Goal: Task Accomplishment & Management: Manage account settings

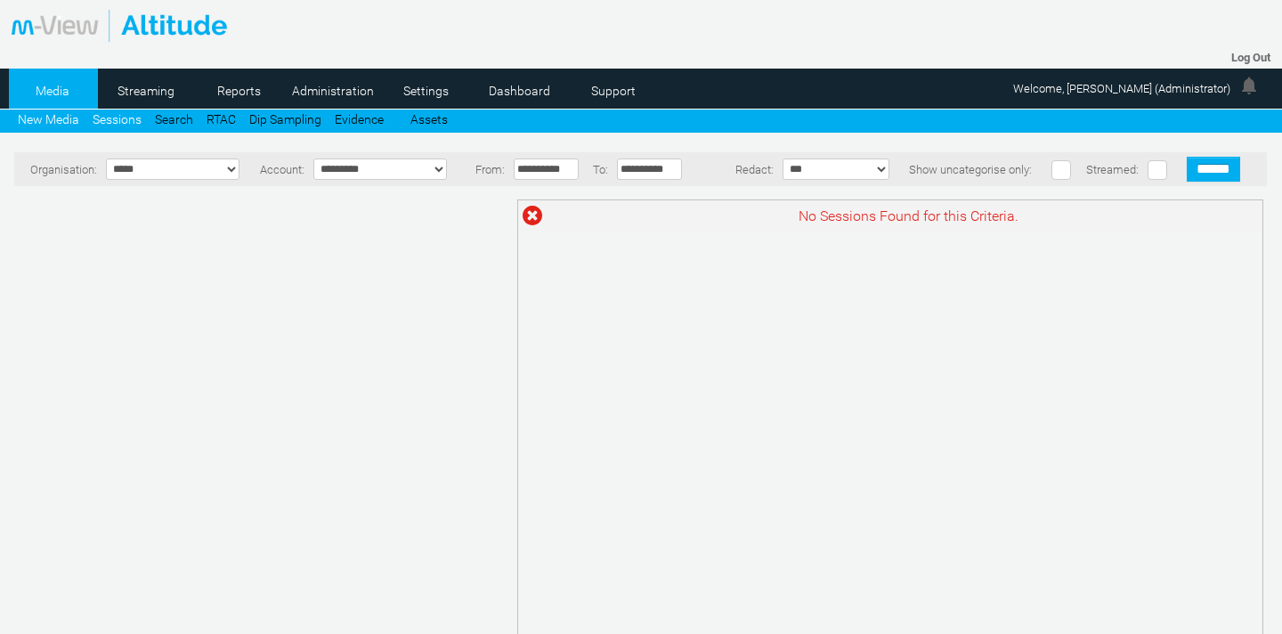
click at [34, 117] on link "New Media" at bounding box center [48, 119] width 61 height 14
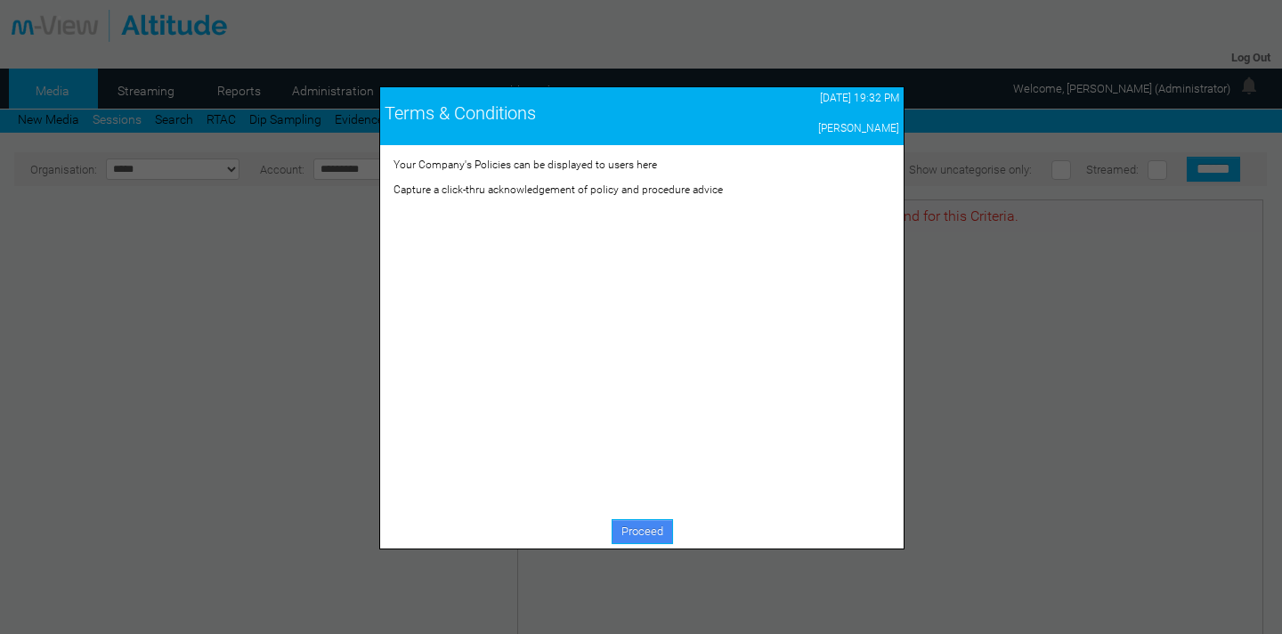
click at [643, 529] on link "Proceed" at bounding box center [642, 531] width 61 height 25
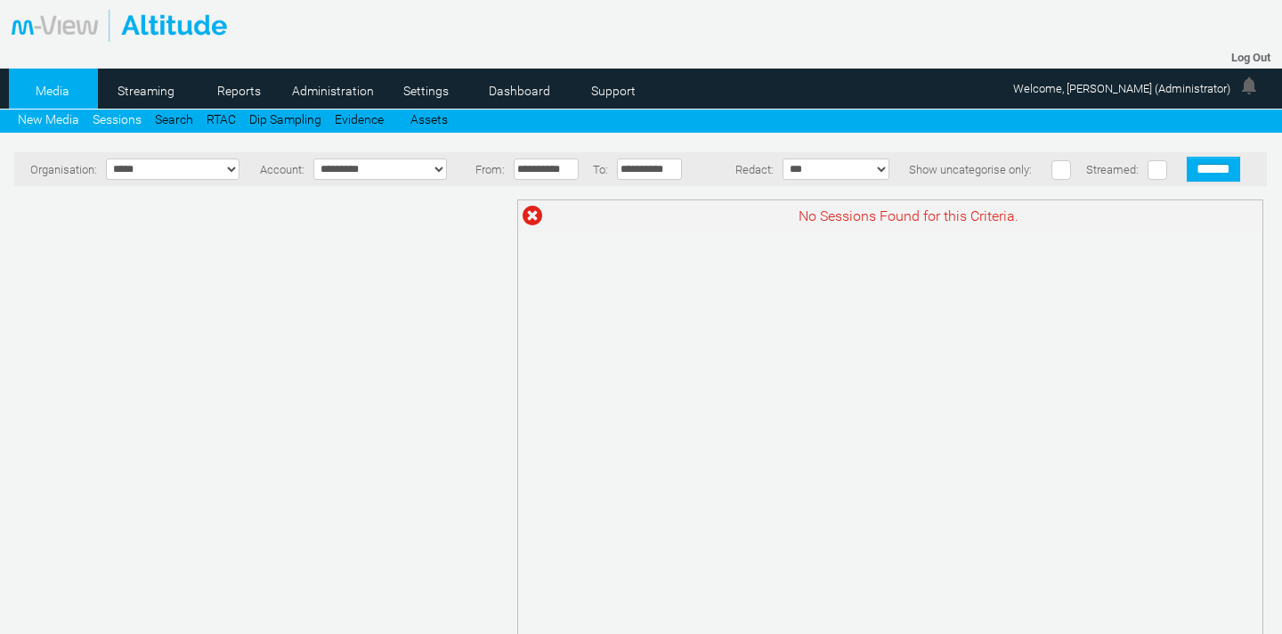
click at [43, 116] on link "New Media" at bounding box center [48, 119] width 61 height 14
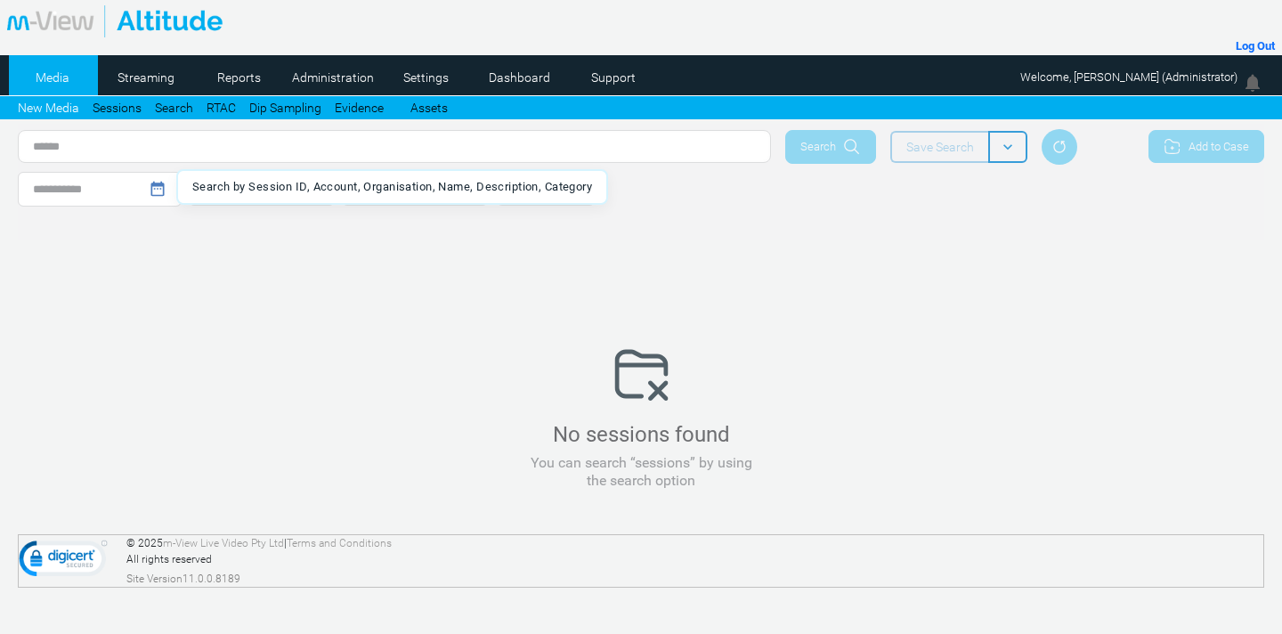
click at [293, 155] on input "text" at bounding box center [395, 147] width 752 height 32
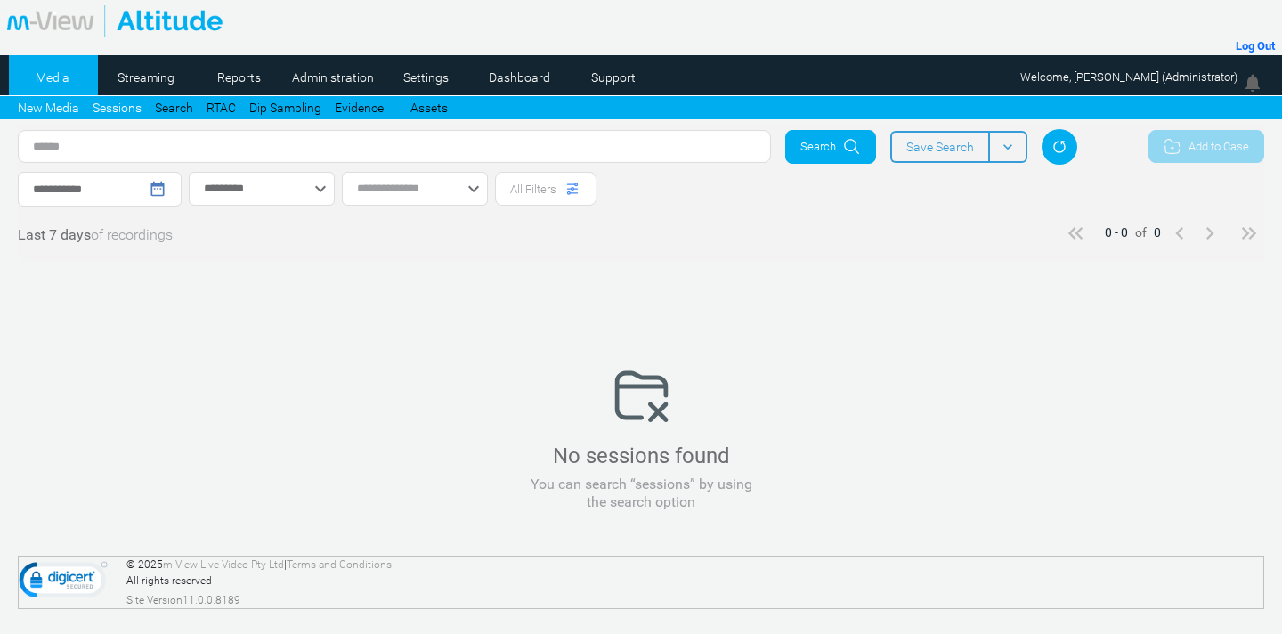
click at [122, 102] on link "Sessions" at bounding box center [117, 108] width 49 height 19
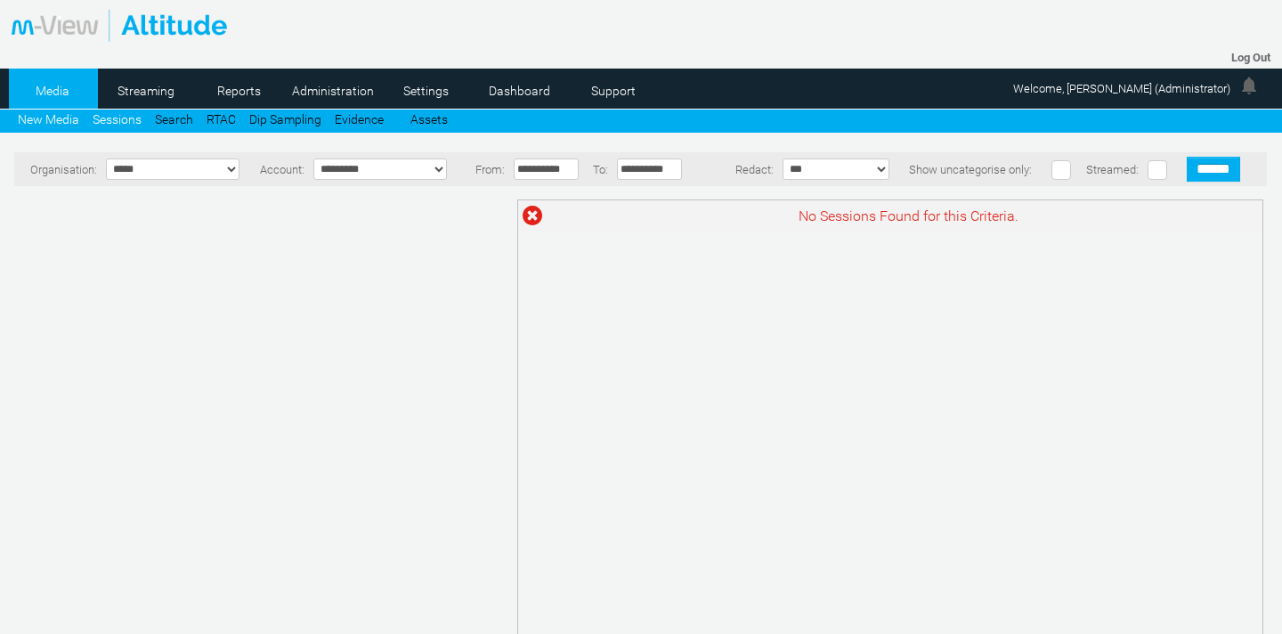
click at [59, 114] on link "New Media" at bounding box center [48, 119] width 61 height 14
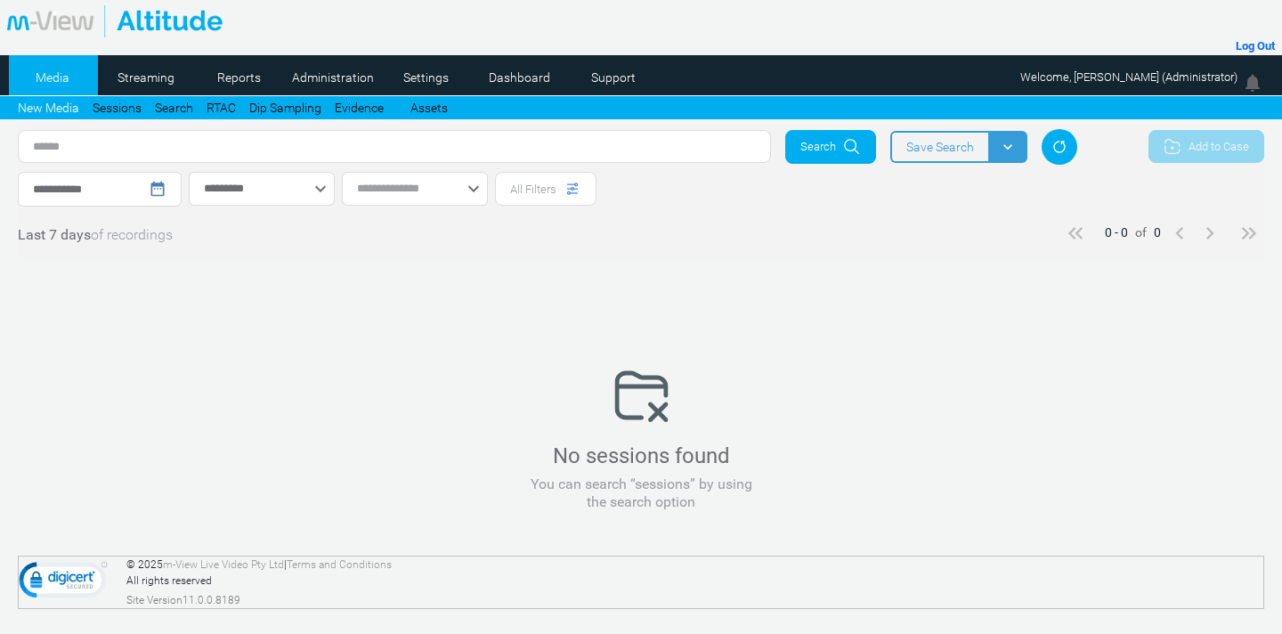
click at [1005, 154] on mat-icon "keyboard_arrow_down" at bounding box center [1008, 147] width 18 height 18
click at [749, 195] on div "**********" at bounding box center [579, 189] width 1122 height 35
click at [130, 145] on input "text" at bounding box center [395, 147] width 752 height 32
click at [122, 105] on link "Sessions" at bounding box center [117, 108] width 49 height 19
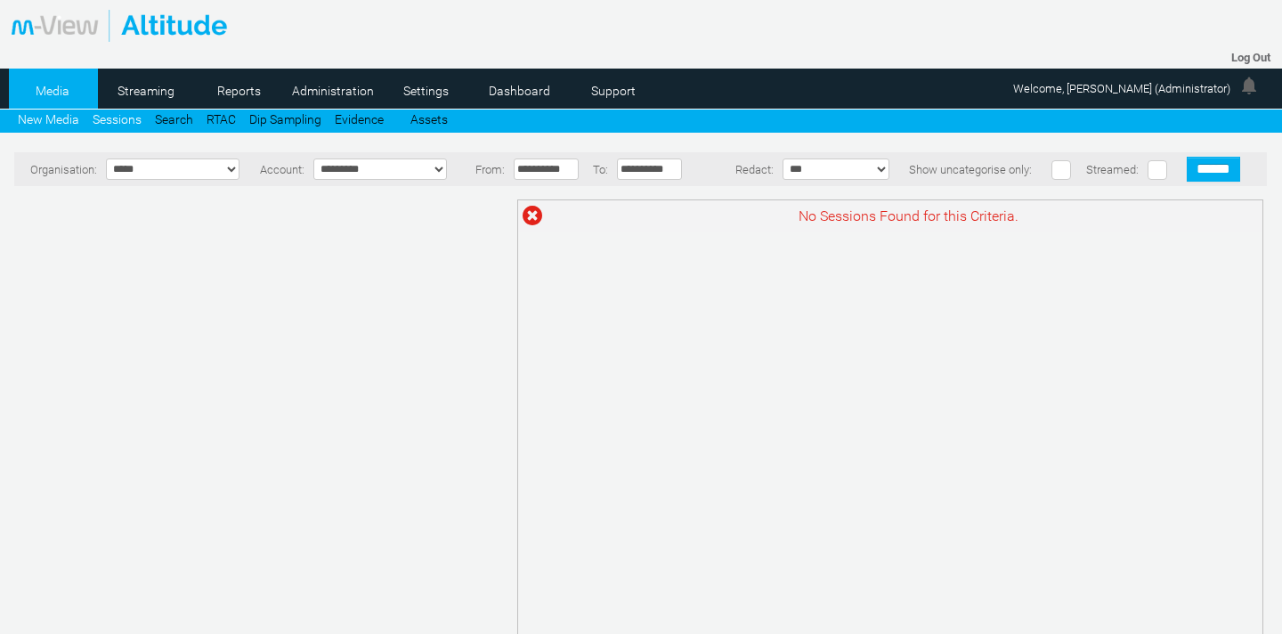
click at [53, 120] on link "New Media" at bounding box center [48, 119] width 61 height 14
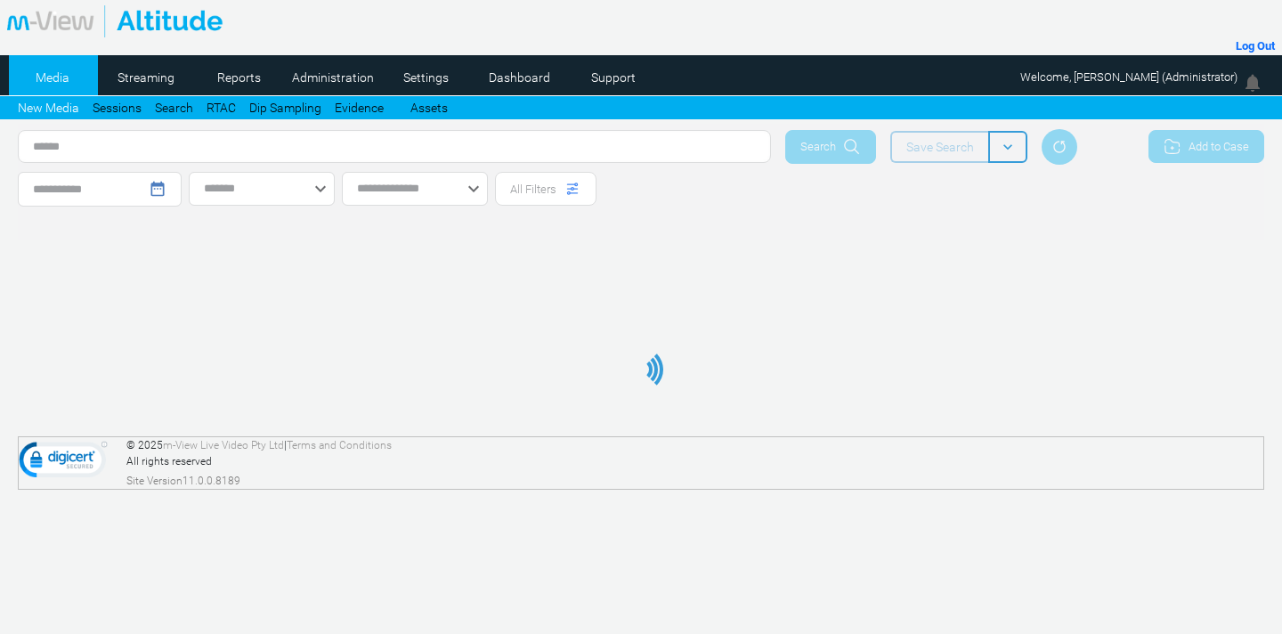
type input "**********"
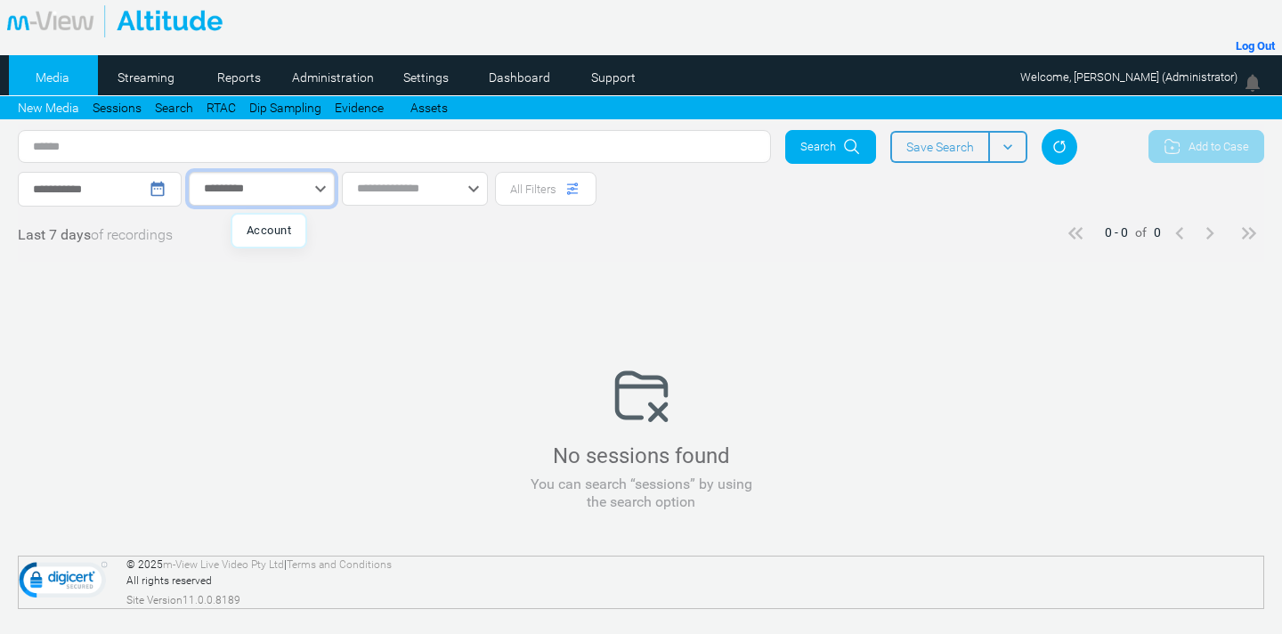
click at [292, 183] on input "*********" at bounding box center [262, 189] width 146 height 34
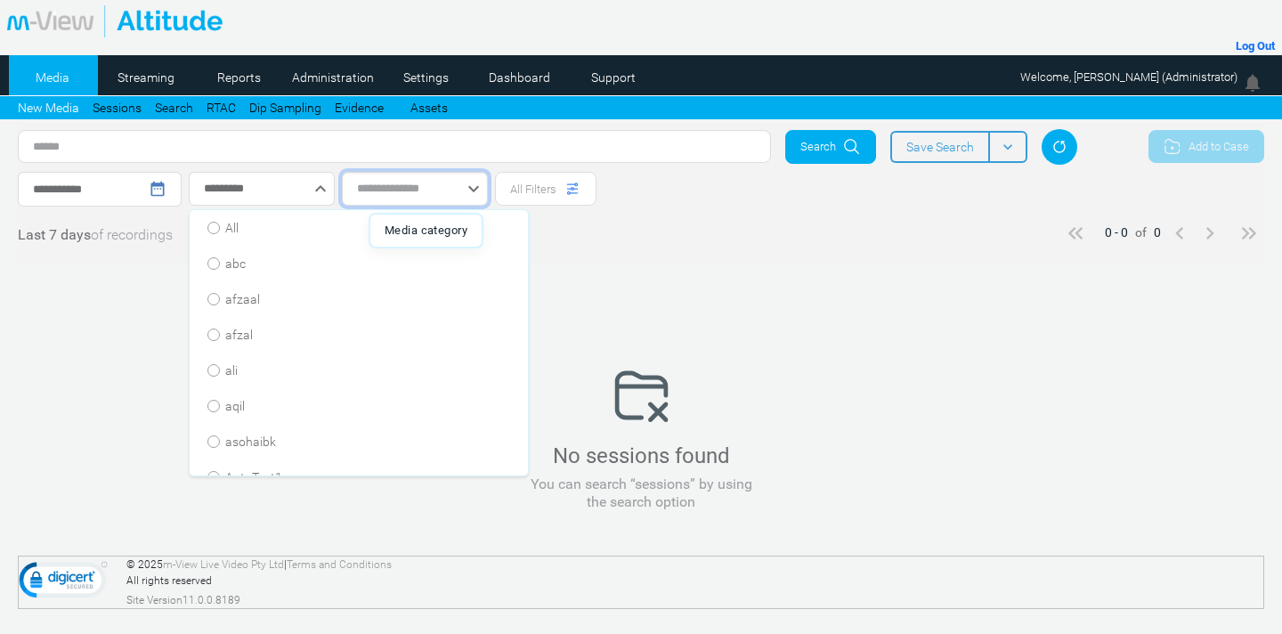
click at [417, 190] on input "text" at bounding box center [415, 189] width 146 height 34
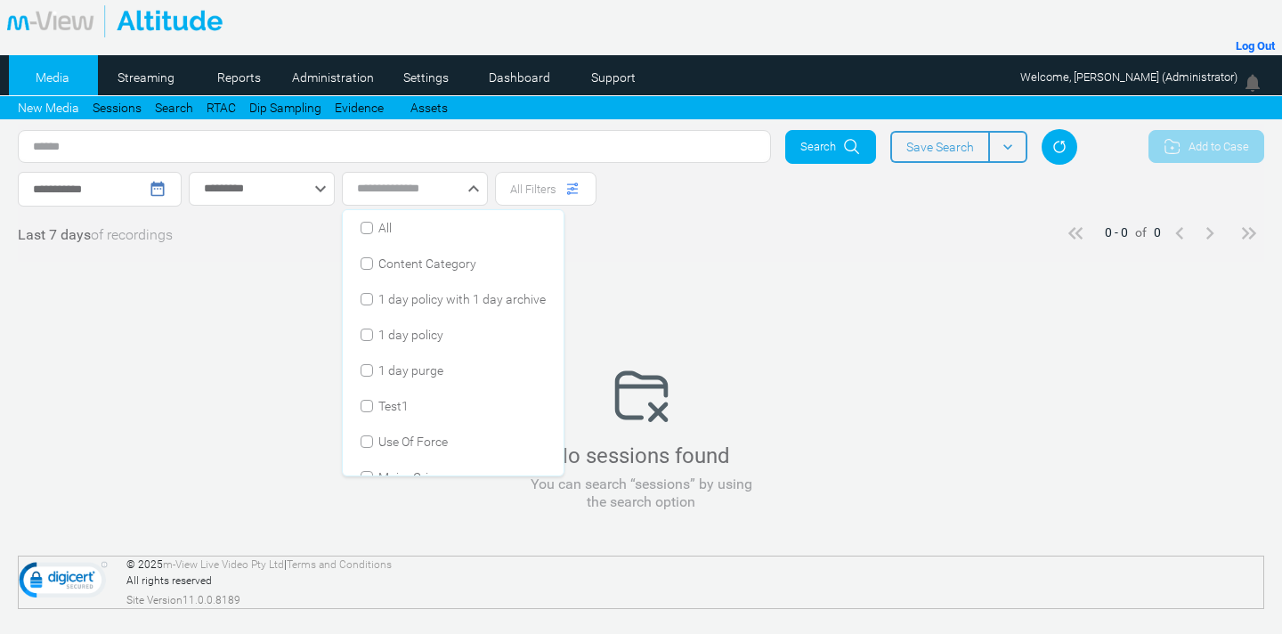
click at [541, 198] on div "All Filters" at bounding box center [546, 189] width 102 height 34
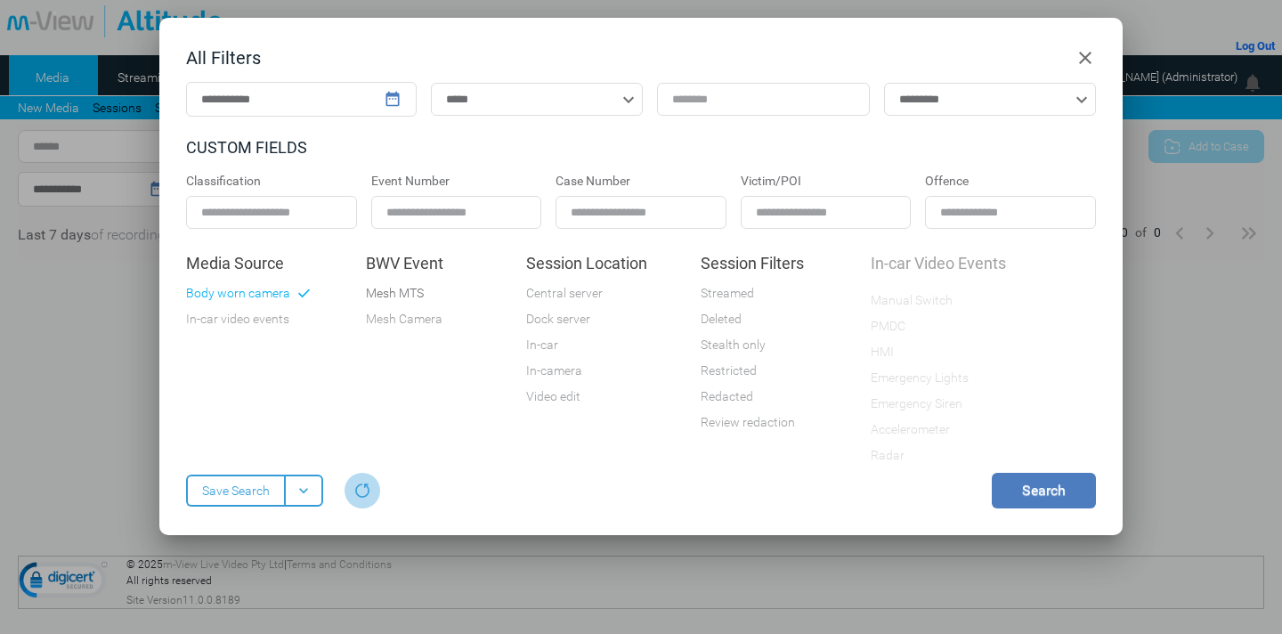
click at [389, 295] on span "Mesh MTS" at bounding box center [395, 293] width 58 height 19
click at [405, 325] on span "Mesh Camera" at bounding box center [404, 319] width 77 height 19
click at [435, 293] on icon at bounding box center [437, 293] width 17 height 17
click at [452, 317] on icon at bounding box center [457, 319] width 10 height 10
click at [1080, 61] on icon at bounding box center [1085, 58] width 12 height 12
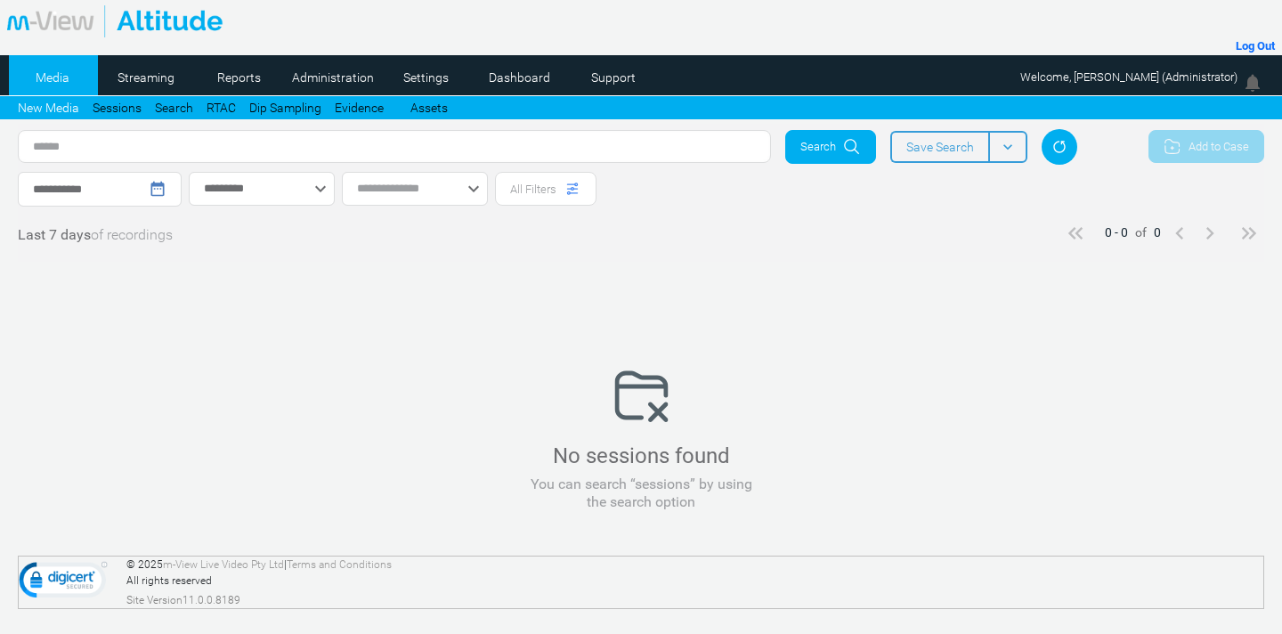
click at [841, 141] on div "Search" at bounding box center [830, 147] width 91 height 34
click at [331, 188] on div "keyboard_arrow_down" at bounding box center [320, 188] width 21 height 21
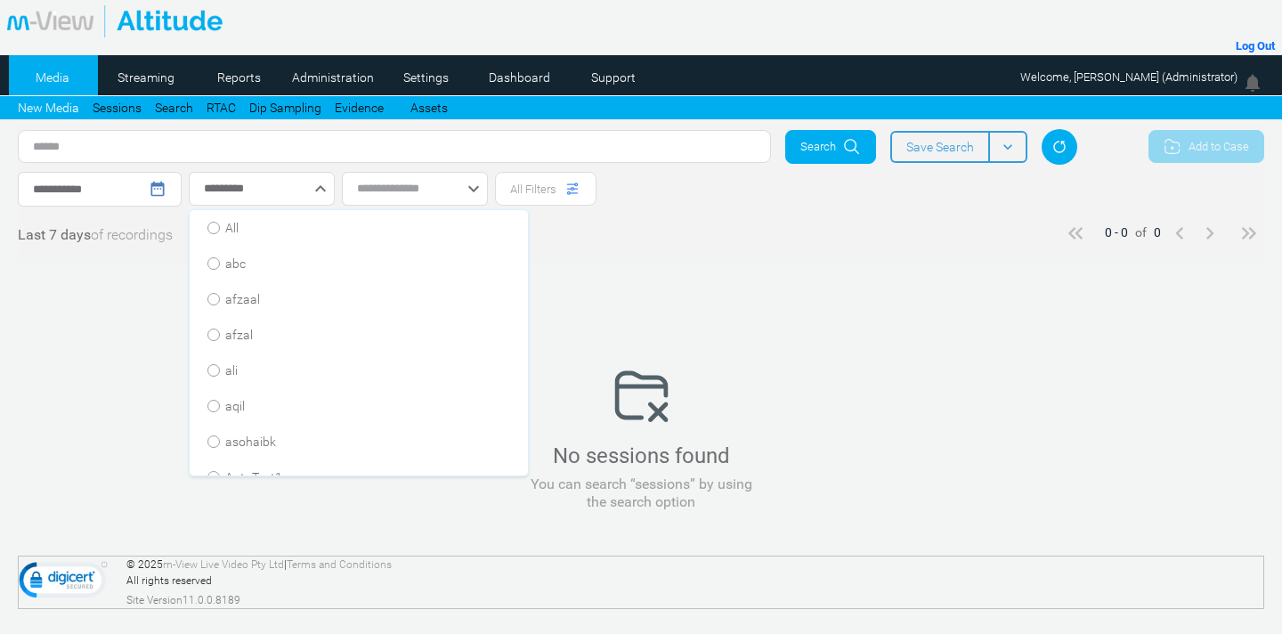
click at [238, 224] on span "All" at bounding box center [231, 228] width 13 height 18
type input "***"
click at [138, 196] on input "**********" at bounding box center [91, 189] width 116 height 19
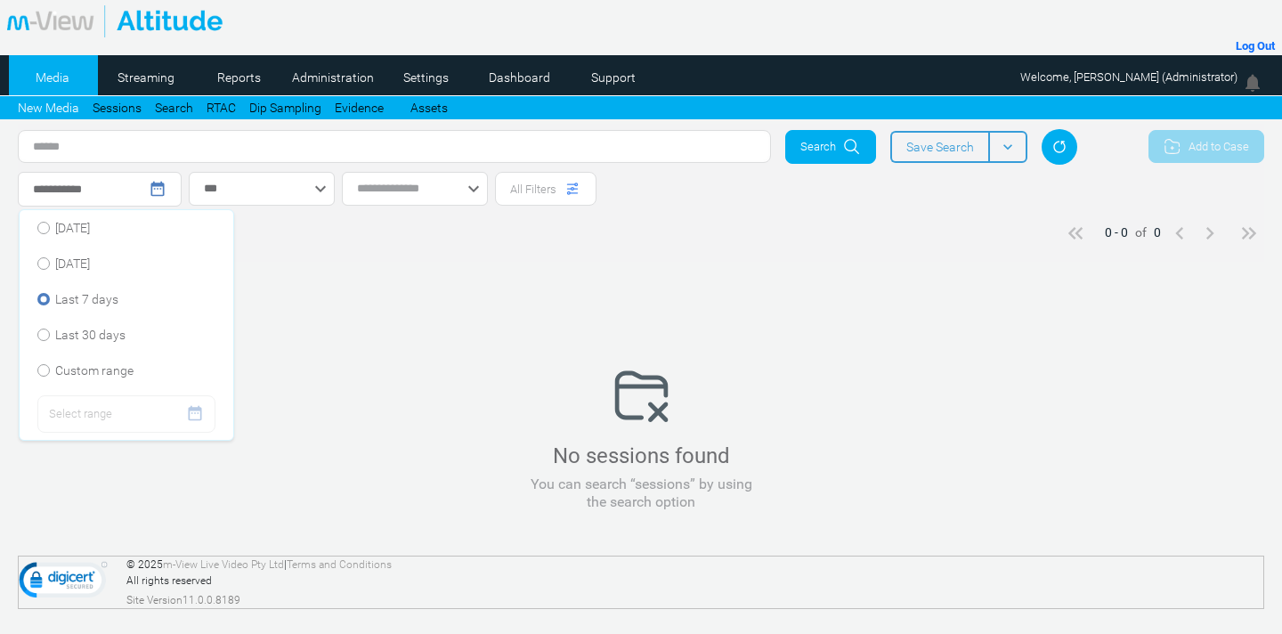
click at [90, 334] on span "Last 30 days" at bounding box center [90, 335] width 70 height 18
type input "**********"
click at [820, 147] on span "Search" at bounding box center [819, 147] width 36 height 18
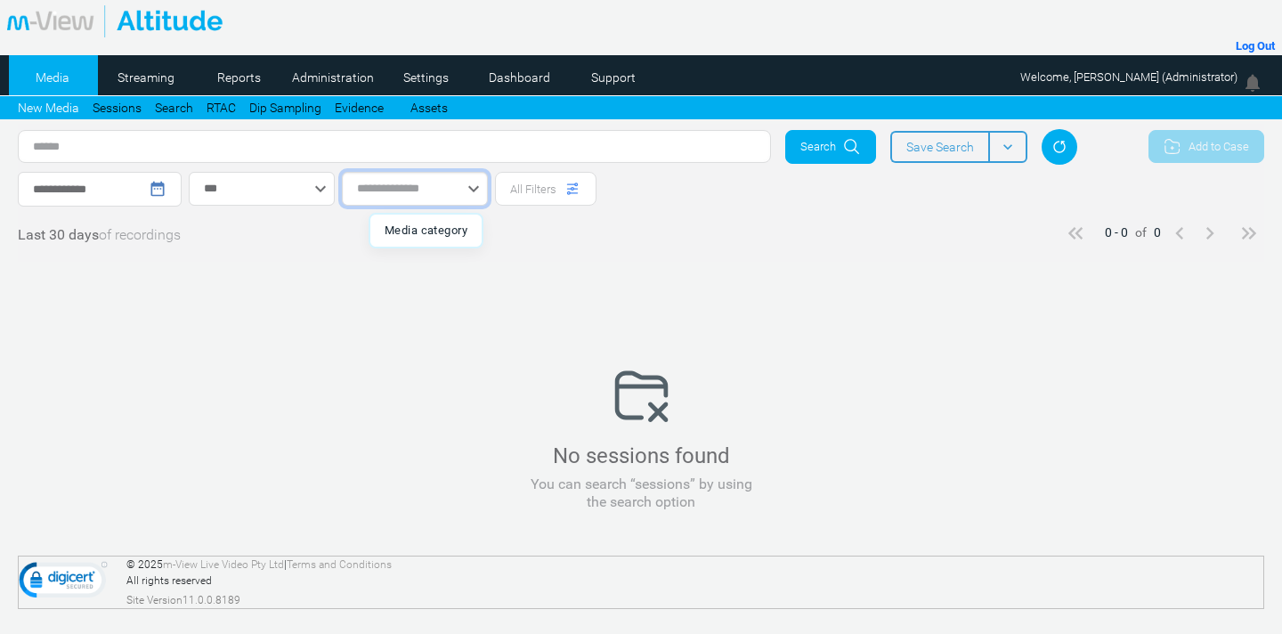
click at [404, 198] on input "text" at bounding box center [415, 189] width 146 height 34
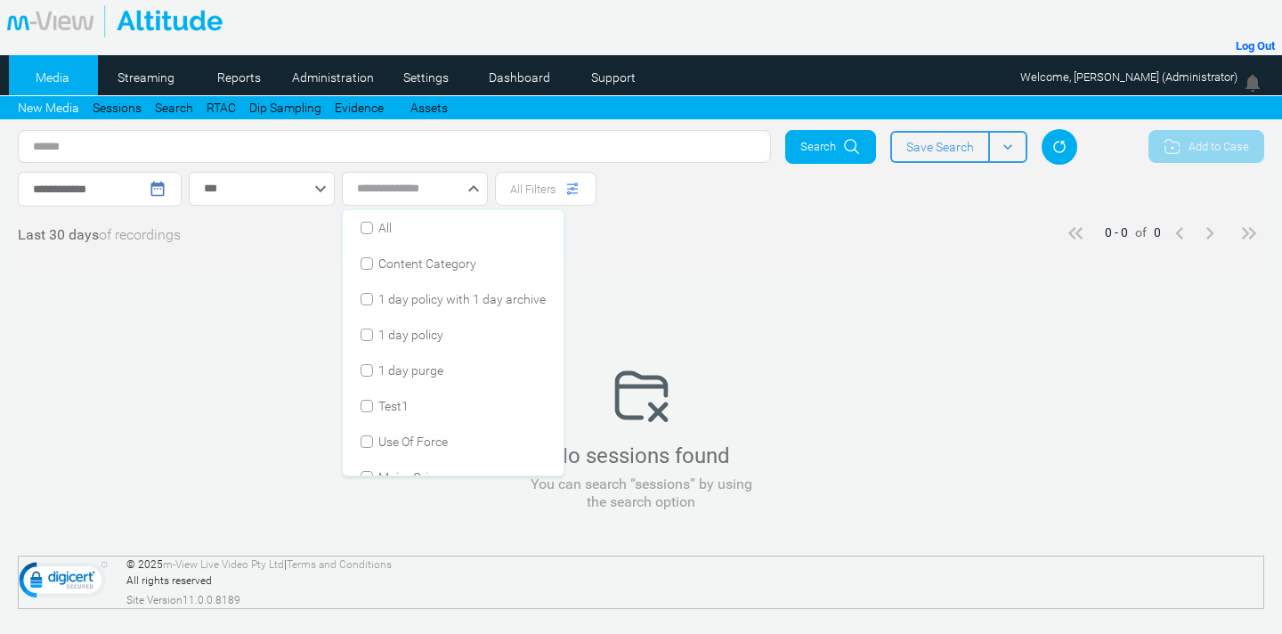
click at [389, 223] on span "All" at bounding box center [384, 228] width 13 height 18
type input "**********"
click at [112, 182] on input "**********" at bounding box center [91, 189] width 116 height 19
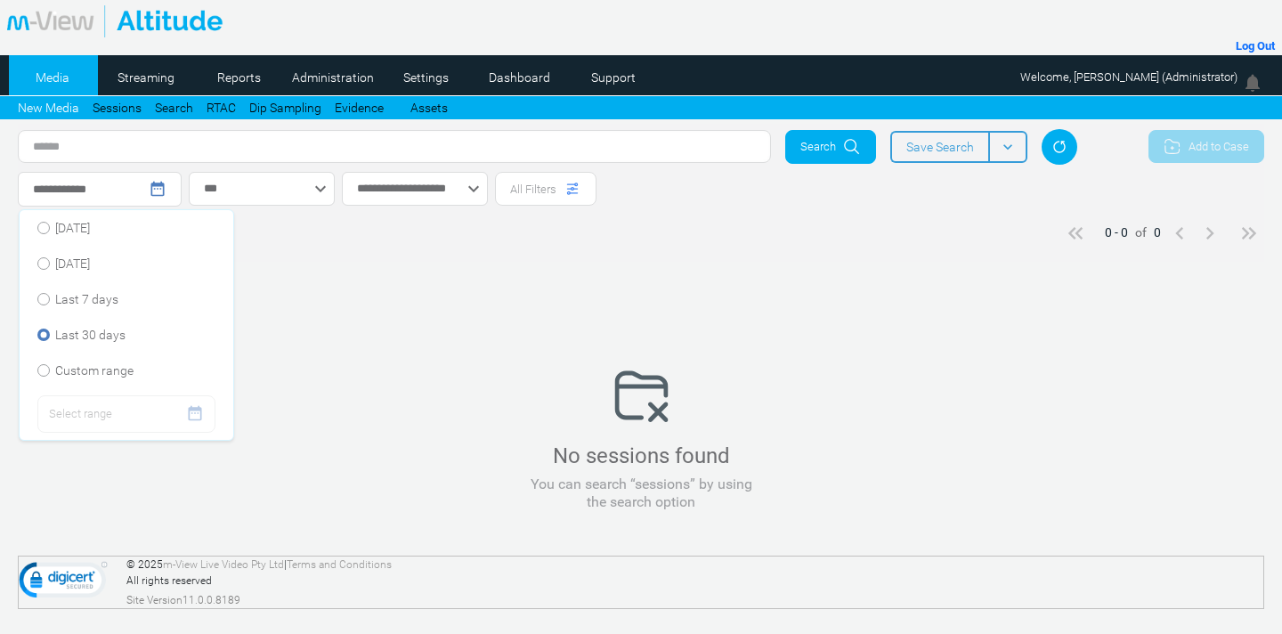
click at [69, 362] on span "Custom range" at bounding box center [94, 371] width 78 height 18
click at [183, 418] on div "Select range date_range" at bounding box center [126, 413] width 178 height 37
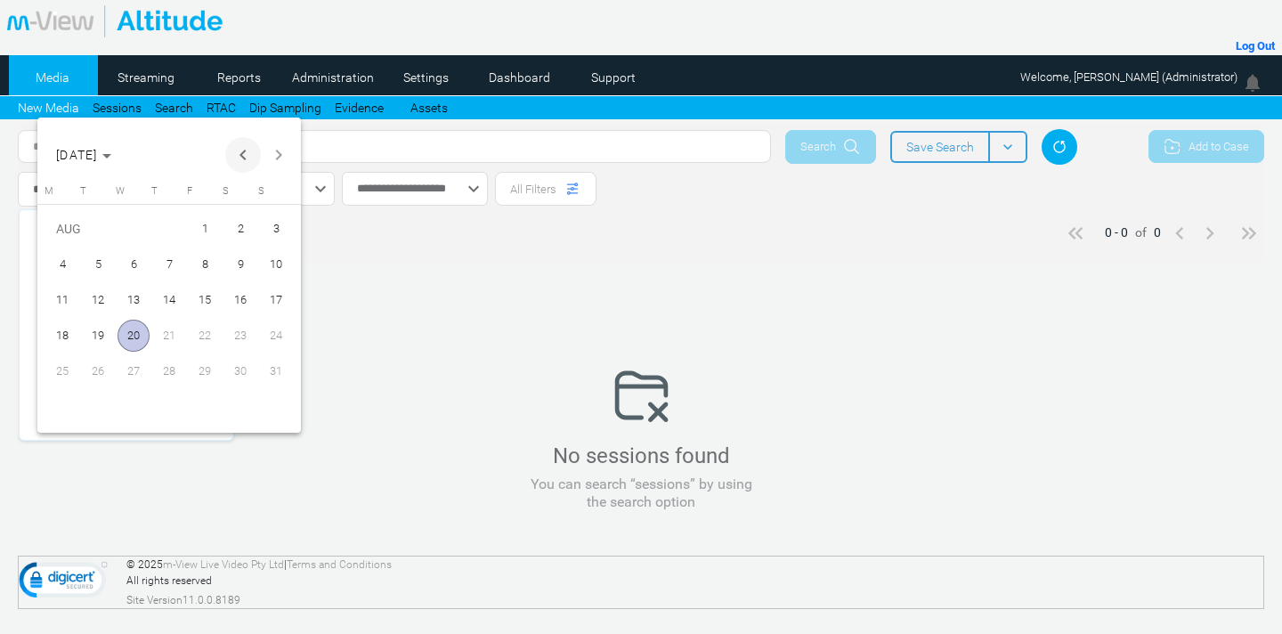
click at [248, 161] on span "Previous month" at bounding box center [243, 155] width 36 height 36
click at [111, 158] on span "JUL 2025" at bounding box center [83, 155] width 55 height 14
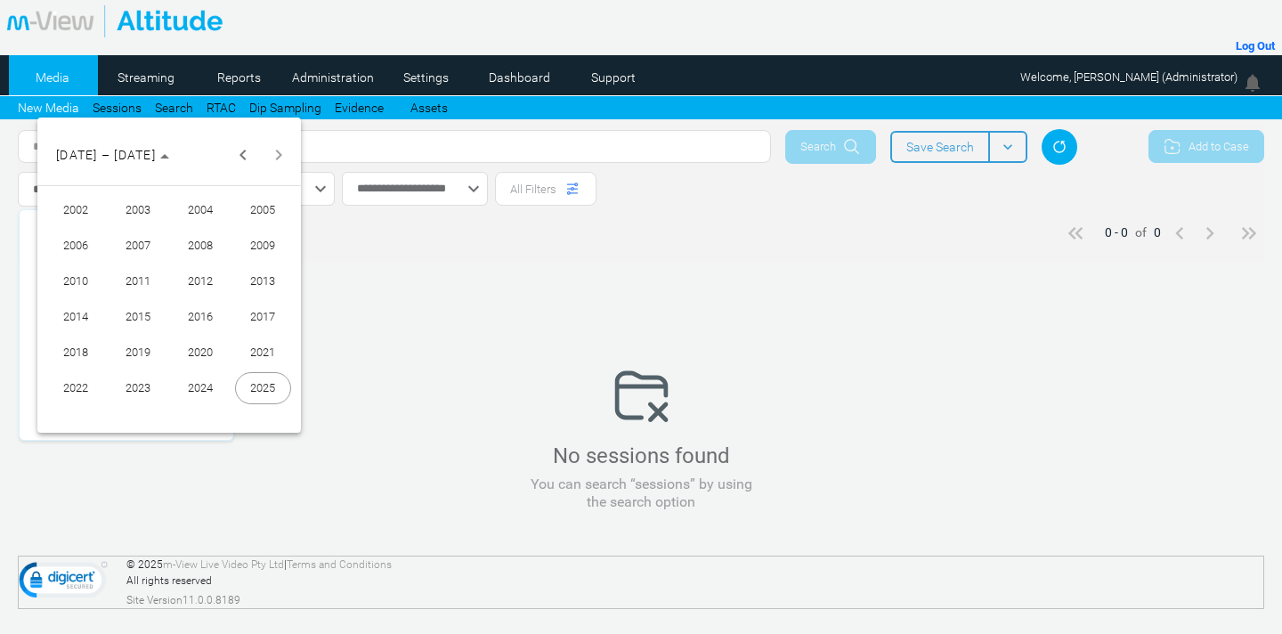
click at [70, 216] on span "2002" at bounding box center [76, 210] width 56 height 32
click at [254, 303] on span "DEC" at bounding box center [263, 317] width 56 height 32
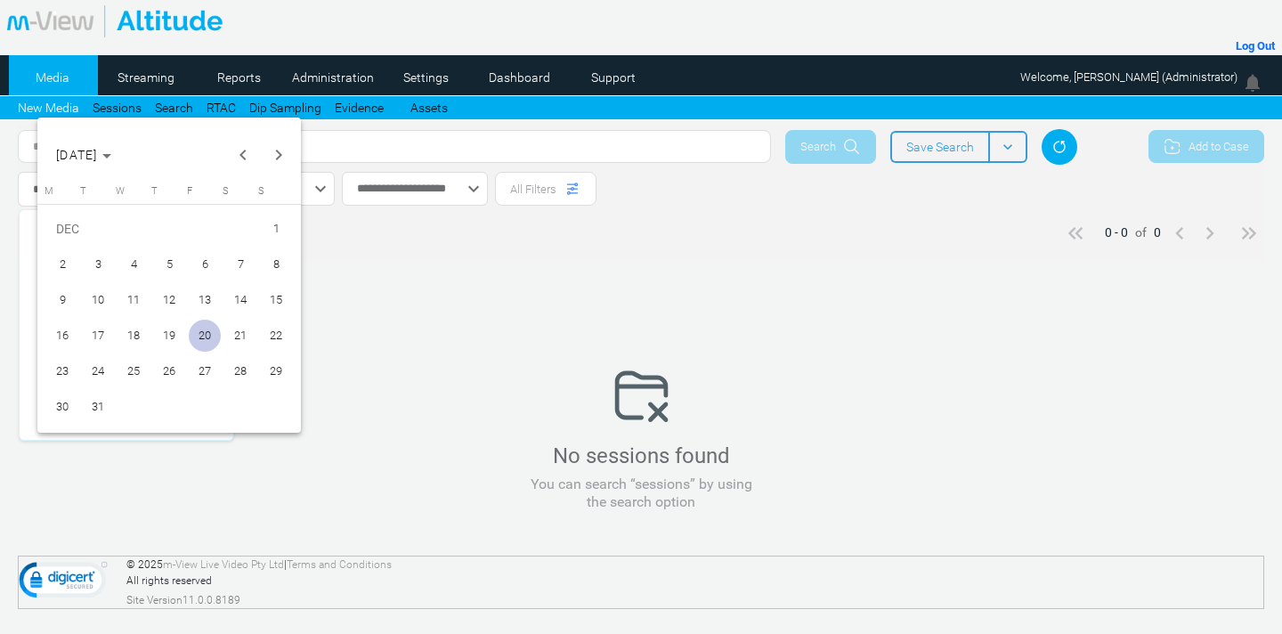
click at [171, 264] on span "5" at bounding box center [169, 264] width 32 height 32
click at [161, 269] on span "5" at bounding box center [169, 264] width 32 height 32
click at [161, 269] on li "Yesterday" at bounding box center [127, 264] width 214 height 36
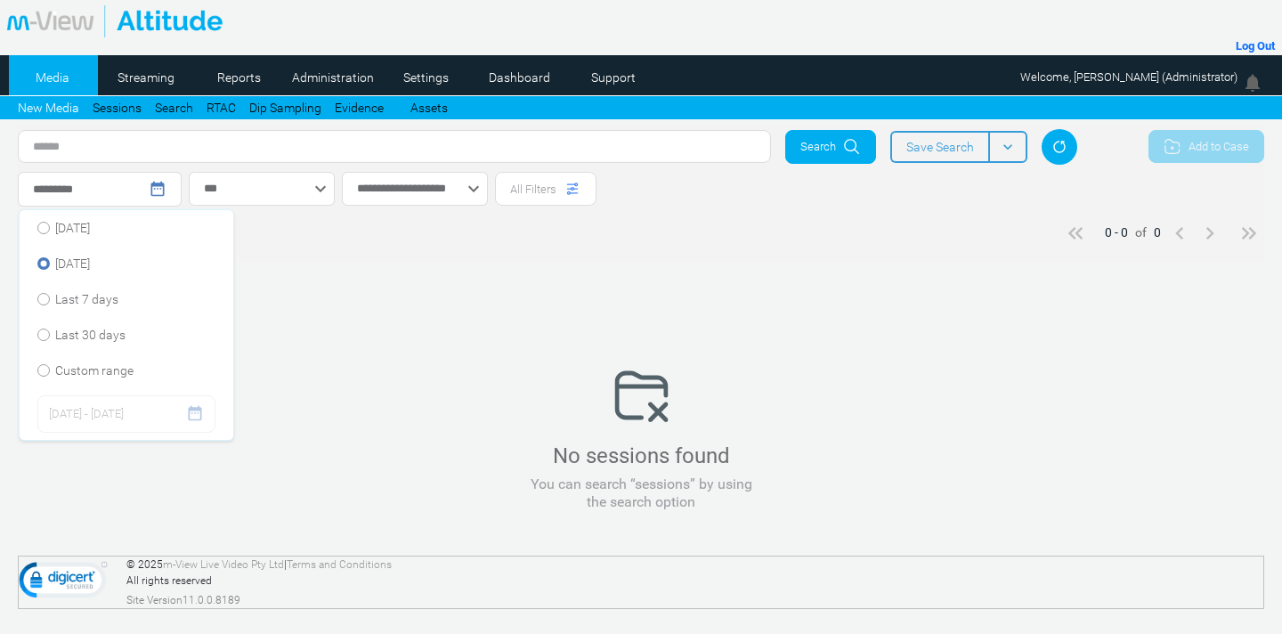
click at [124, 415] on span "05/12/2002 - 05/12/2002" at bounding box center [86, 413] width 75 height 21
click at [91, 371] on span "Custom range" at bounding box center [94, 371] width 78 height 18
type input "**********"
click at [109, 414] on span "05/12/2002 - 05/12/2002" at bounding box center [86, 413] width 75 height 21
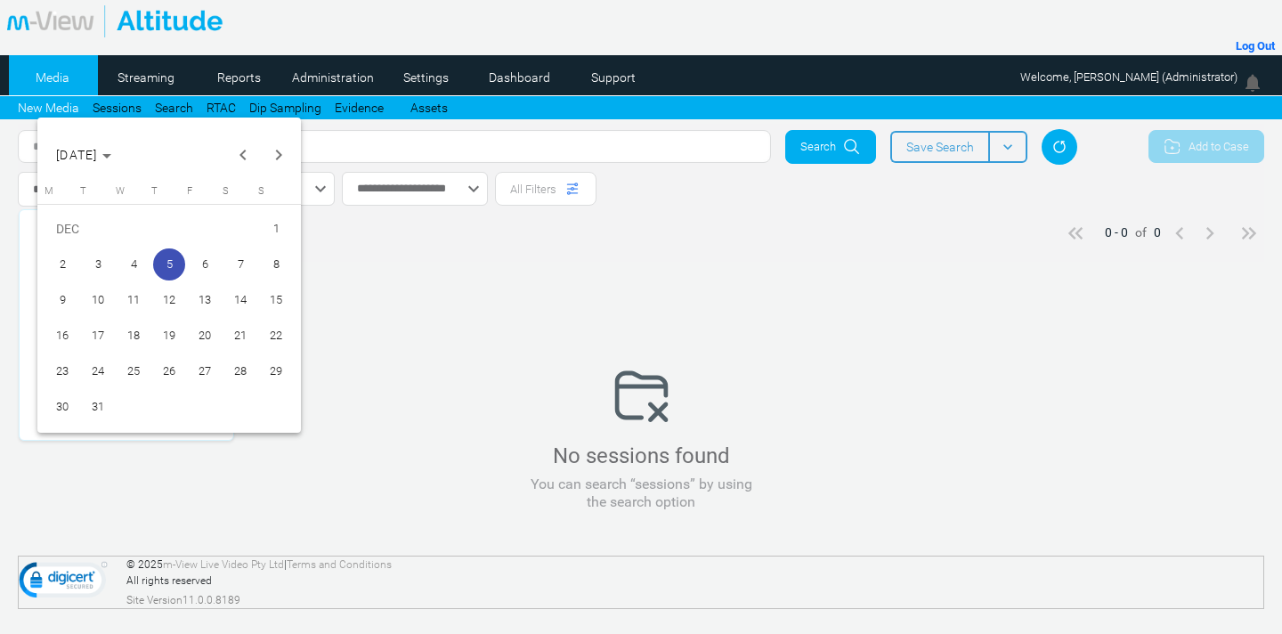
click at [168, 269] on span "5" at bounding box center [169, 264] width 32 height 32
click at [350, 342] on div at bounding box center [641, 317] width 1282 height 634
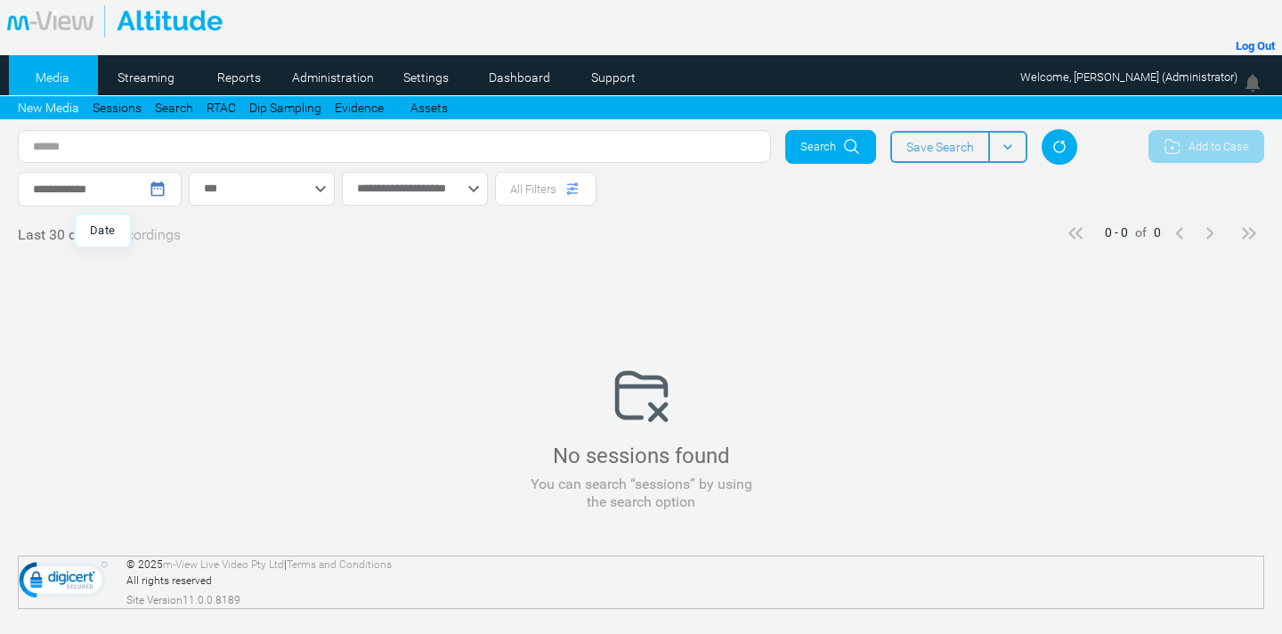
click at [164, 196] on mat-icon "date_range" at bounding box center [158, 189] width 18 height 18
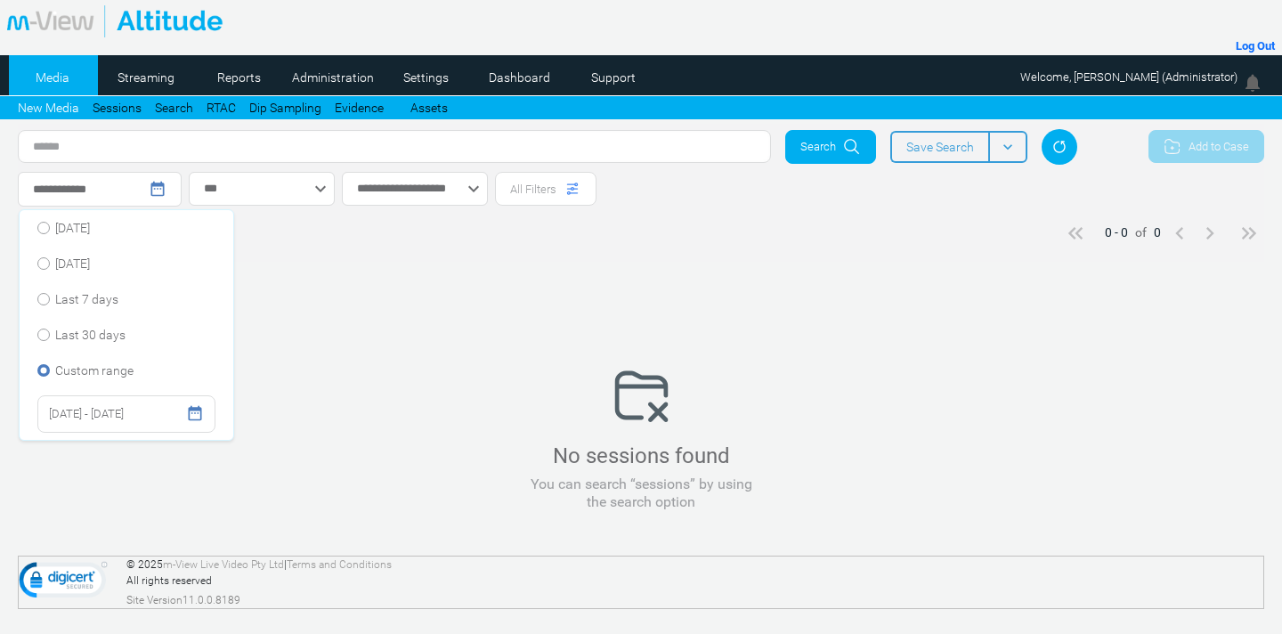
click at [124, 411] on span "05/12/2002 - 05/12/2002" at bounding box center [86, 413] width 75 height 21
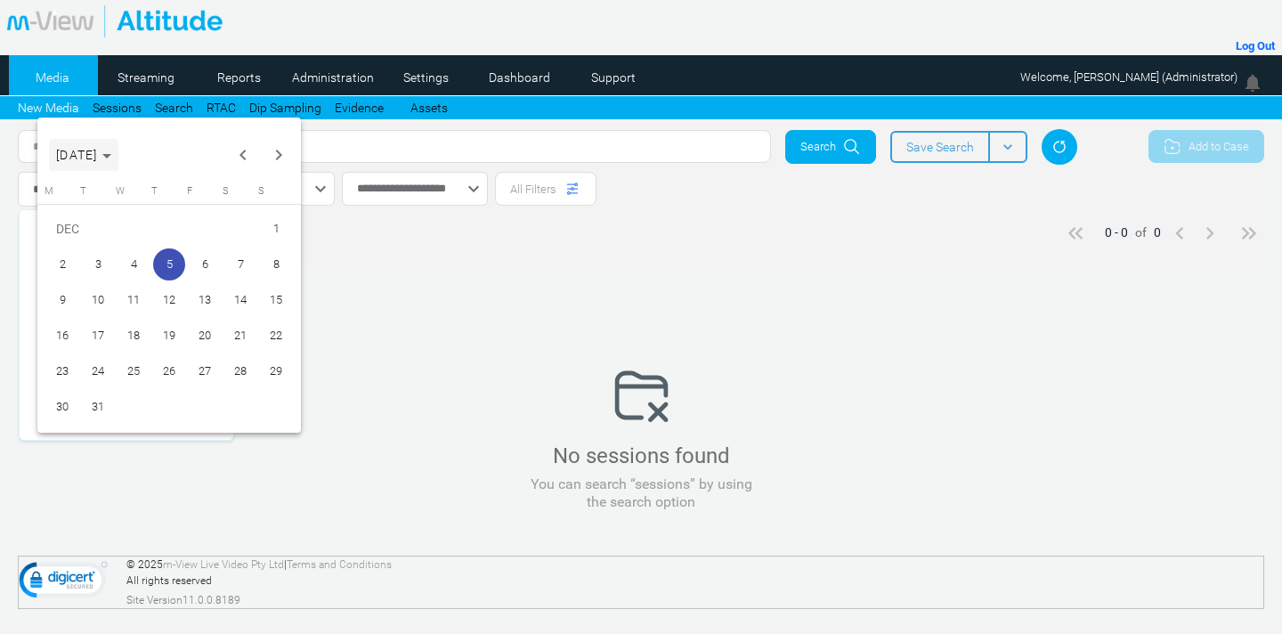
click at [111, 153] on span "DEC 2002" at bounding box center [83, 155] width 55 height 14
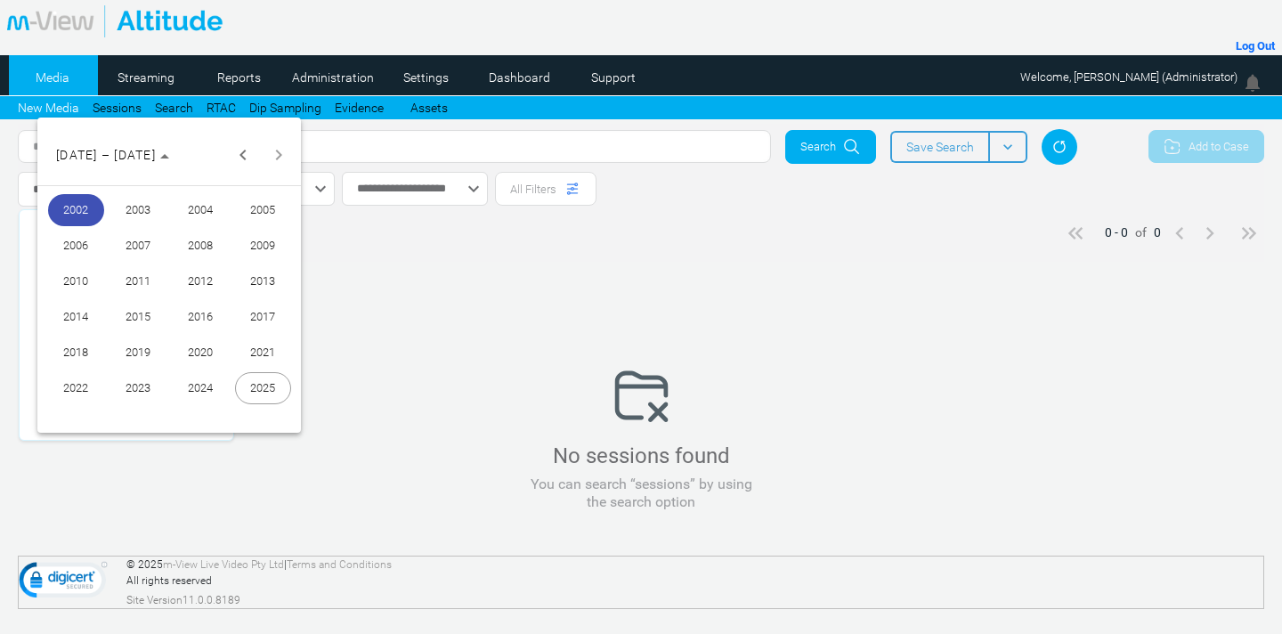
click at [258, 384] on span "2025" at bounding box center [263, 388] width 56 height 32
click at [273, 284] on span "AUG" at bounding box center [263, 281] width 56 height 32
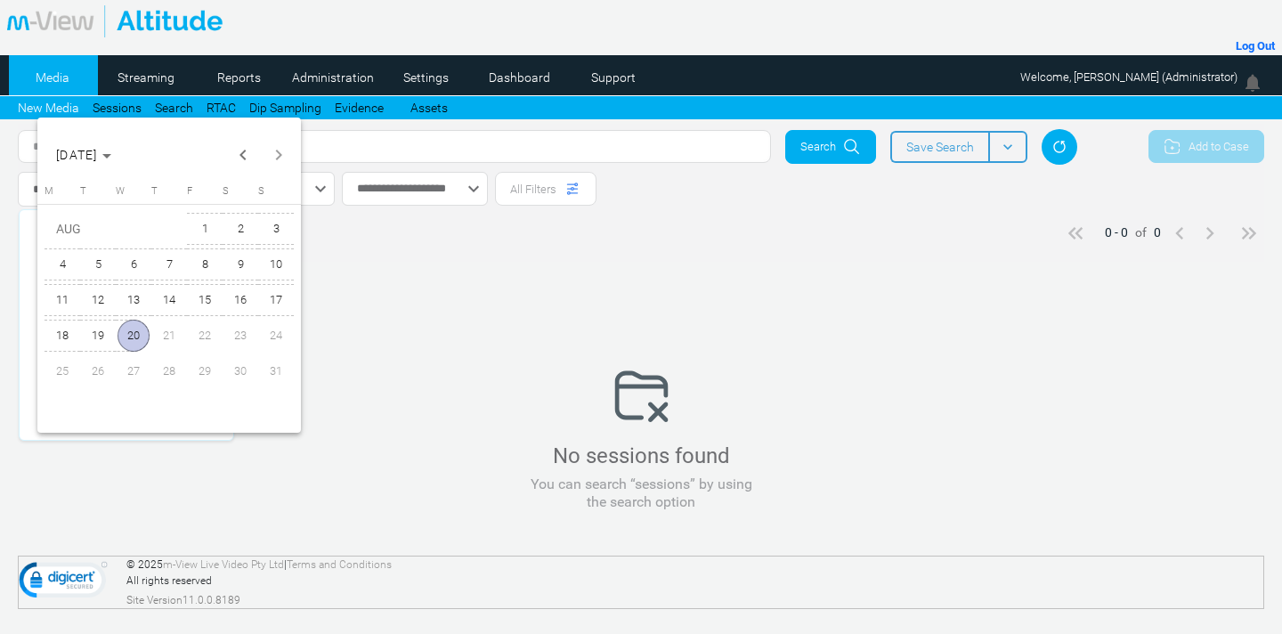
click at [134, 334] on span "20" at bounding box center [134, 336] width 32 height 32
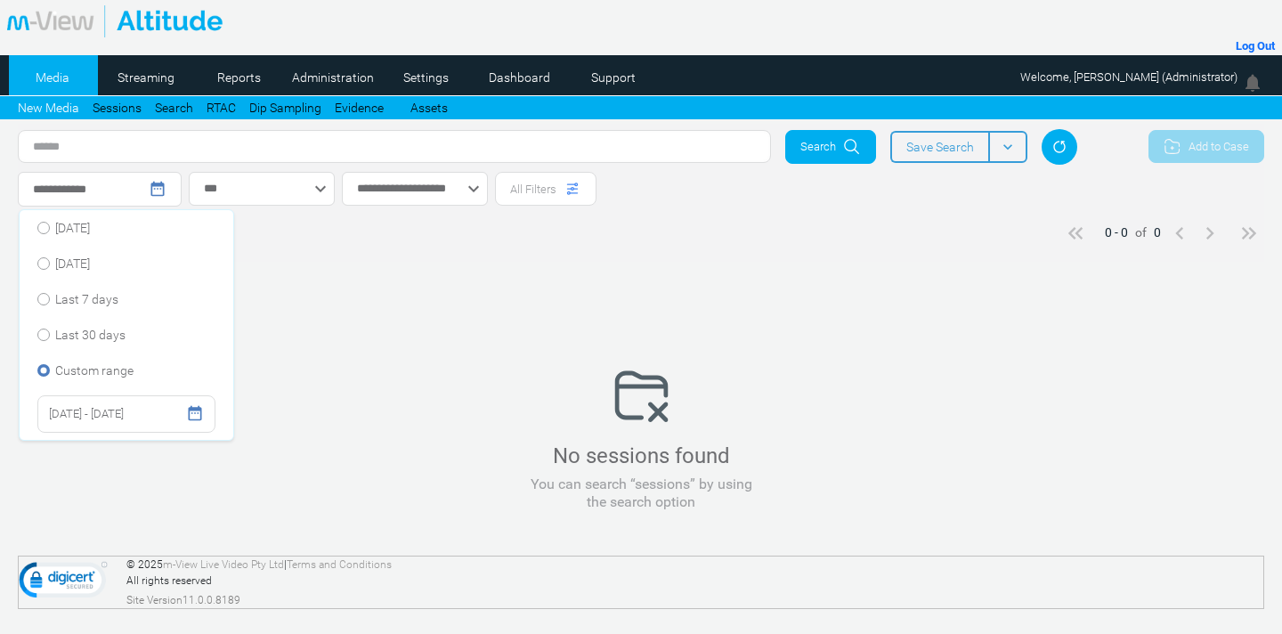
click at [814, 151] on span "Search" at bounding box center [819, 147] width 36 height 18
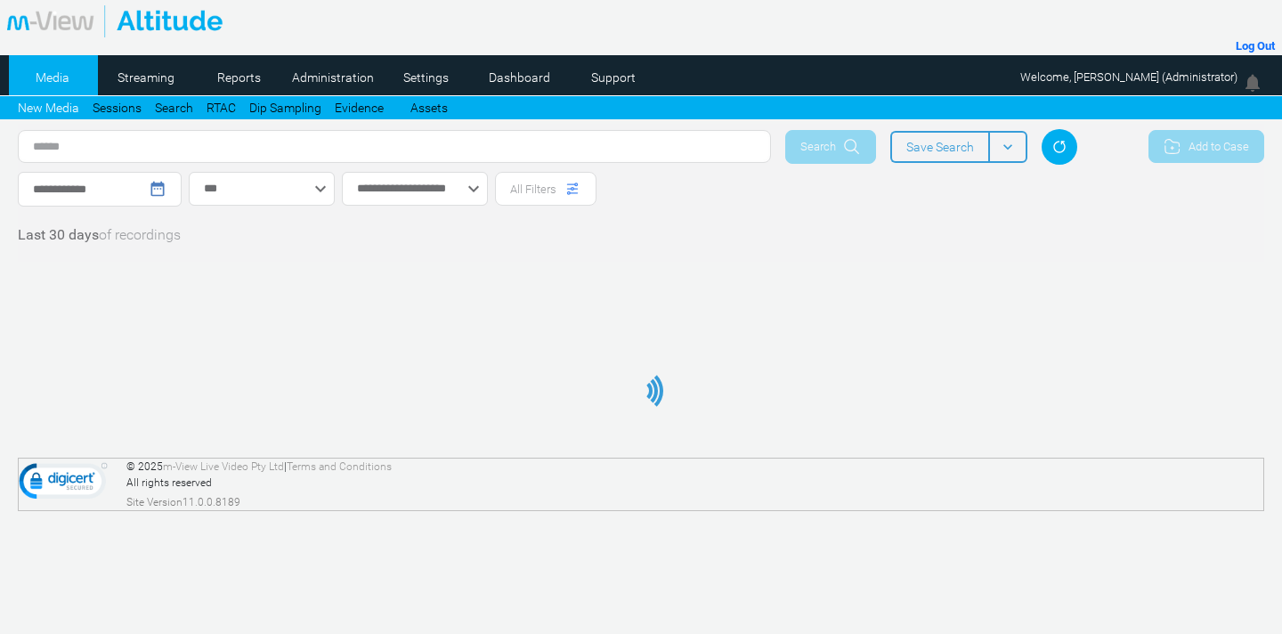
click at [981, 338] on div "**********" at bounding box center [641, 268] width 1282 height 289
click at [1016, 149] on div "keyboard_arrow_down" at bounding box center [1008, 147] width 39 height 32
click at [1102, 227] on div "Last 30 days of recordings" at bounding box center [641, 233] width 1247 height 53
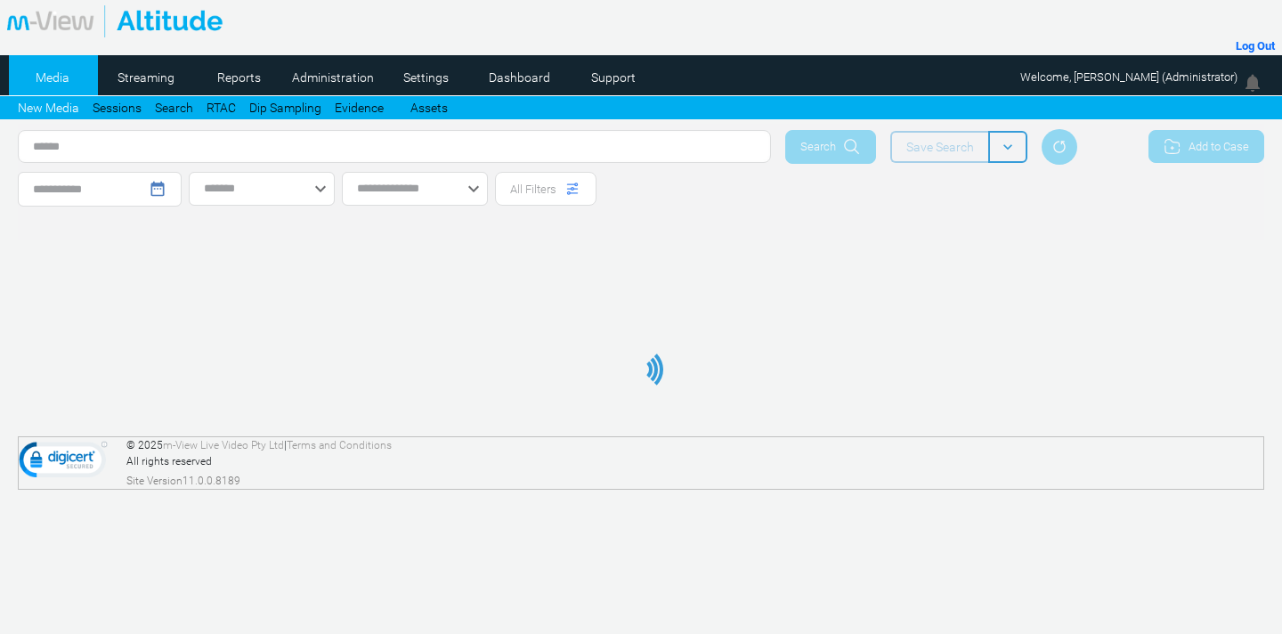
type input "**********"
type input "*********"
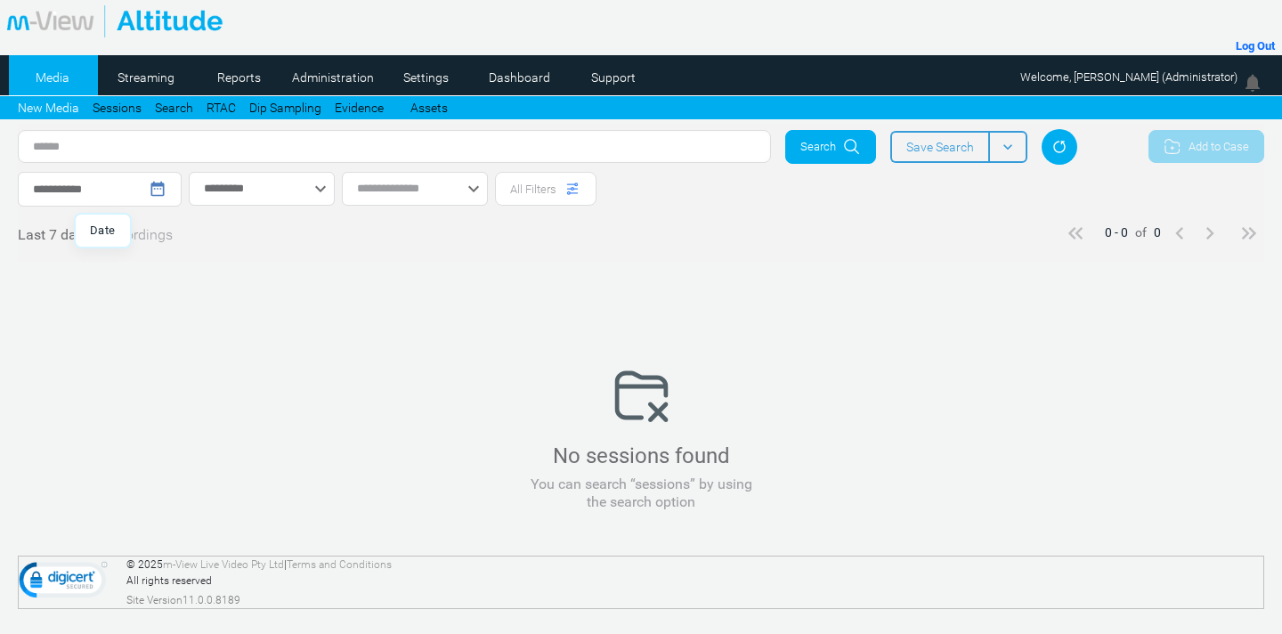
click at [162, 186] on mat-icon "date_range" at bounding box center [158, 189] width 18 height 18
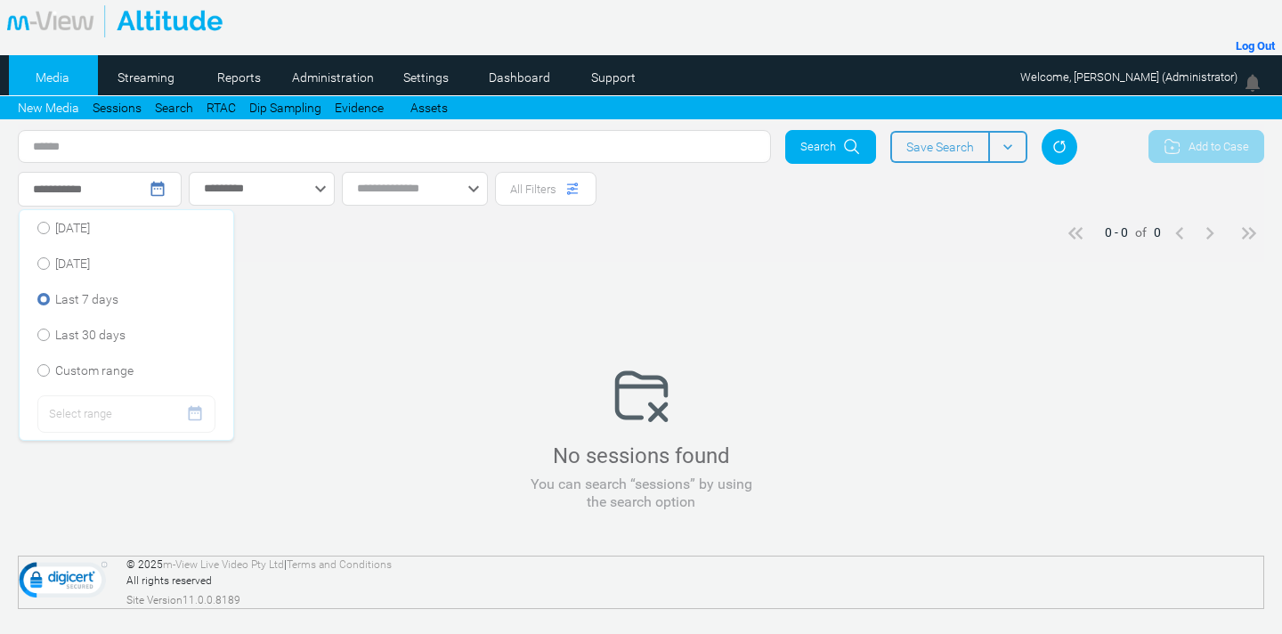
click at [116, 369] on span "Custom range" at bounding box center [94, 371] width 78 height 18
type input "**********"
click at [116, 397] on div "Select range date_range" at bounding box center [126, 413] width 178 height 37
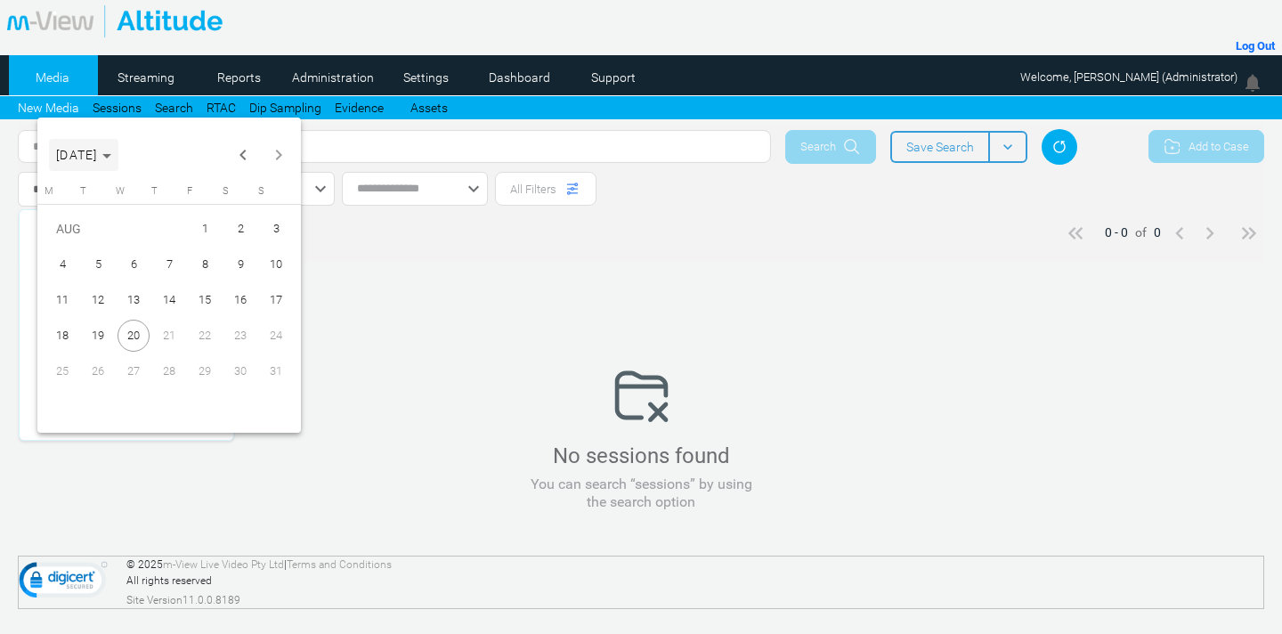
click at [111, 152] on span "AUG 2025" at bounding box center [83, 155] width 55 height 14
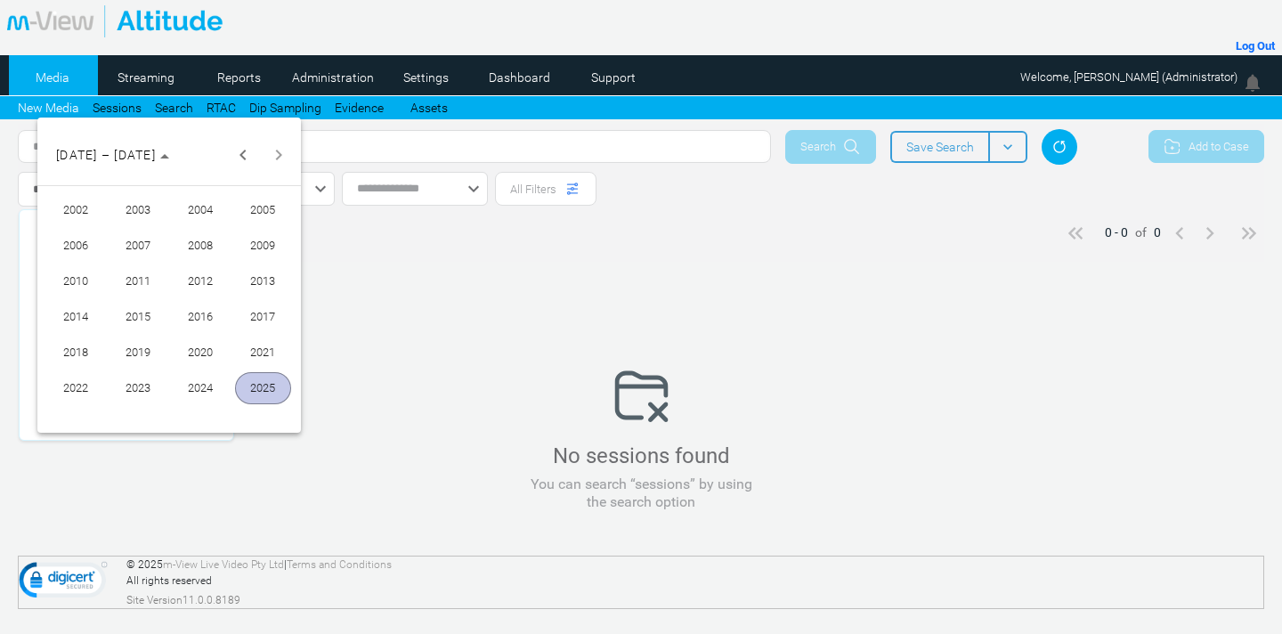
click at [82, 203] on span "2002" at bounding box center [76, 210] width 56 height 32
click at [270, 278] on span "AUG" at bounding box center [263, 281] width 56 height 32
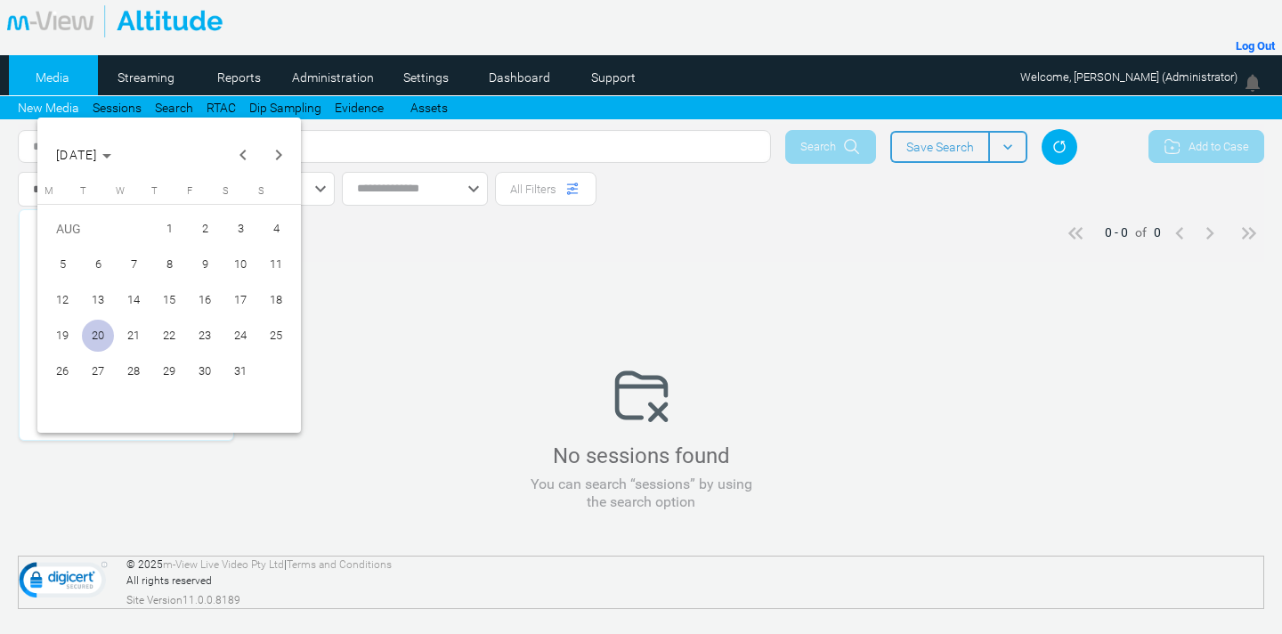
click at [95, 338] on span "20" at bounding box center [98, 336] width 32 height 32
click at [97, 333] on span "20" at bounding box center [98, 336] width 32 height 32
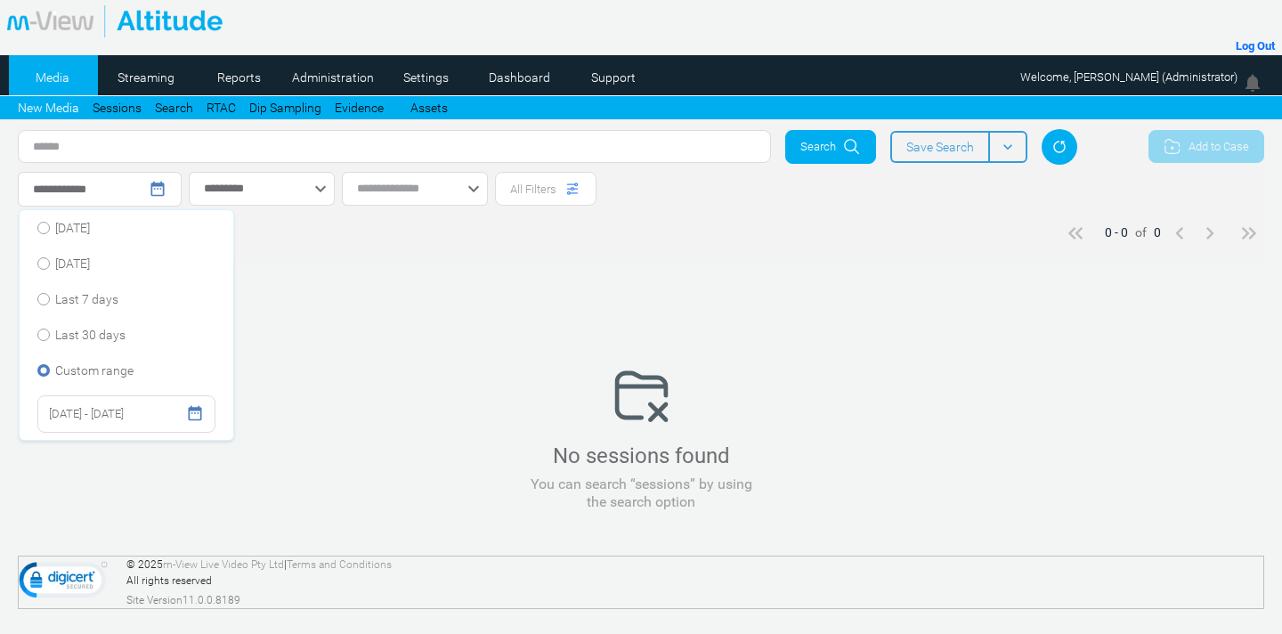
click at [124, 412] on span "20/08/2002 - 20/08/2002" at bounding box center [86, 413] width 75 height 21
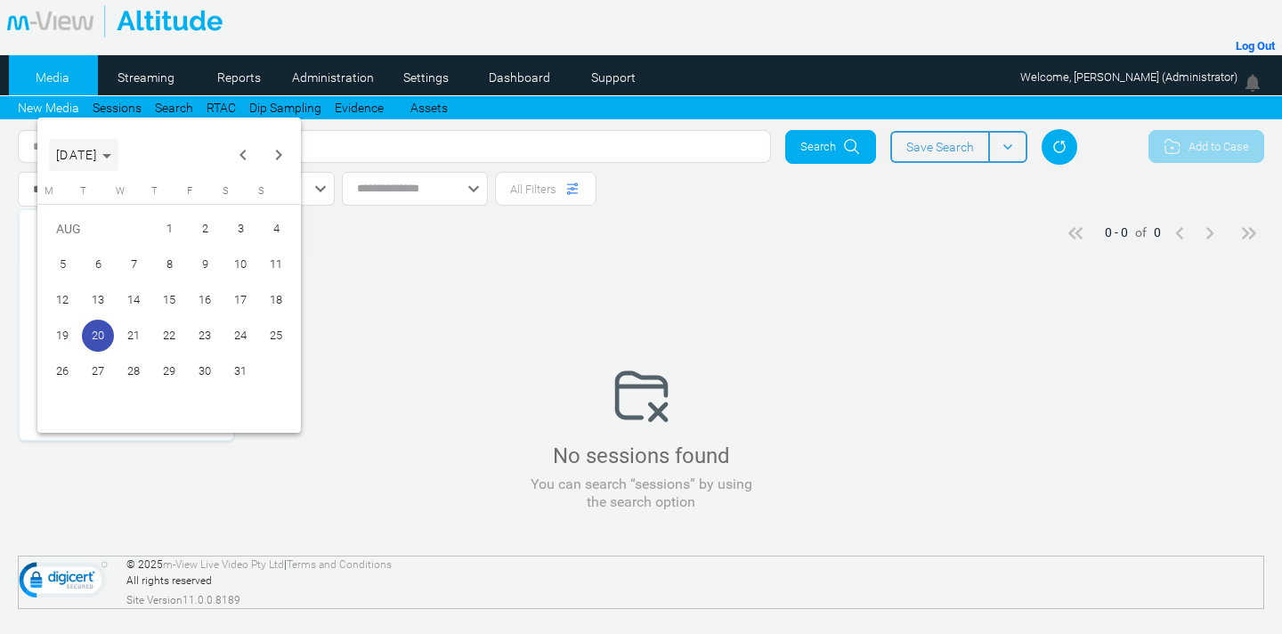
click at [118, 155] on span "Choose month and year" at bounding box center [83, 155] width 69 height 43
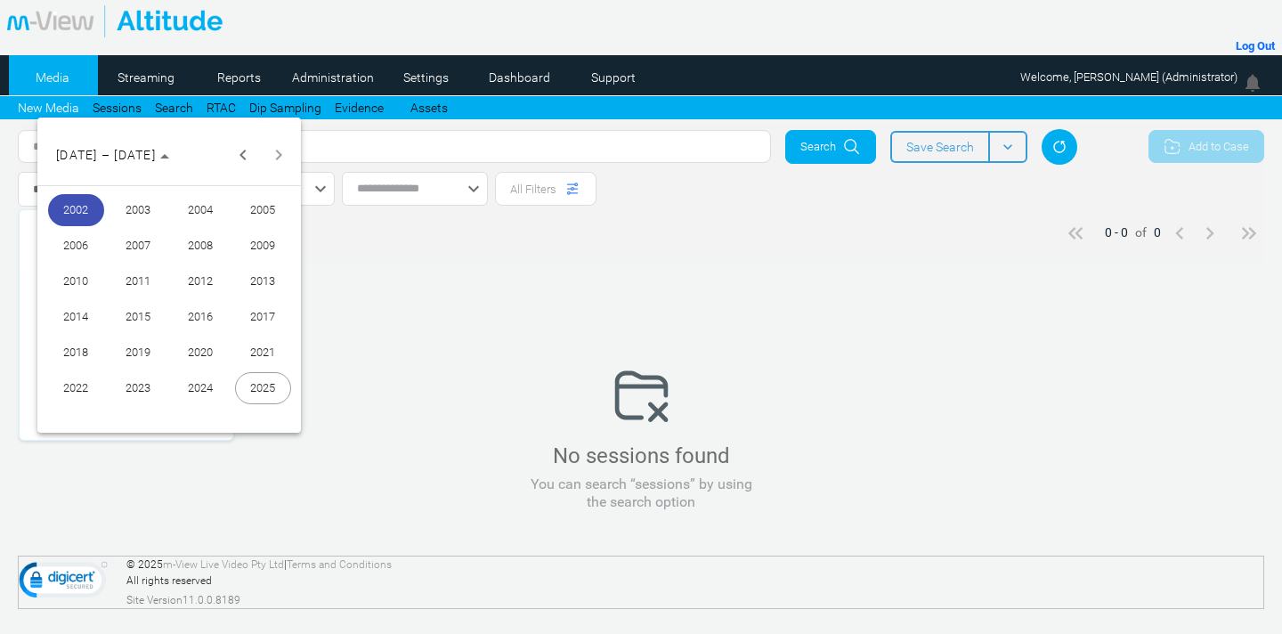
click at [266, 391] on span "2025" at bounding box center [263, 388] width 56 height 32
click at [263, 289] on span "AUG" at bounding box center [263, 281] width 56 height 32
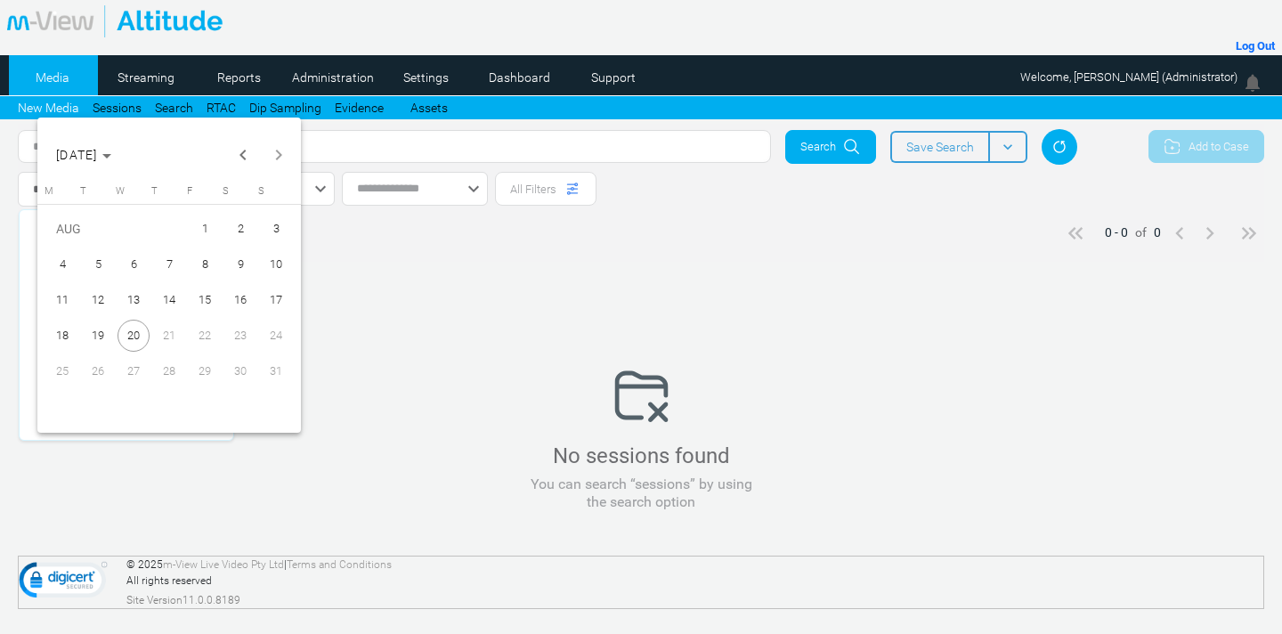
click at [139, 332] on span "20" at bounding box center [134, 336] width 32 height 32
click at [1140, 78] on div at bounding box center [641, 317] width 1282 height 634
click at [1140, 78] on span "Welcome, [PERSON_NAME] (Administrator)" at bounding box center [1129, 76] width 217 height 13
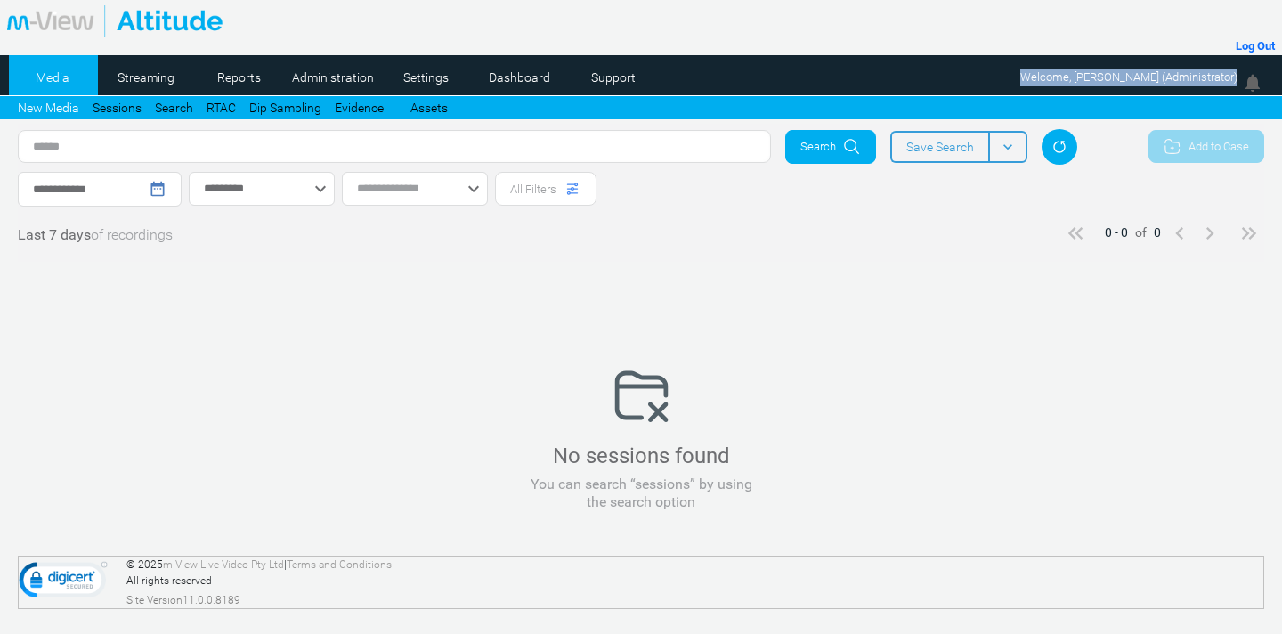
click at [157, 174] on div "**********" at bounding box center [100, 189] width 164 height 35
click at [167, 191] on mat-icon "date_range" at bounding box center [158, 189] width 18 height 18
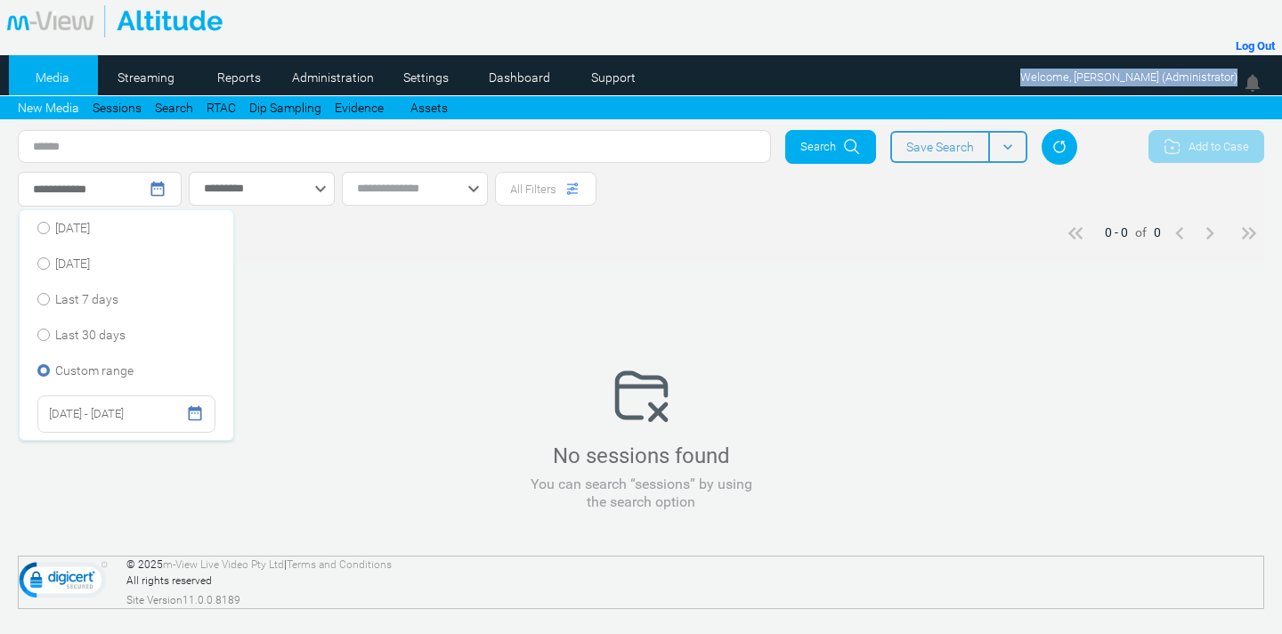
click at [80, 407] on span "20/08/2002 - 20/08/2002" at bounding box center [86, 413] width 75 height 21
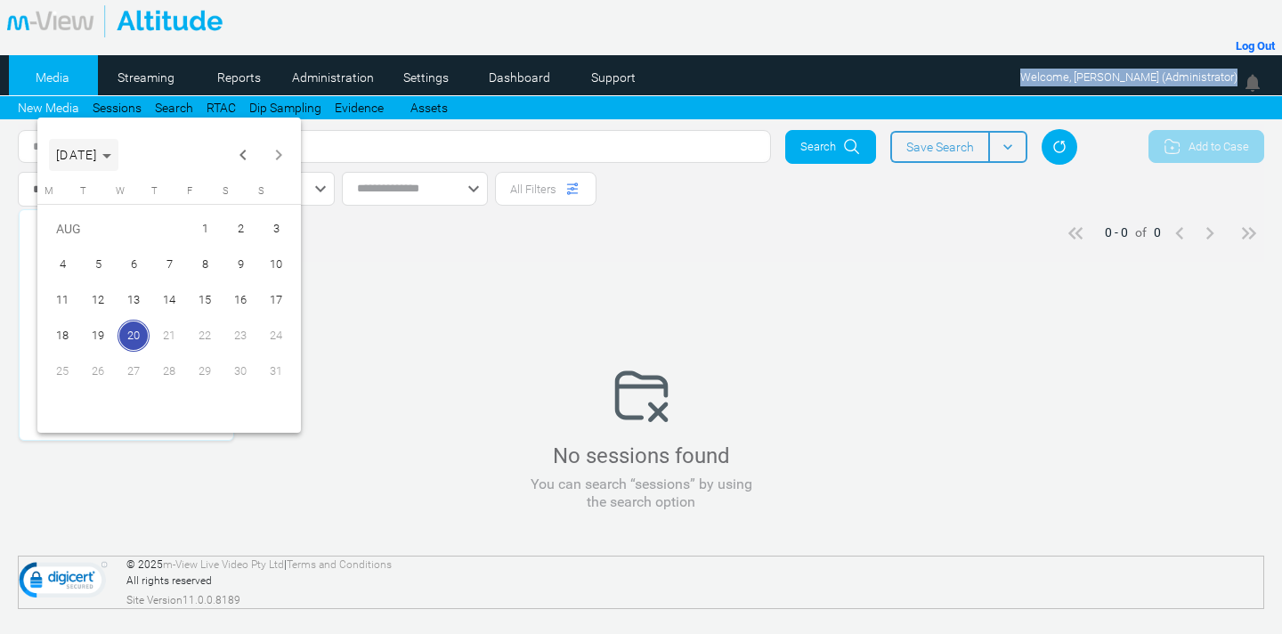
click at [98, 153] on span "AUG 2025" at bounding box center [77, 155] width 42 height 14
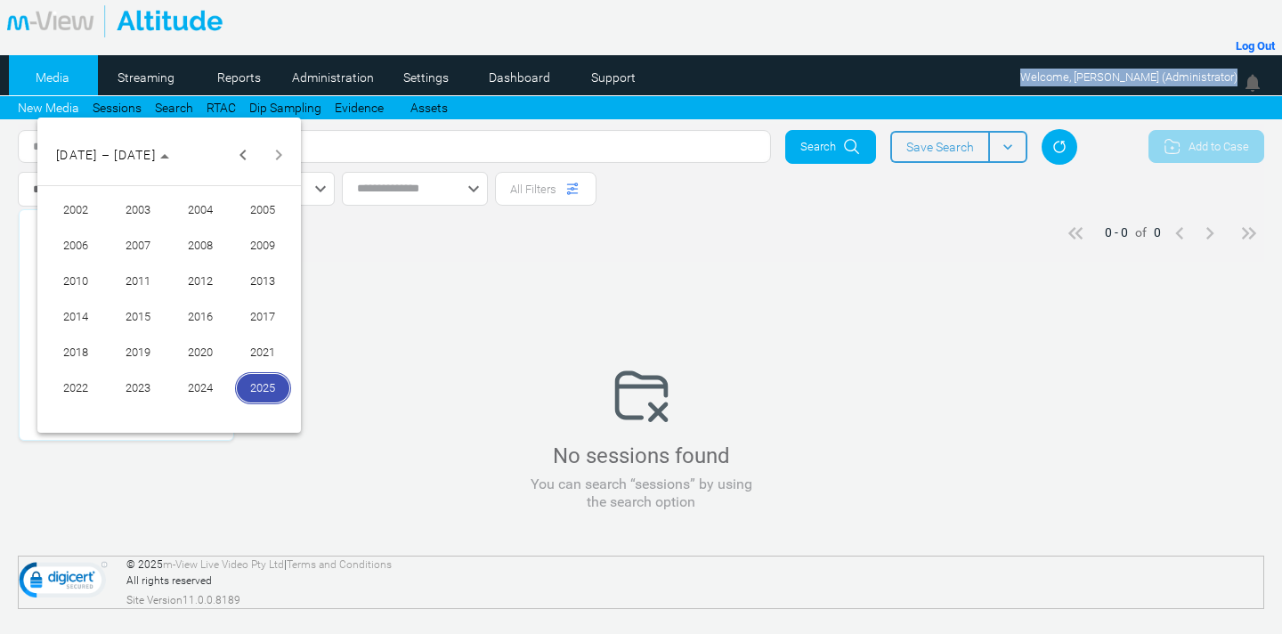
click at [269, 387] on span "2025" at bounding box center [263, 388] width 56 height 32
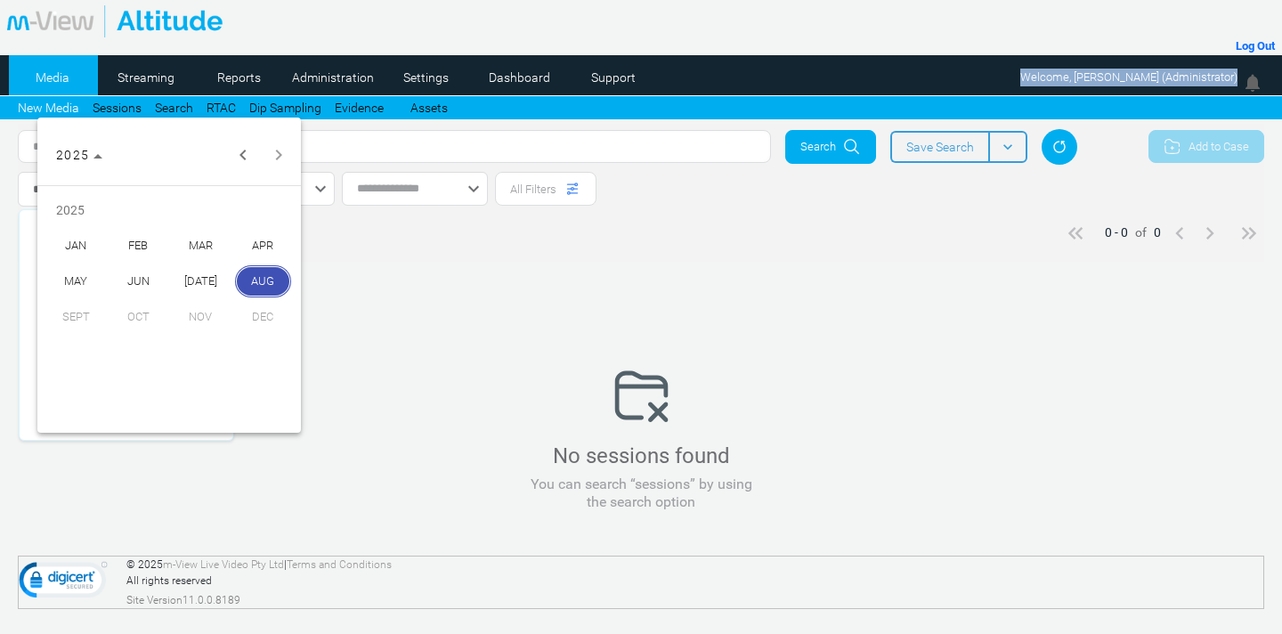
click at [208, 282] on span "JUL" at bounding box center [201, 281] width 56 height 32
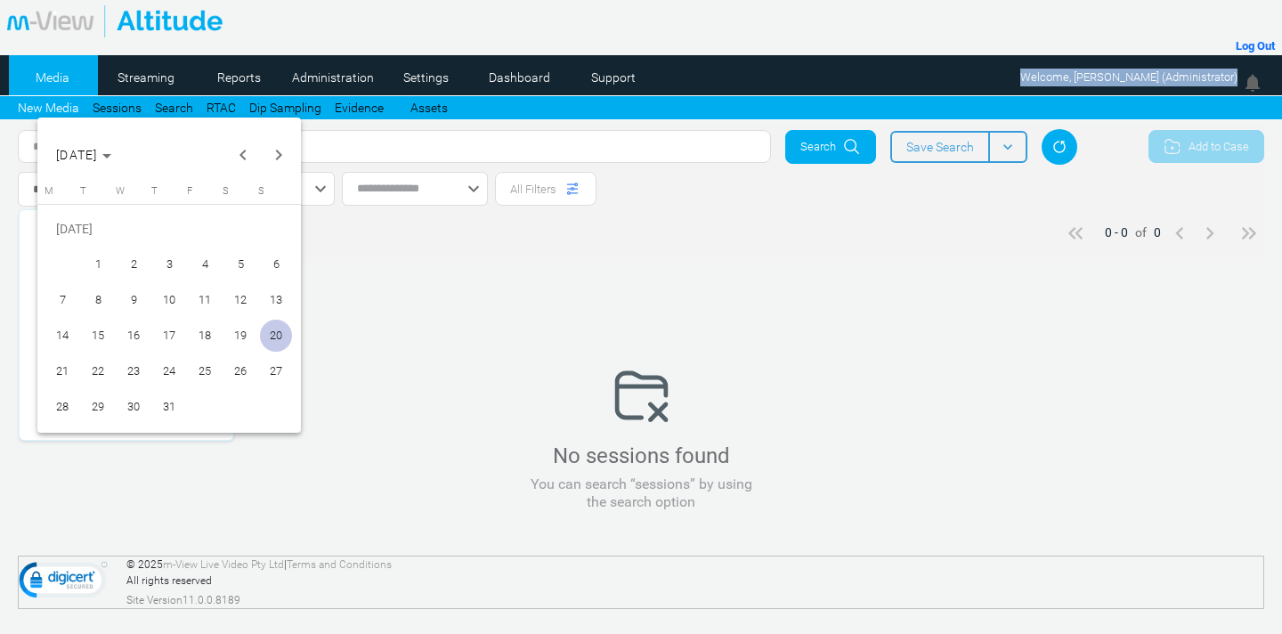
click at [94, 267] on span "1" at bounding box center [98, 264] width 32 height 32
click at [97, 263] on span "1" at bounding box center [98, 264] width 32 height 32
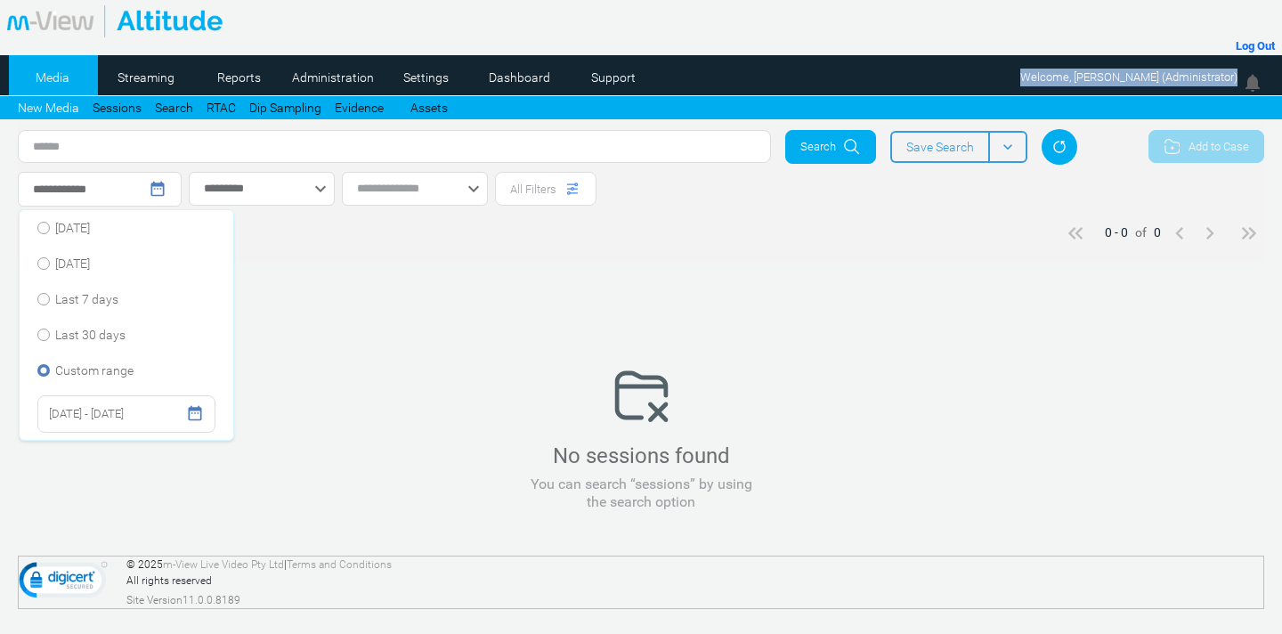
click at [124, 416] on span "01/07/2025 - 01/07/2025" at bounding box center [86, 413] width 75 height 21
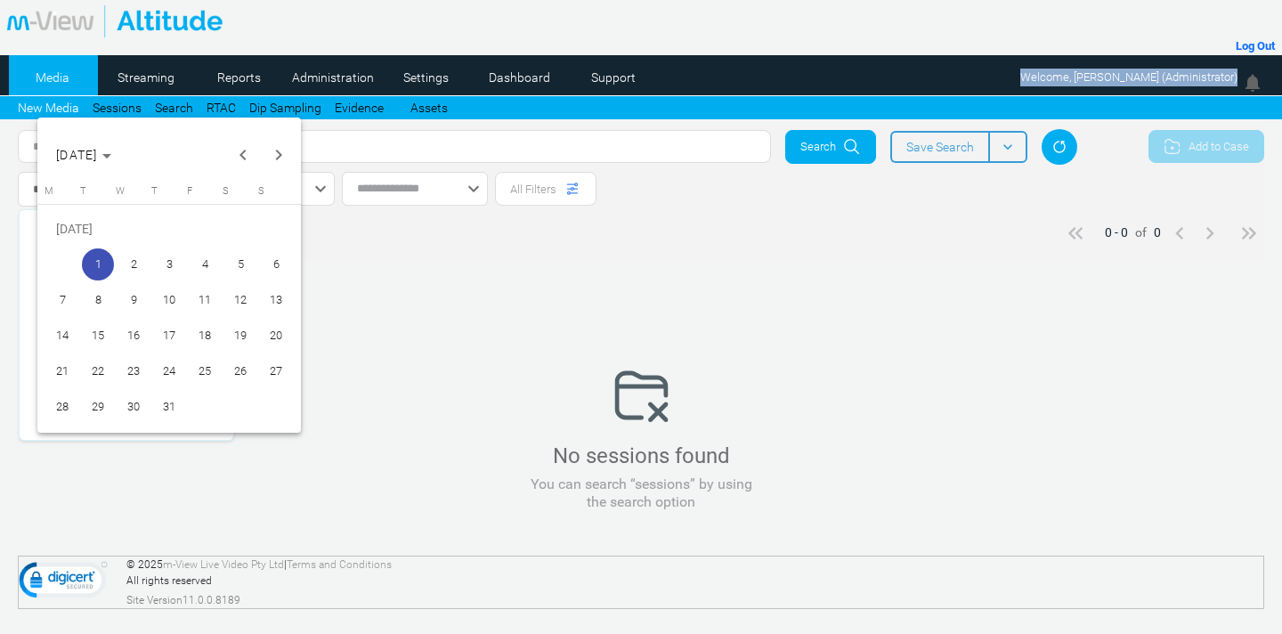
click at [167, 403] on span "31" at bounding box center [169, 407] width 32 height 32
click at [166, 399] on span "31" at bounding box center [169, 407] width 32 height 32
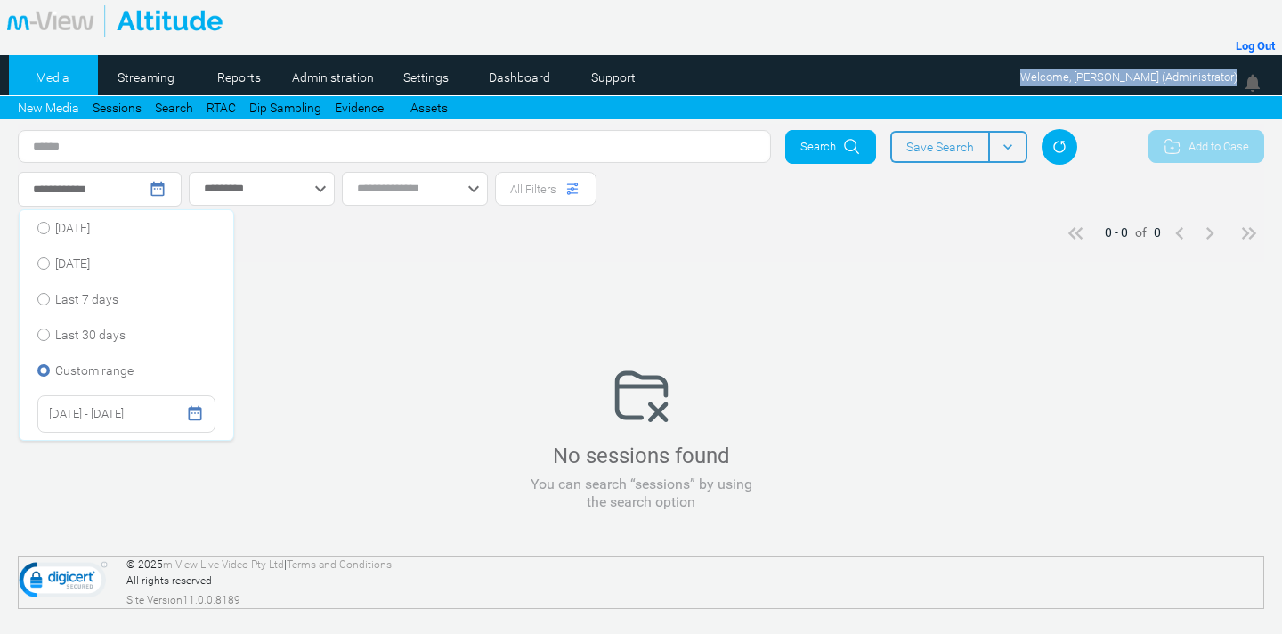
click at [64, 418] on span "31/07/2025 - 31/07/2025" at bounding box center [86, 413] width 75 height 21
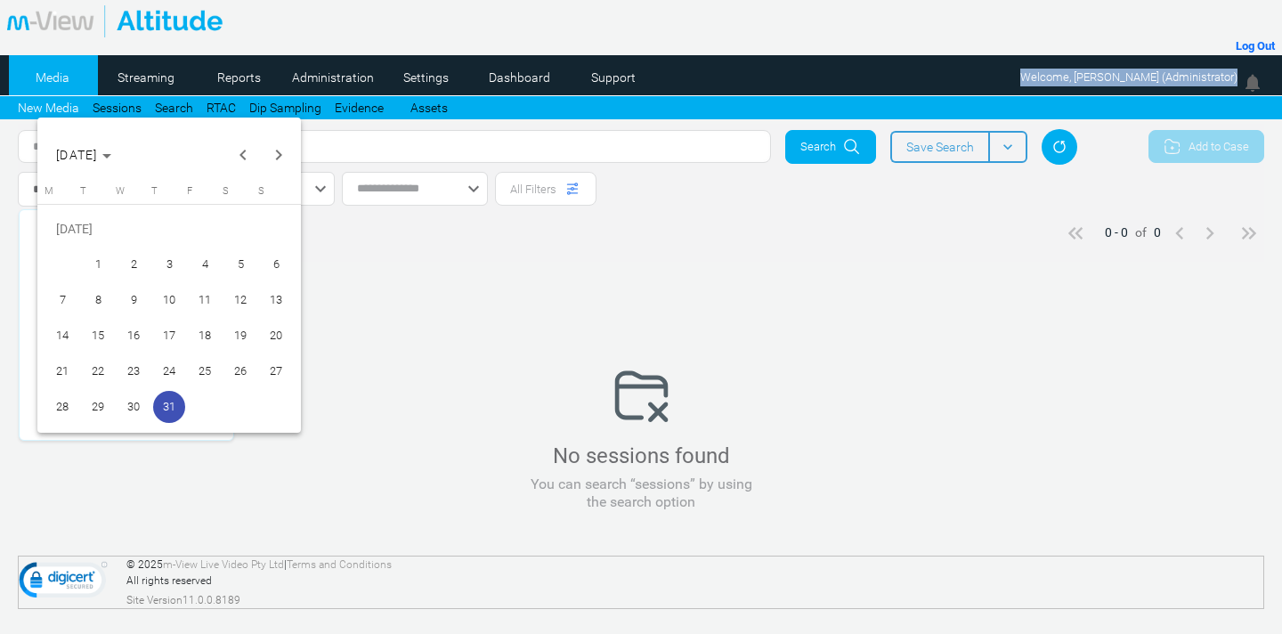
click at [95, 261] on span "1" at bounding box center [98, 264] width 32 height 32
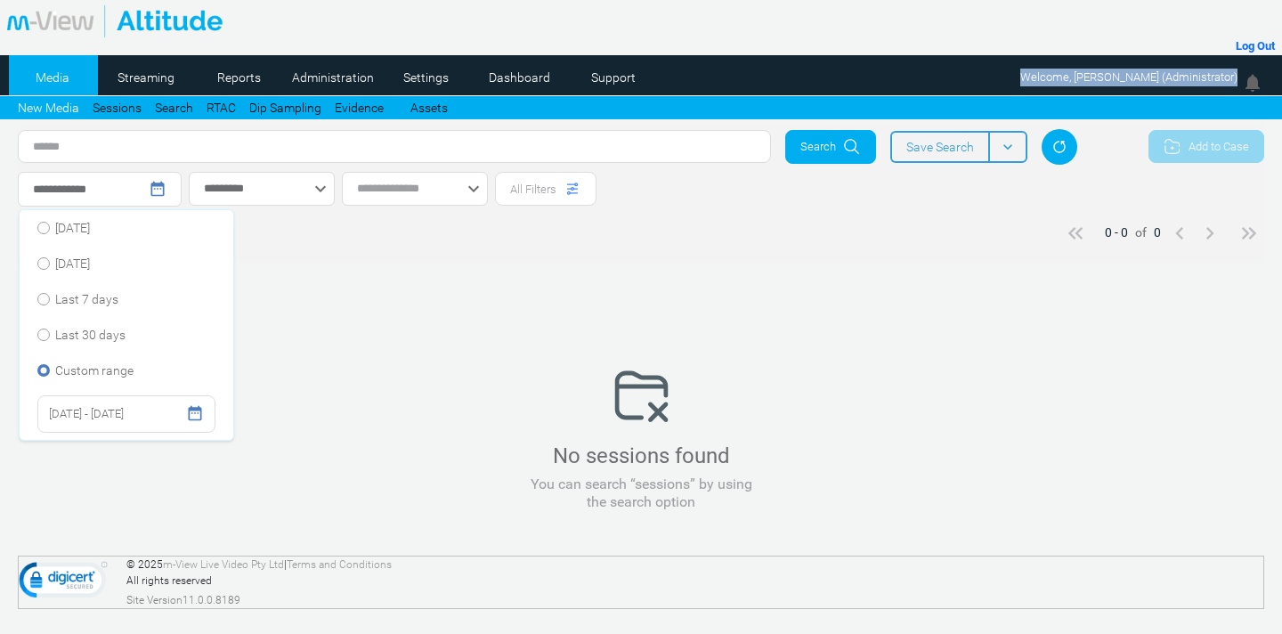
click at [124, 414] on span "01/07/2025 - 01/07/2025" at bounding box center [86, 413] width 75 height 21
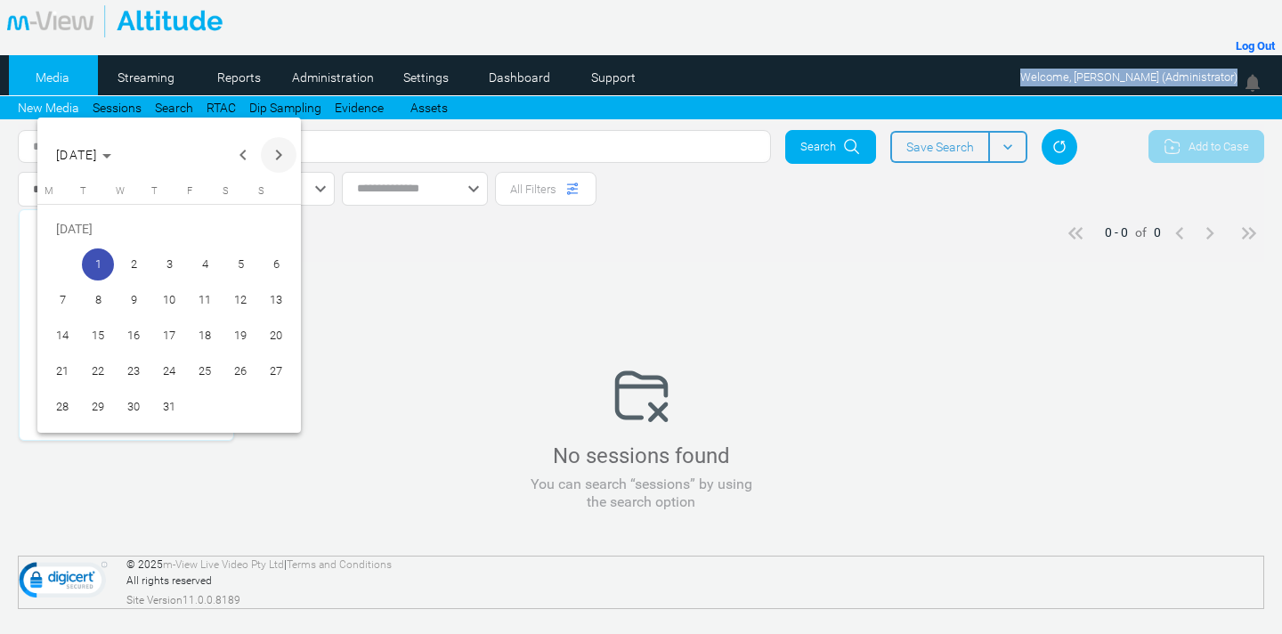
click at [279, 159] on span "Next month" at bounding box center [279, 155] width 36 height 36
click at [137, 336] on span "20" at bounding box center [134, 336] width 32 height 32
click at [131, 335] on span "20" at bounding box center [134, 336] width 32 height 32
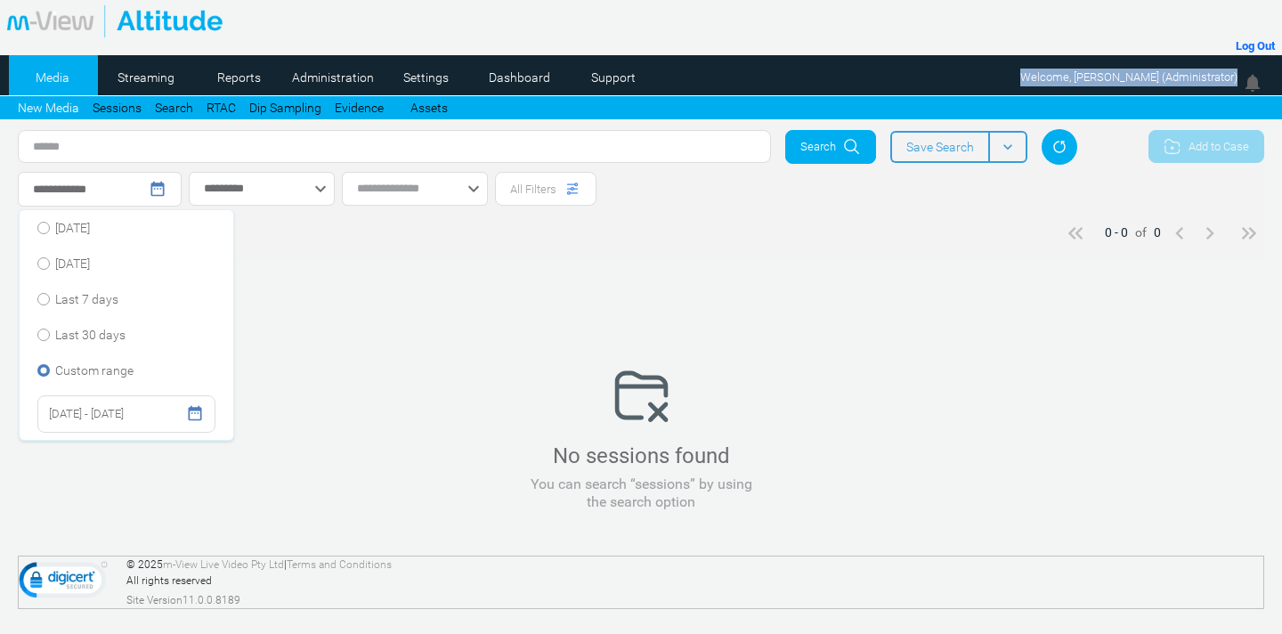
click at [69, 412] on span "20/08/2025 - 20/08/2025" at bounding box center [86, 413] width 75 height 21
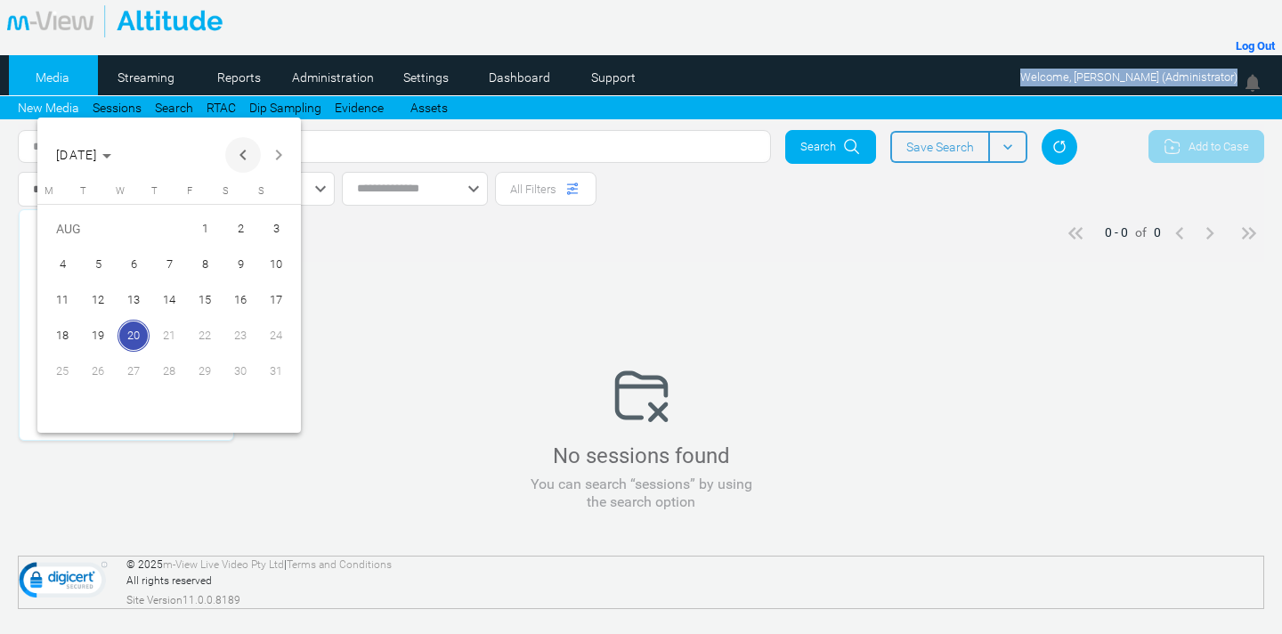
click at [244, 154] on span "Previous month" at bounding box center [243, 155] width 36 height 36
click at [101, 258] on span "1" at bounding box center [98, 264] width 32 height 32
click at [284, 160] on span "Next month" at bounding box center [279, 155] width 36 height 36
click at [139, 339] on span "20" at bounding box center [134, 336] width 32 height 32
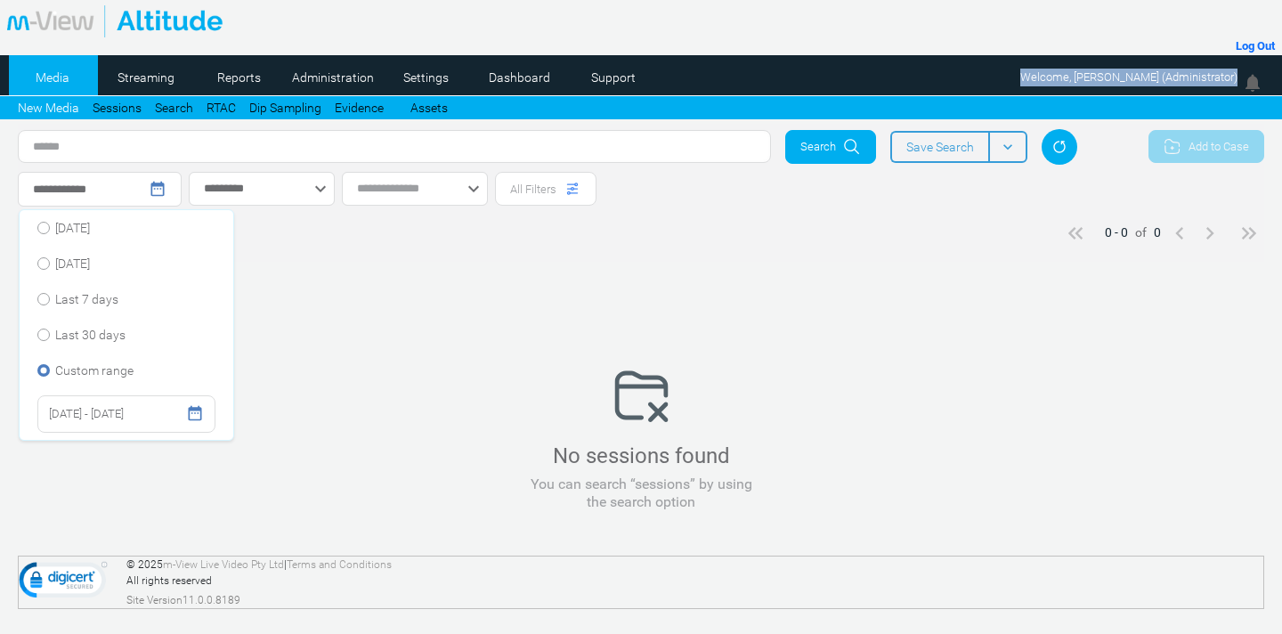
click at [843, 142] on icon at bounding box center [852, 147] width 18 height 18
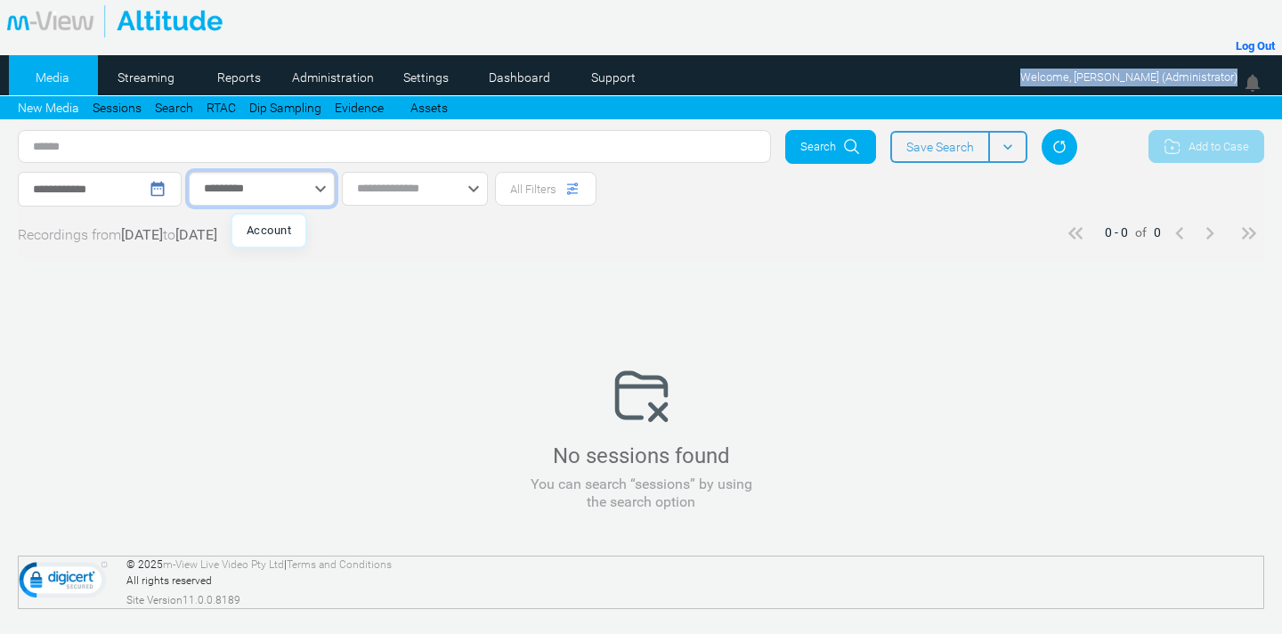
click at [297, 187] on input "*********" at bounding box center [262, 189] width 146 height 34
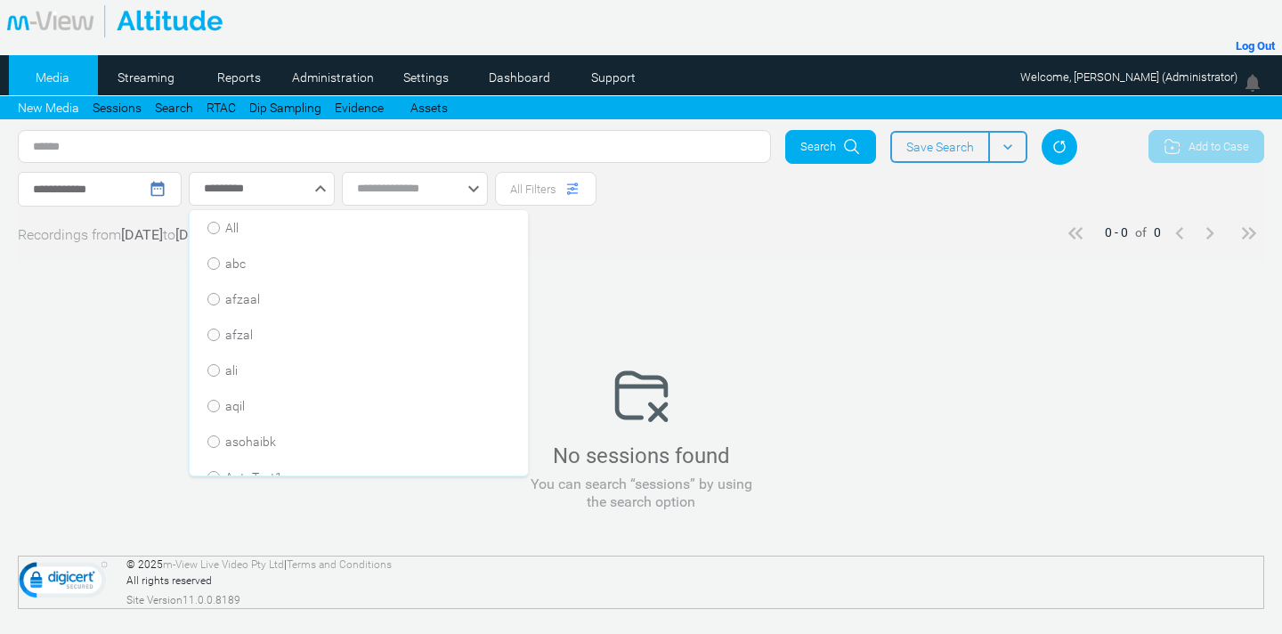
click at [224, 229] on li "All" at bounding box center [359, 228] width 338 height 36
type input "***"
click at [482, 295] on div "**********" at bounding box center [641, 318] width 1282 height 388
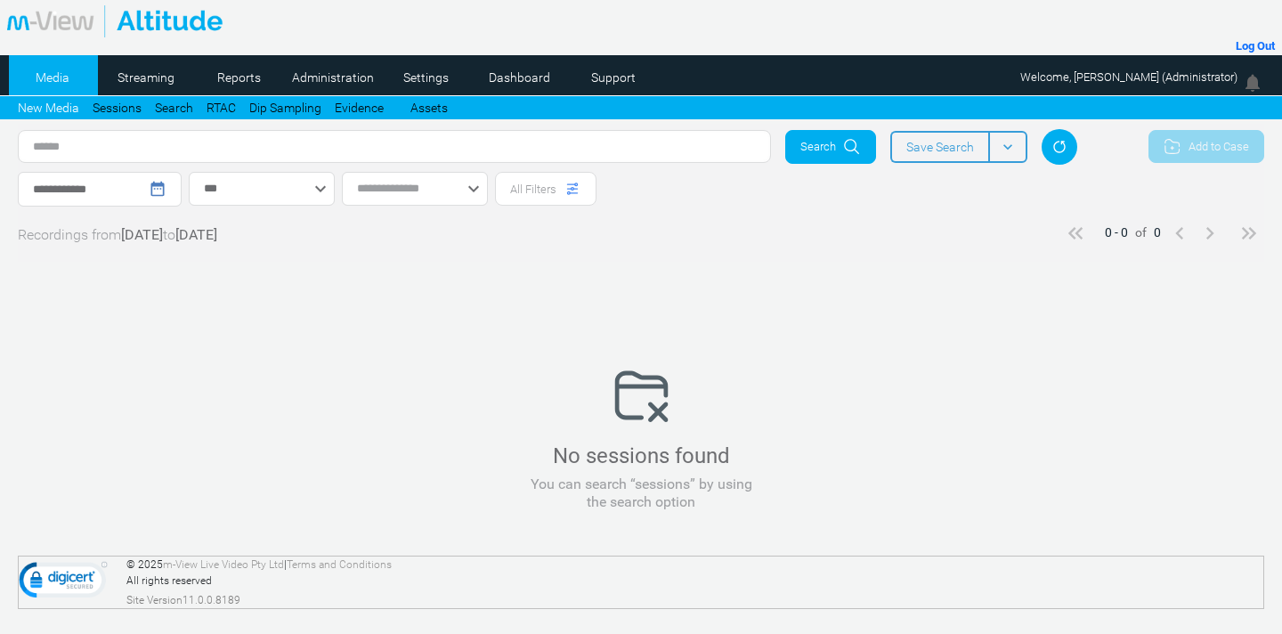
click at [830, 145] on span "Search" at bounding box center [819, 147] width 36 height 18
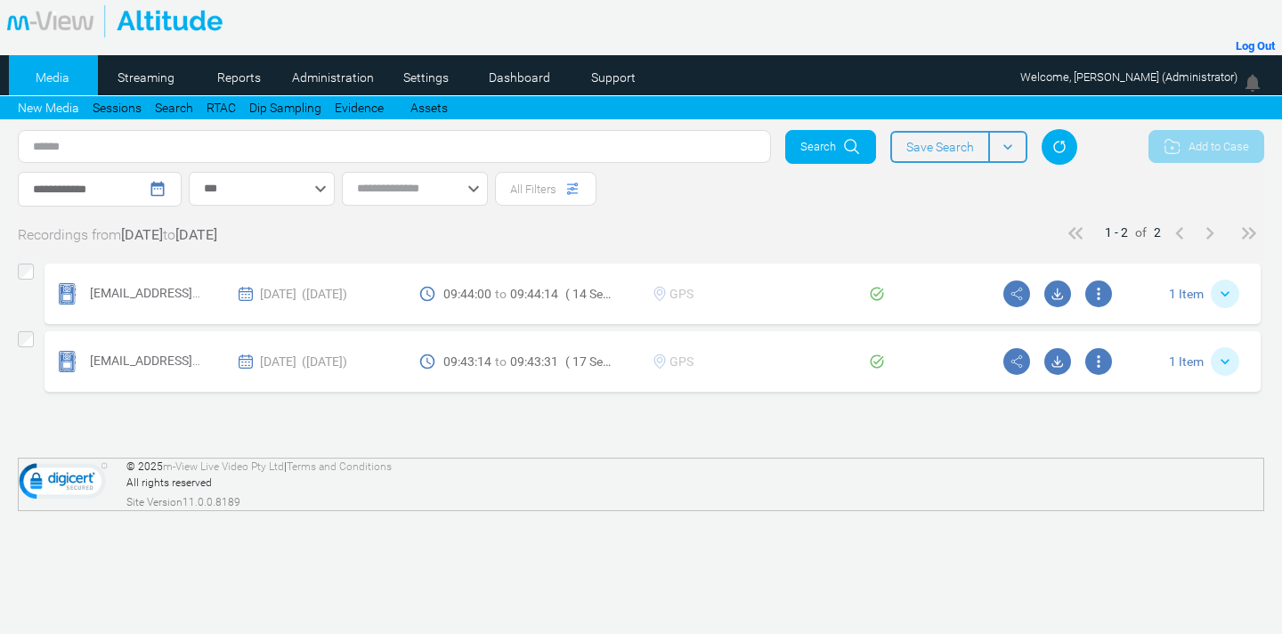
click at [1230, 291] on mat-icon "keyboard_arrow_down" at bounding box center [1226, 294] width 18 height 18
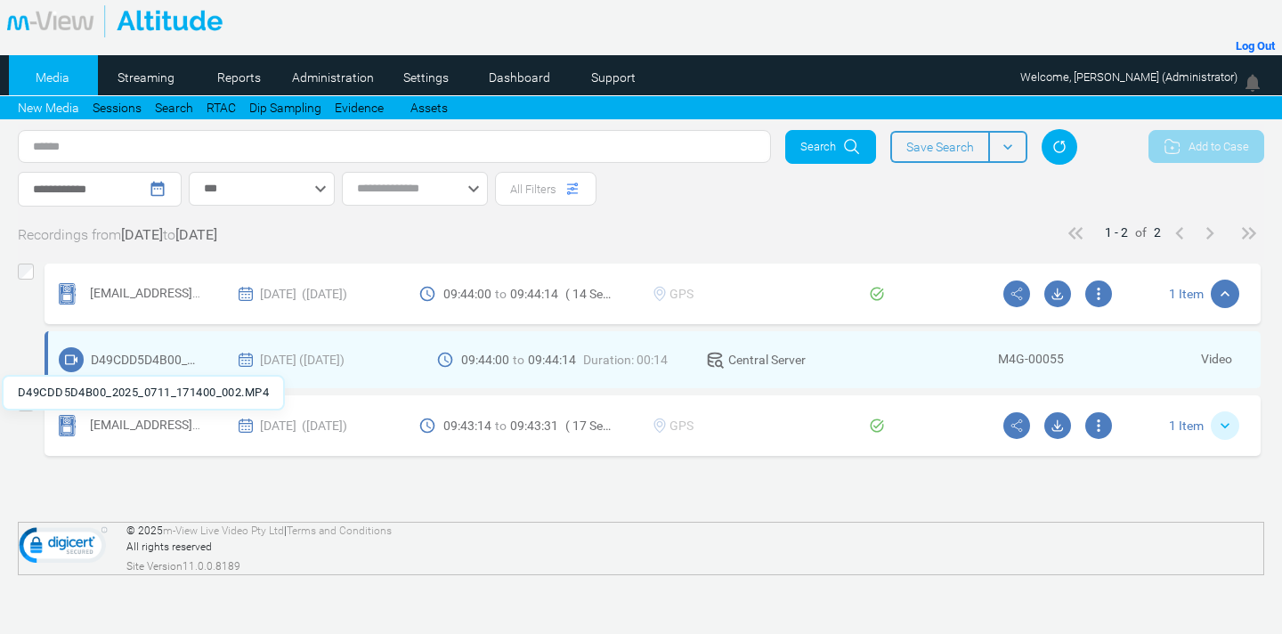
click at [131, 362] on span "D49CDD5D4B00_2025_0711_171400_002.MP4" at bounding box center [146, 360] width 110 height 16
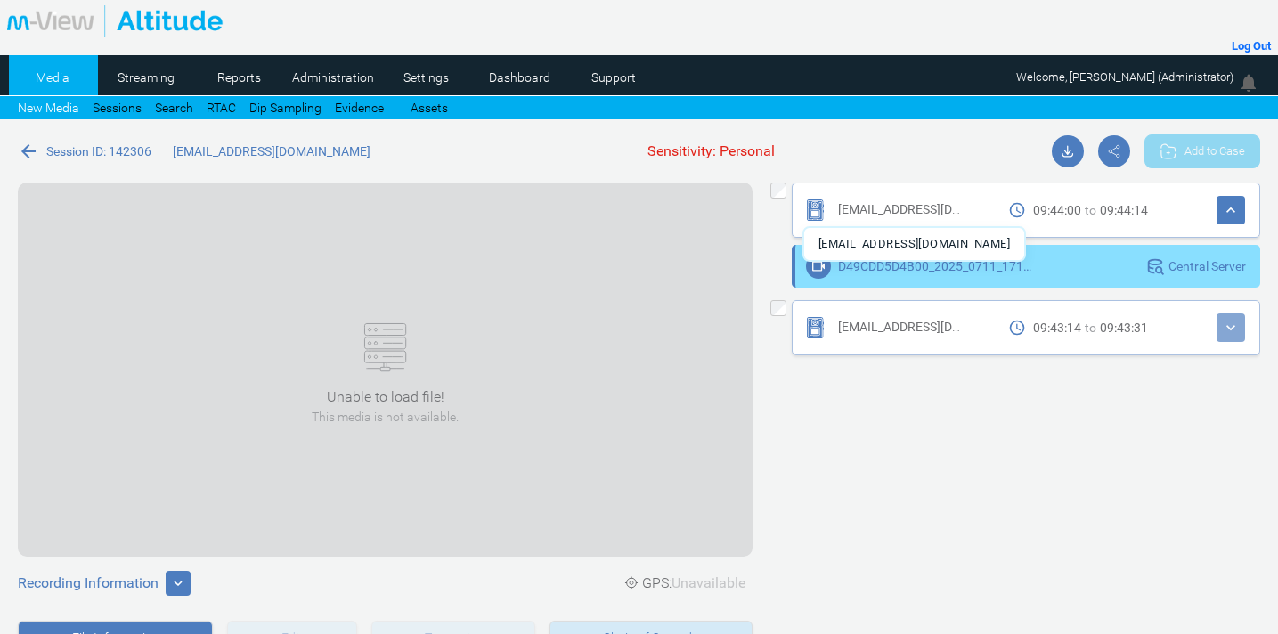
click at [923, 213] on span "thariq@alchidesignstudio.com" at bounding box center [937, 209] width 198 height 14
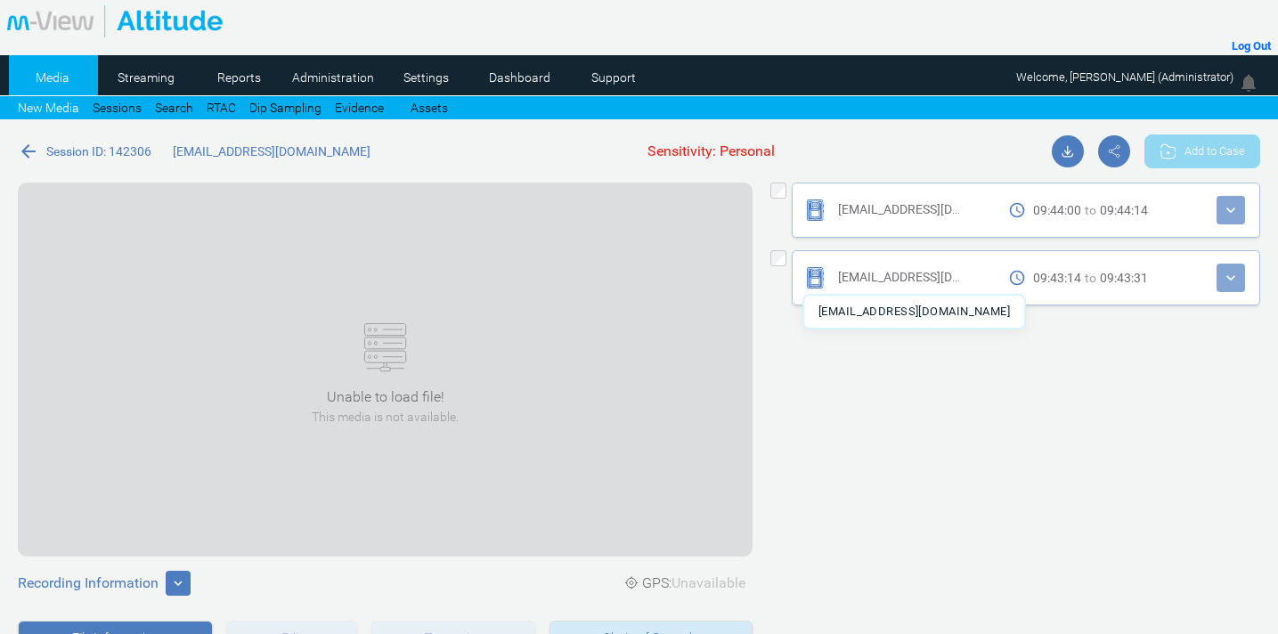
click at [893, 274] on span "thariq@alchidesignstudio.com" at bounding box center [937, 277] width 198 height 14
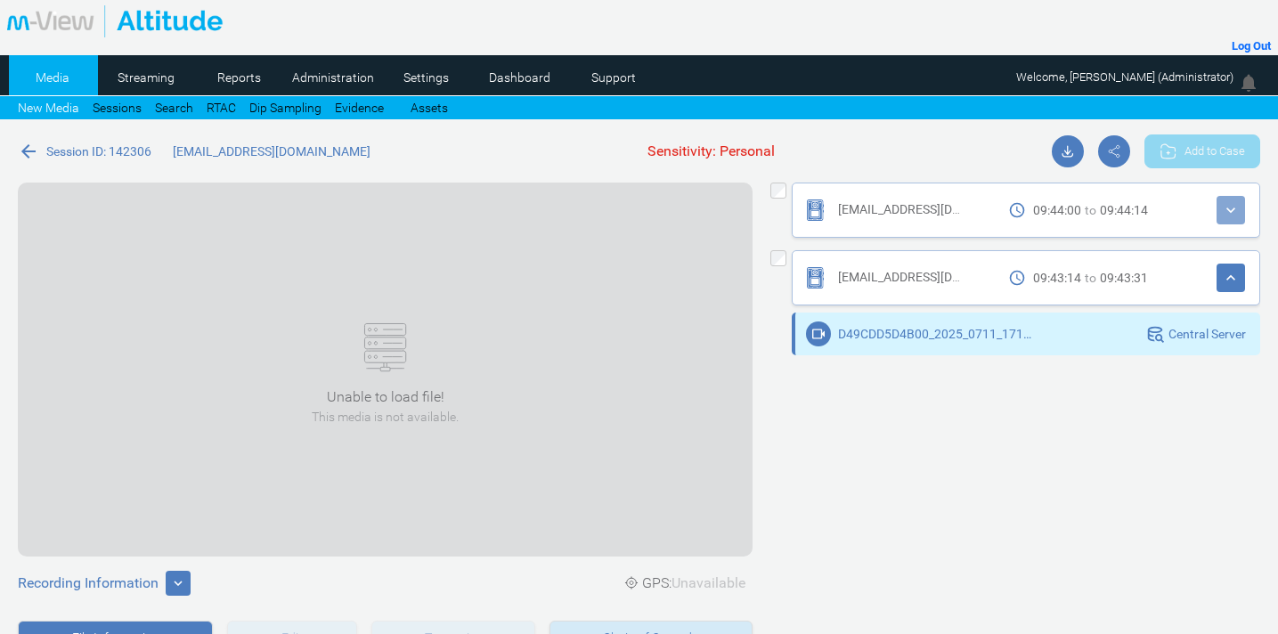
click at [899, 341] on div "D49CDD5D4B00_2025_0711_171314_001.MP4" at bounding box center [922, 333] width 232 height 25
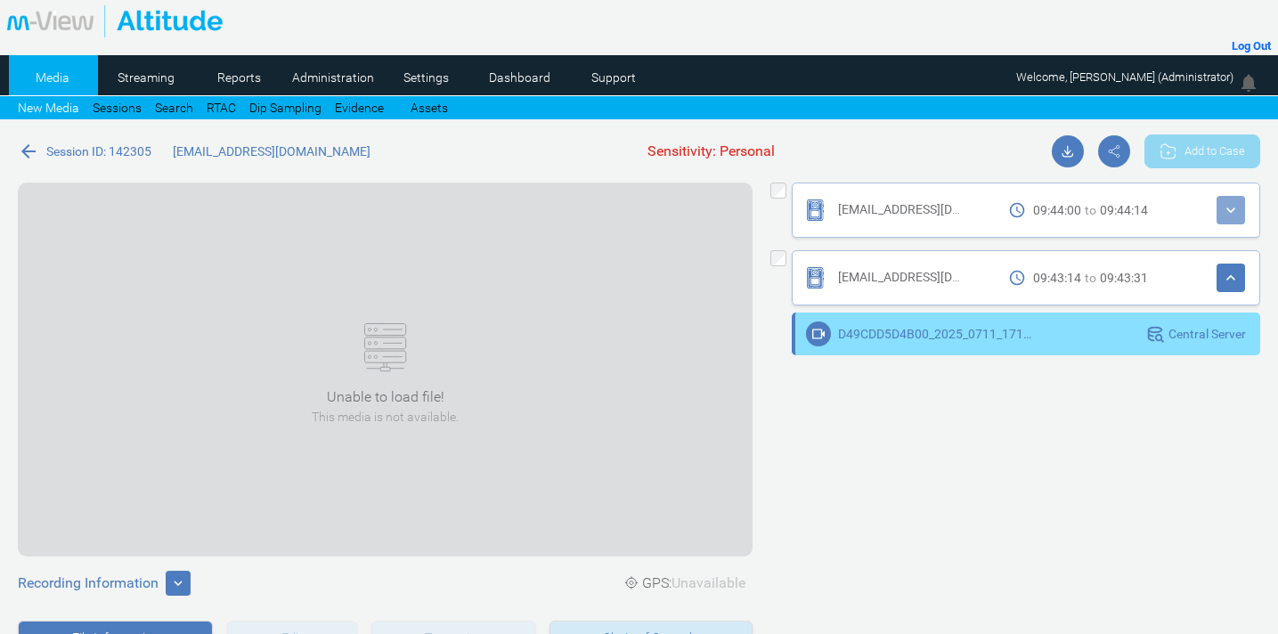
click at [23, 153] on mat-icon "arrow_back" at bounding box center [28, 151] width 21 height 21
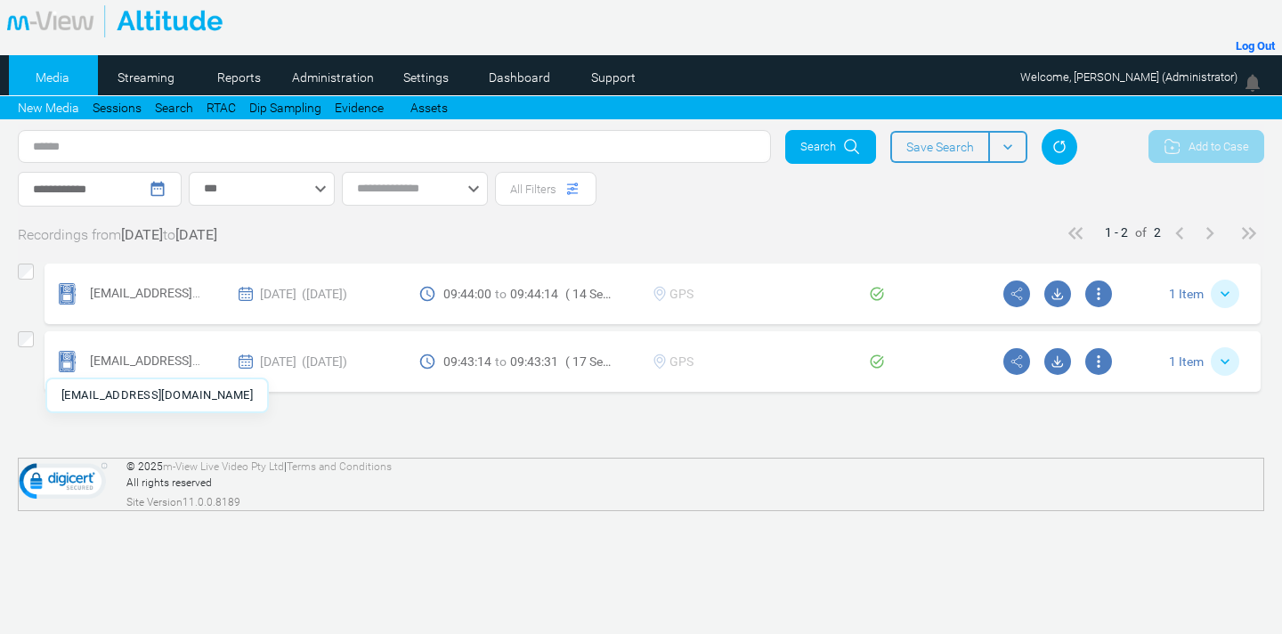
click at [98, 360] on span "thariq@alchidesignstudio.com" at bounding box center [189, 361] width 198 height 14
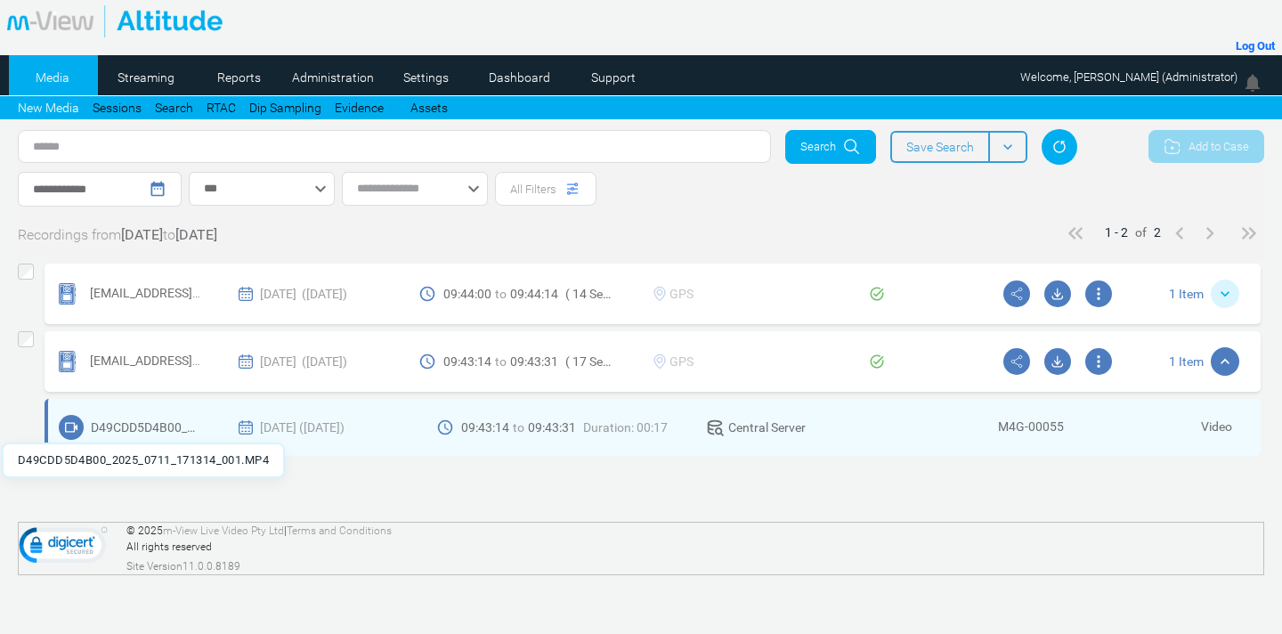
click at [142, 429] on span "D49CDD5D4B00_2025_0711_171314_001.MP4" at bounding box center [146, 427] width 110 height 16
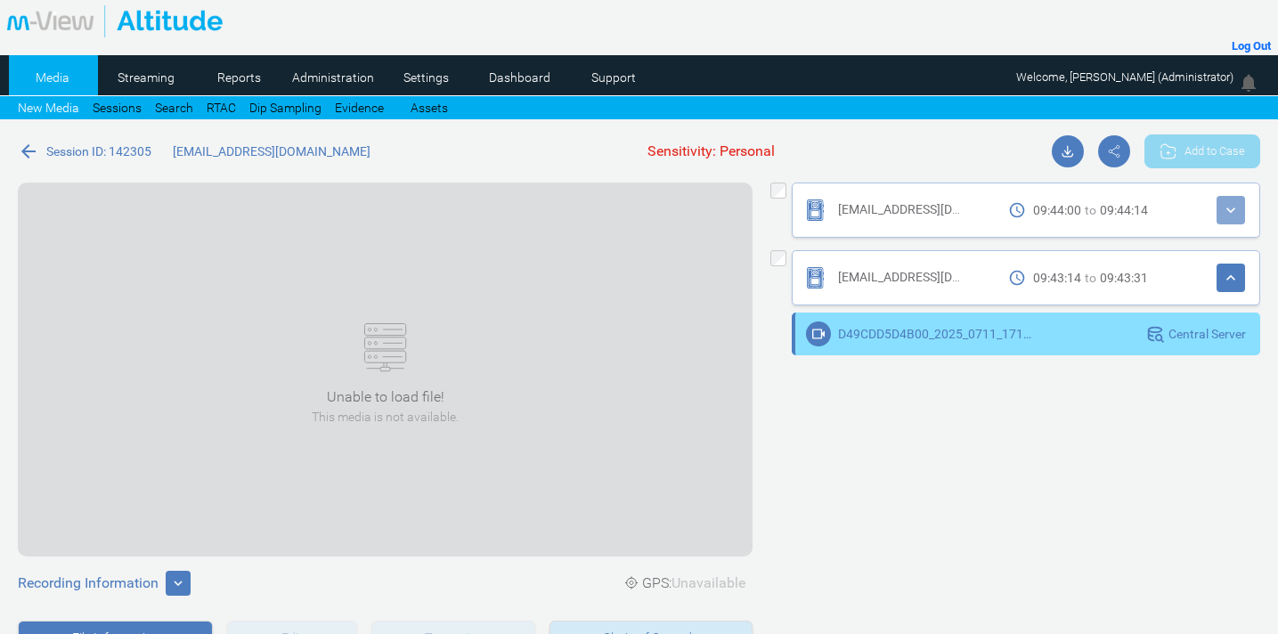
scroll to position [360, 0]
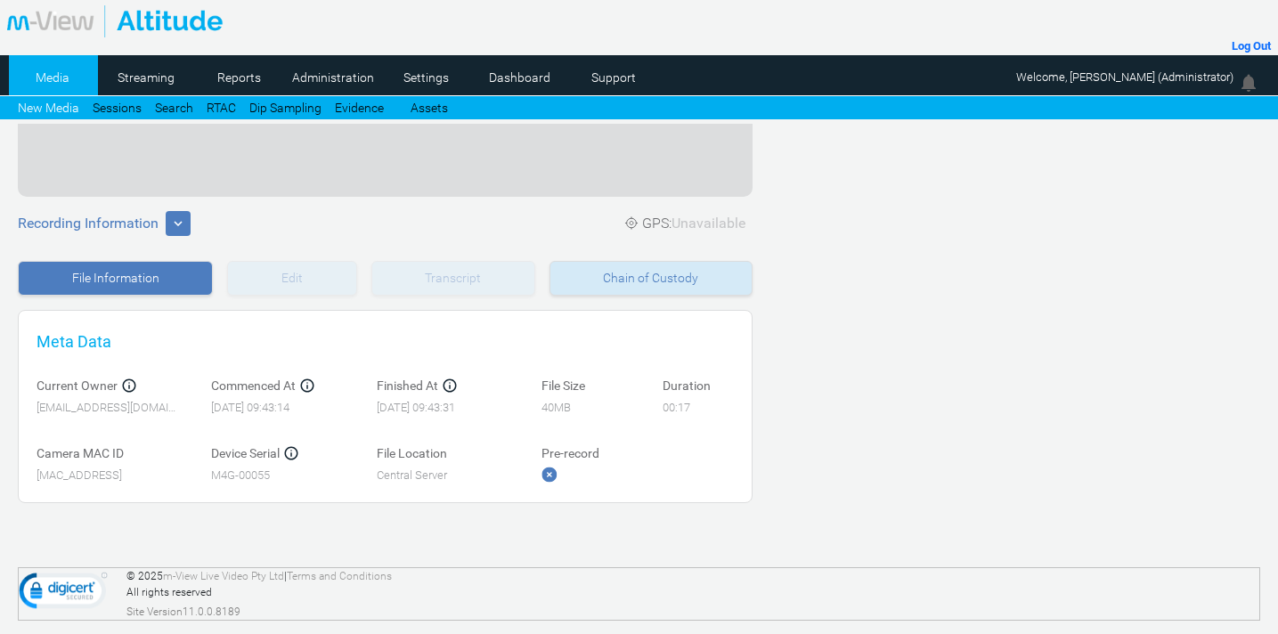
click at [617, 279] on div "Chain of Custody" at bounding box center [650, 278] width 203 height 35
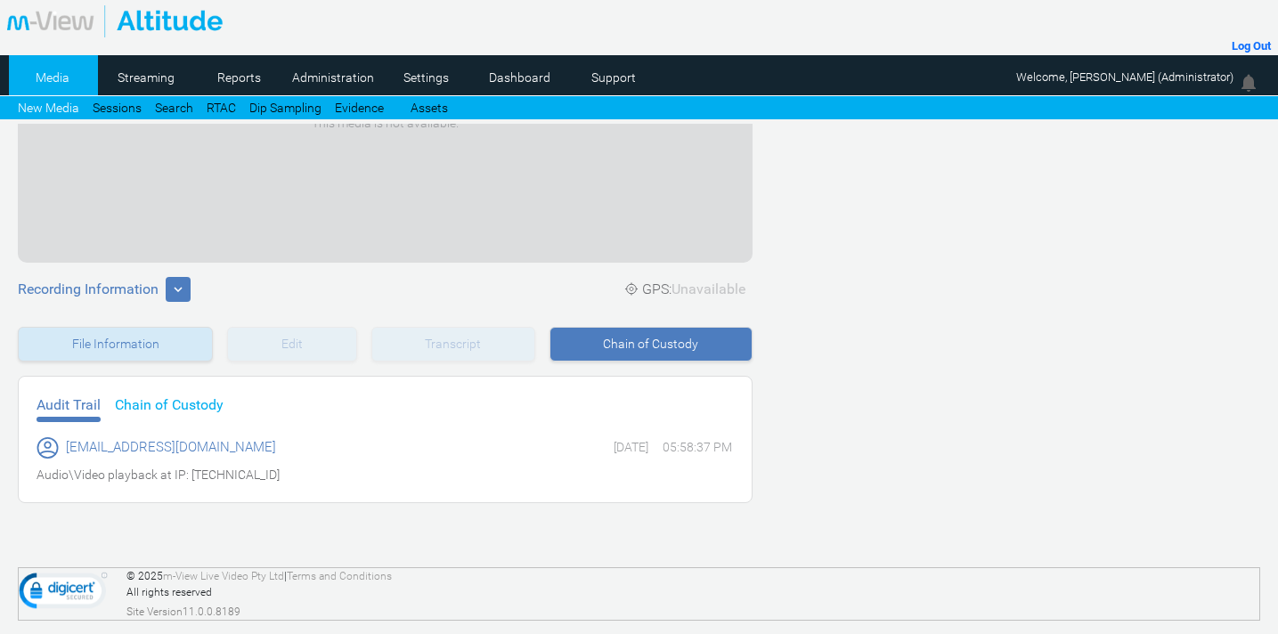
click at [148, 350] on div "File Information" at bounding box center [115, 344] width 195 height 35
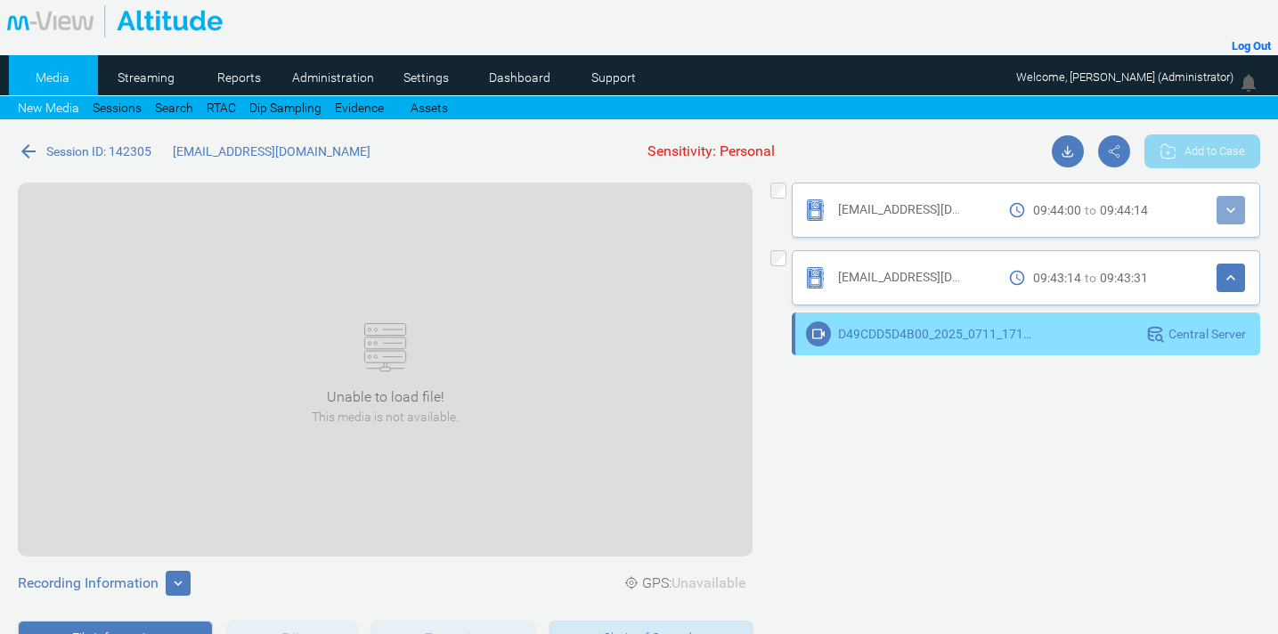
click at [29, 154] on mat-icon "arrow_back" at bounding box center [28, 151] width 21 height 21
click at [28, 152] on mat-icon "arrow_back" at bounding box center [28, 151] width 21 height 21
click at [27, 152] on mat-icon "arrow_back" at bounding box center [28, 151] width 21 height 21
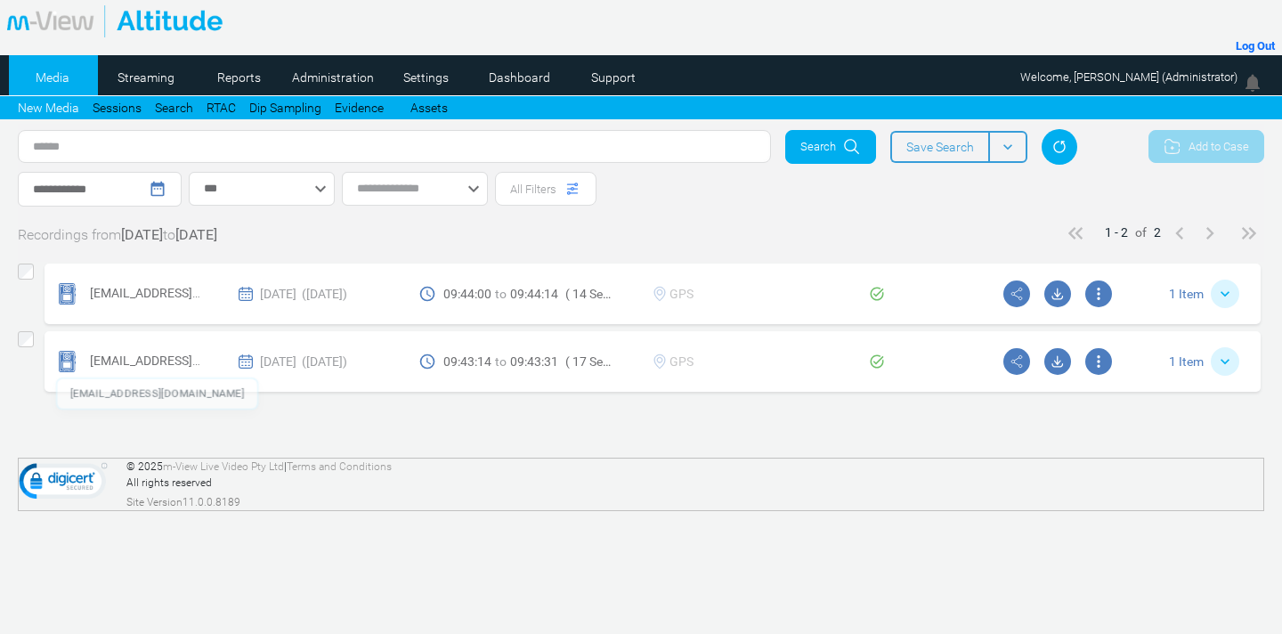
click at [141, 352] on div "thariq@alchidesignstudio.com" at bounding box center [145, 361] width 111 height 19
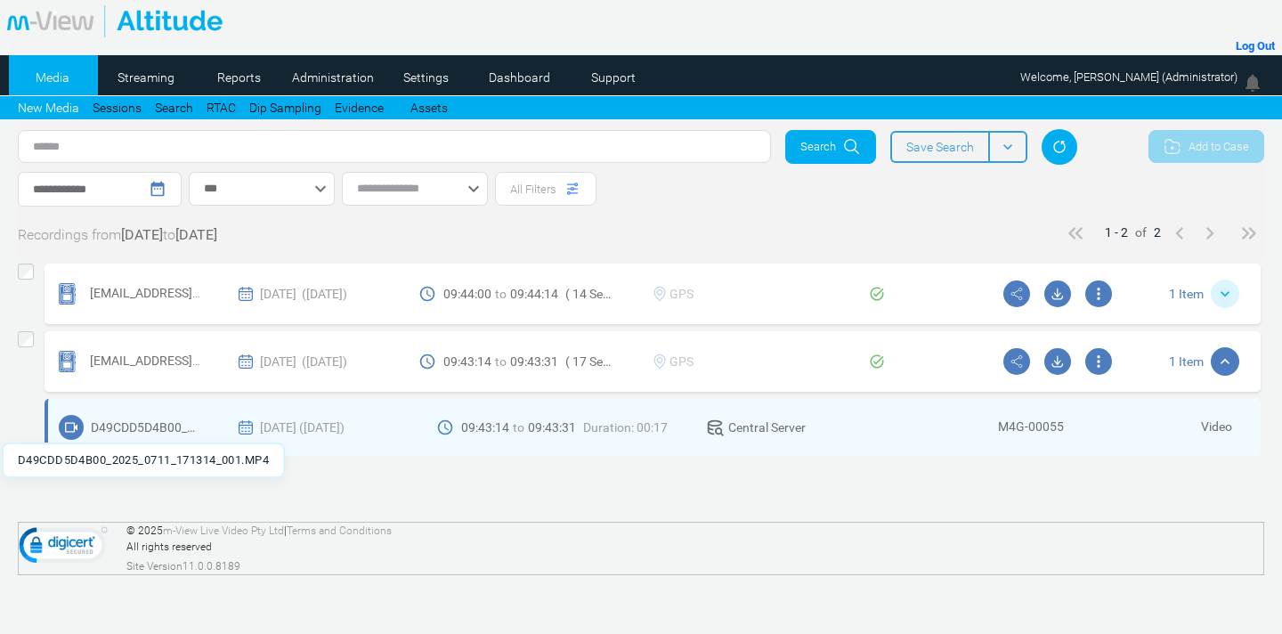
click at [136, 427] on span "D49CDD5D4B00_2025_0711_171314_001.MP4" at bounding box center [146, 427] width 110 height 16
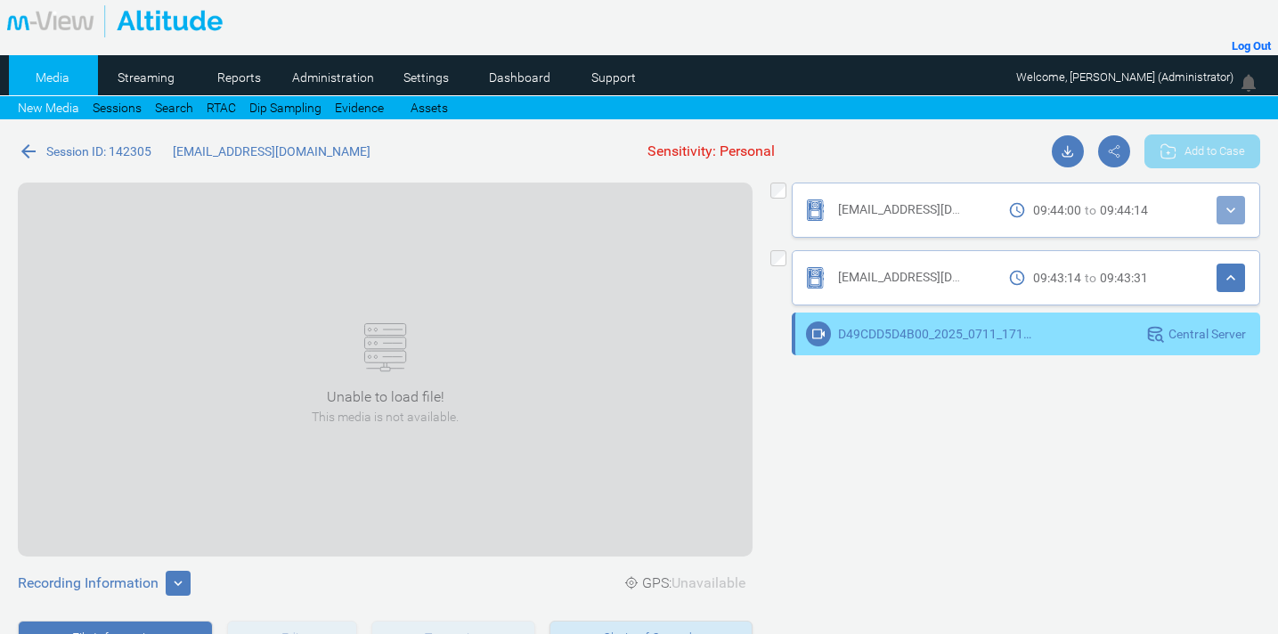
click at [36, 151] on mat-icon "arrow_back" at bounding box center [28, 151] width 21 height 21
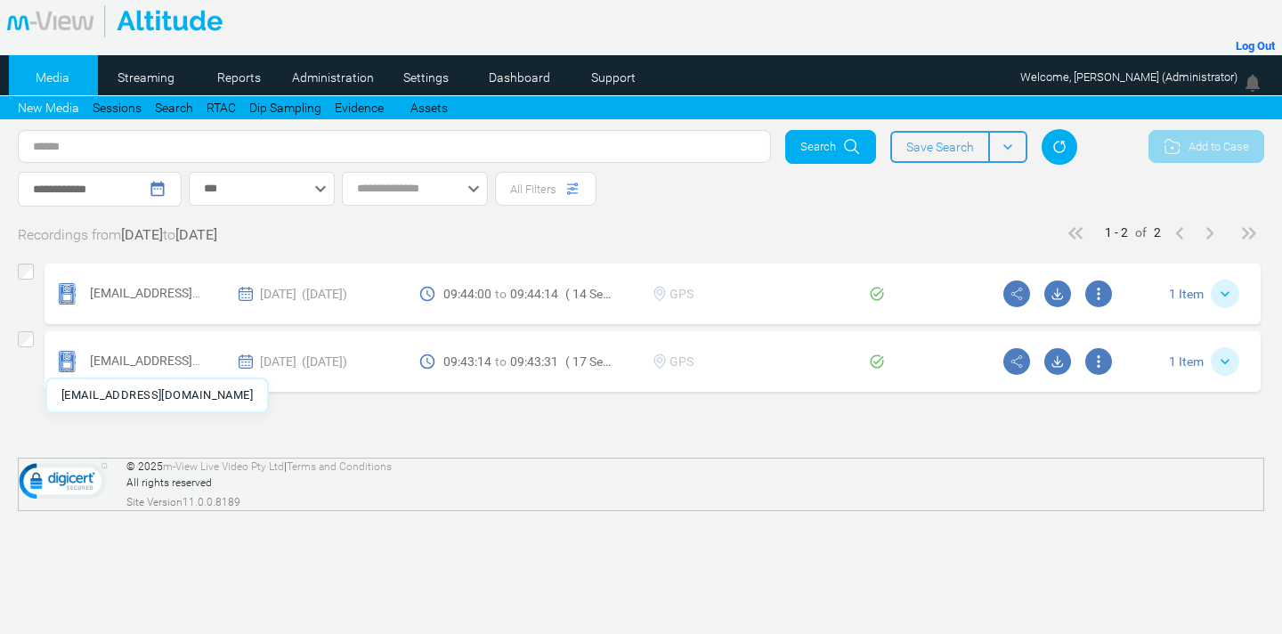
click at [144, 358] on span "thariq@alchidesignstudio.com" at bounding box center [189, 361] width 198 height 14
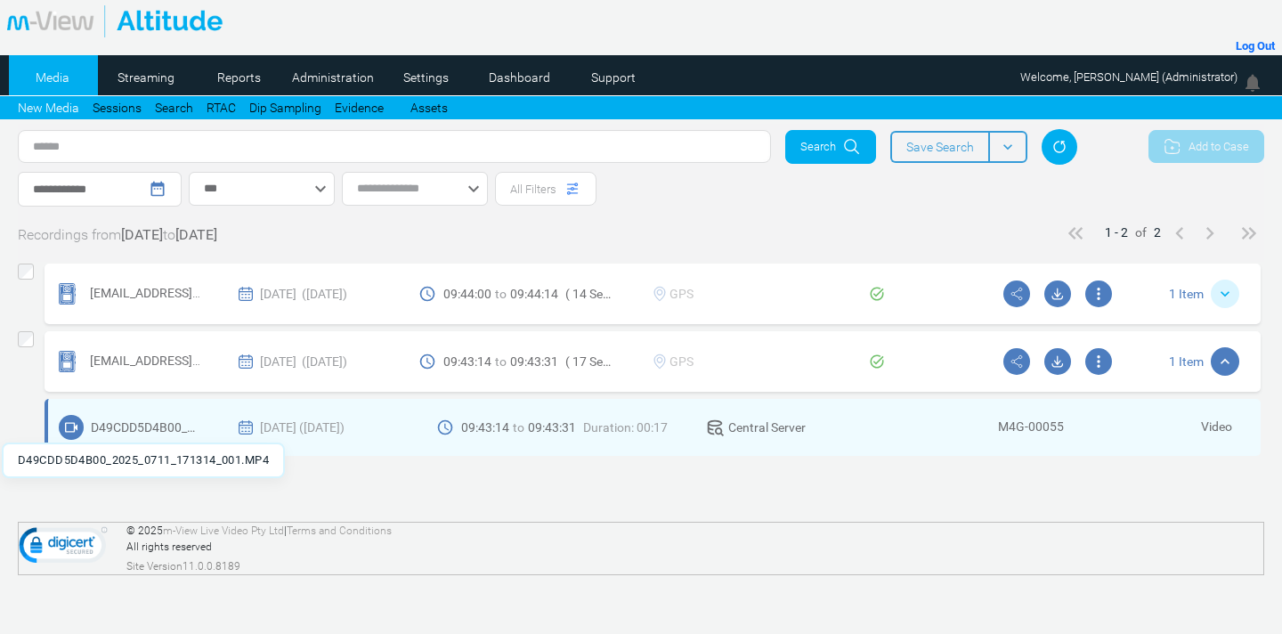
click at [155, 424] on span "D49CDD5D4B00_2025_0711_171314_001.MP4" at bounding box center [146, 427] width 110 height 16
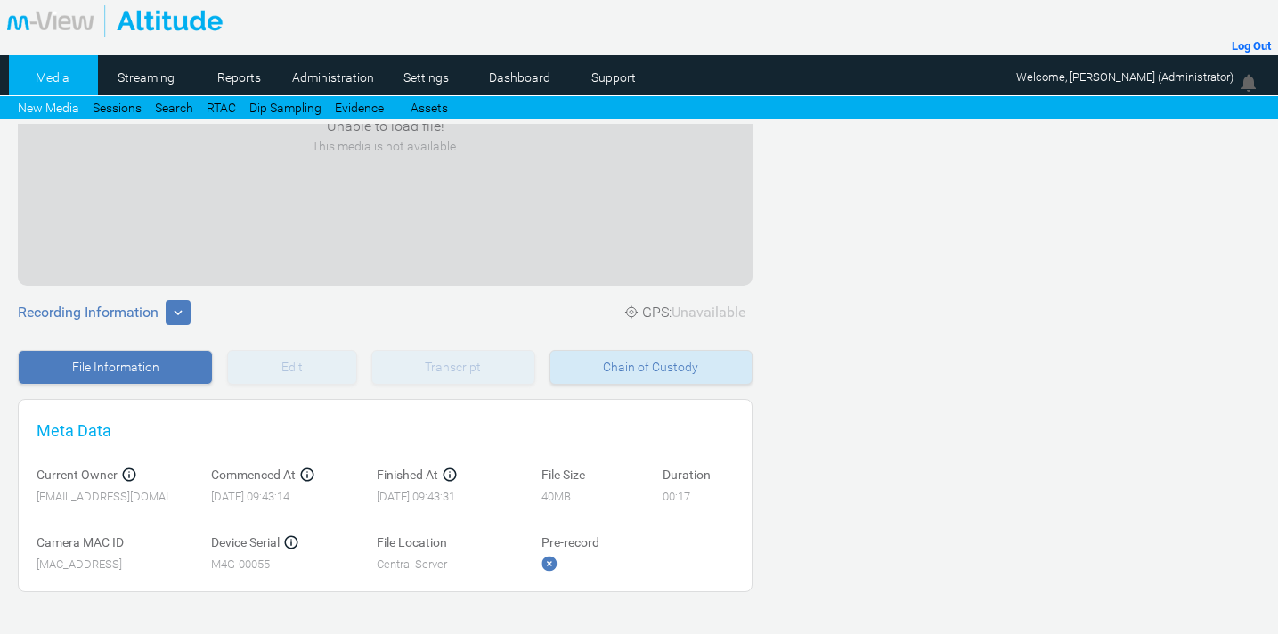
scroll to position [360, 0]
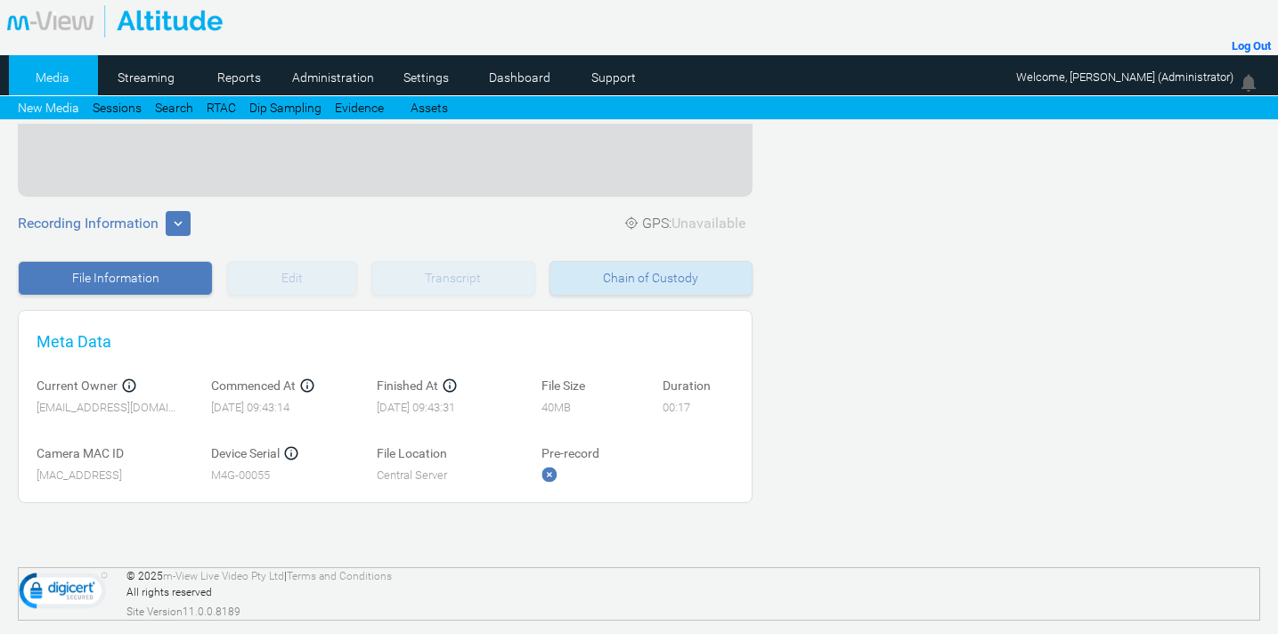
click at [643, 277] on div "Chain of Custody" at bounding box center [650, 278] width 203 height 35
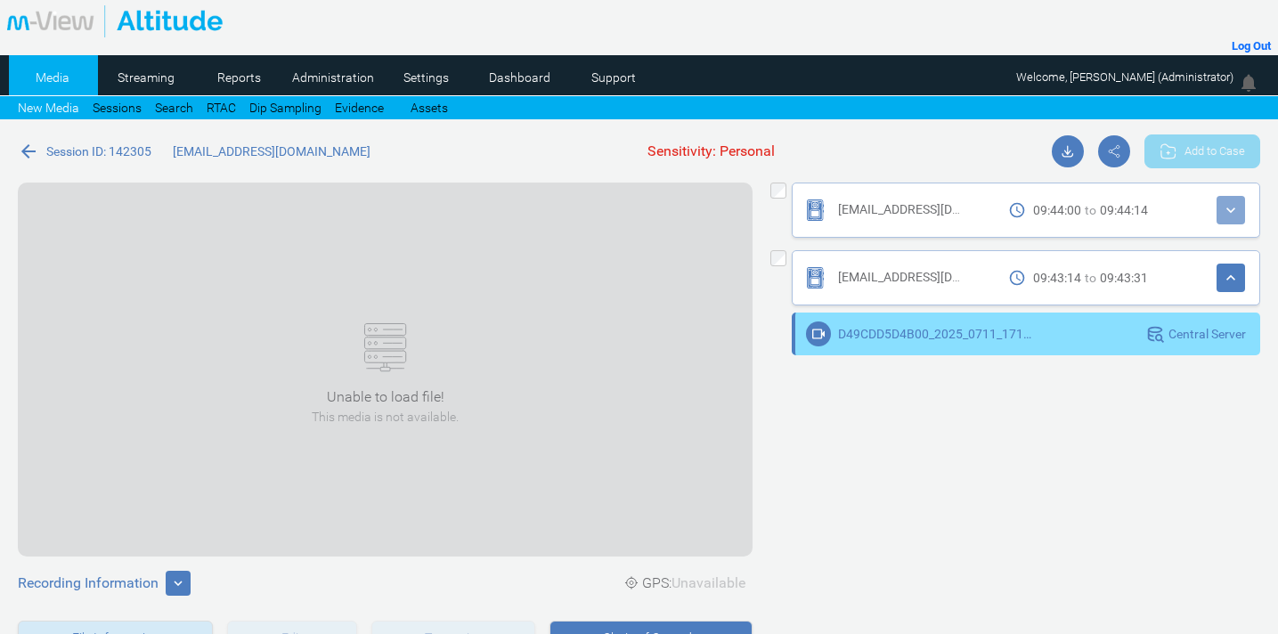
click at [32, 153] on mat-icon "arrow_back" at bounding box center [28, 151] width 21 height 21
click at [32, 159] on mat-icon "arrow_back" at bounding box center [28, 151] width 21 height 21
click at [781, 199] on div "thariq@alchidesignstudio.com schedule 09:44:00 to 09:44:14 keyboard_arrow_down" at bounding box center [1015, 213] width 490 height 61
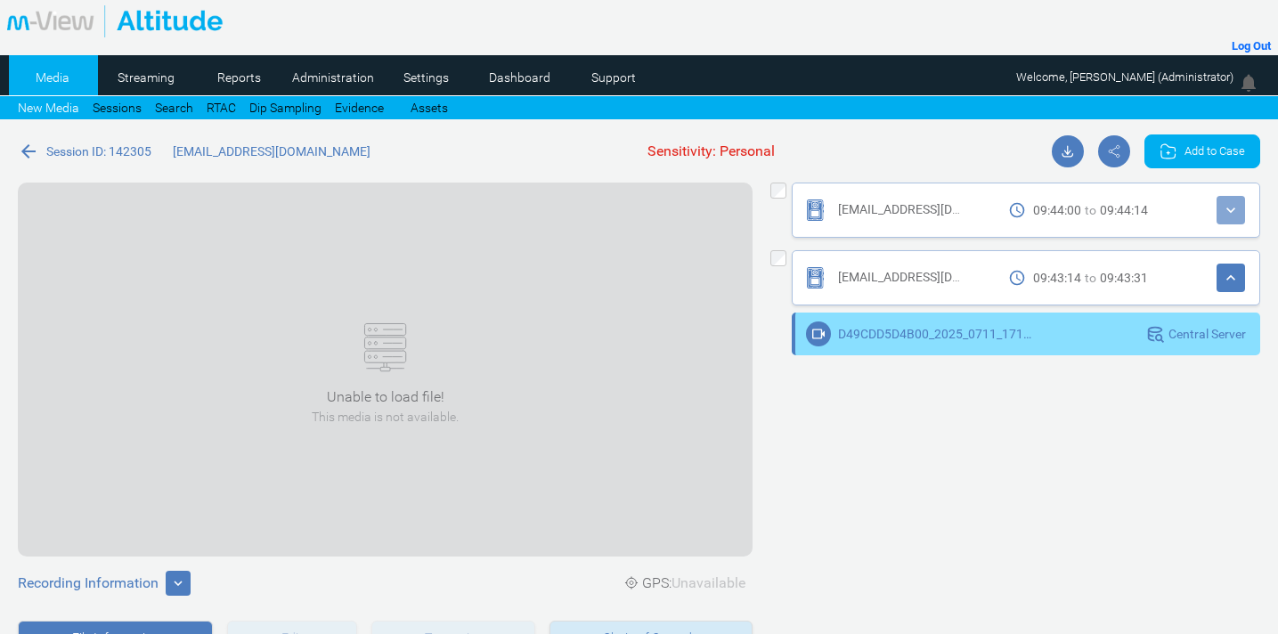
click at [1219, 148] on span "Add to Case" at bounding box center [1214, 150] width 61 height 17
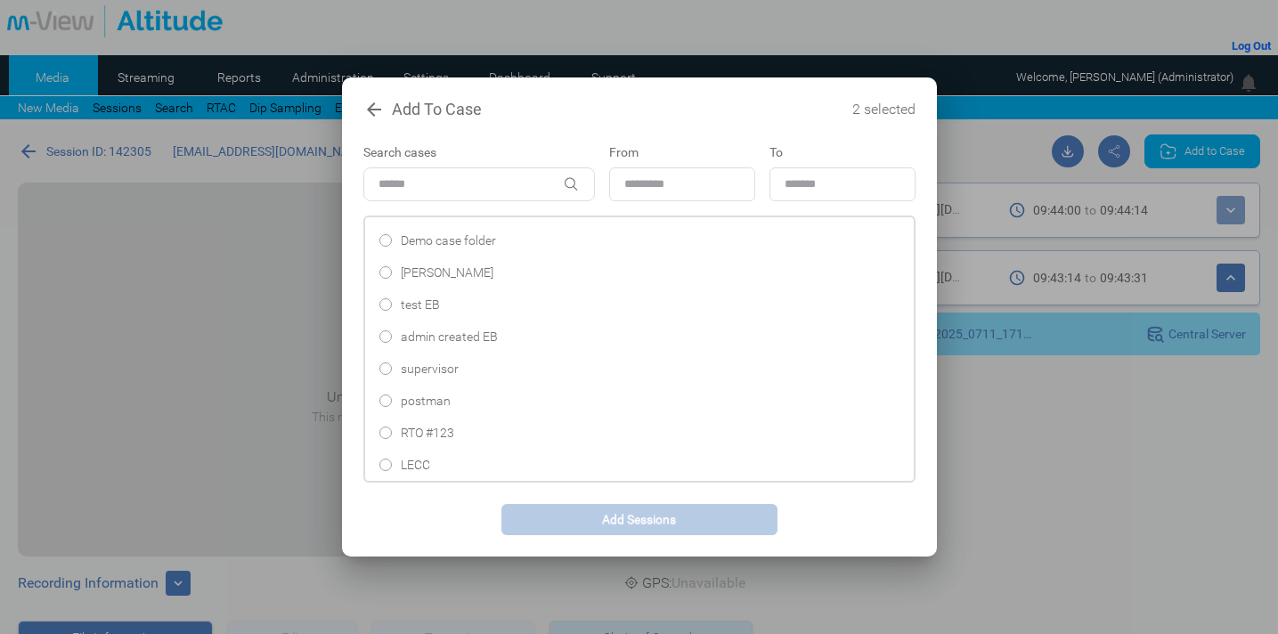
click at [461, 242] on span "Demo case folder" at bounding box center [448, 241] width 95 height 18
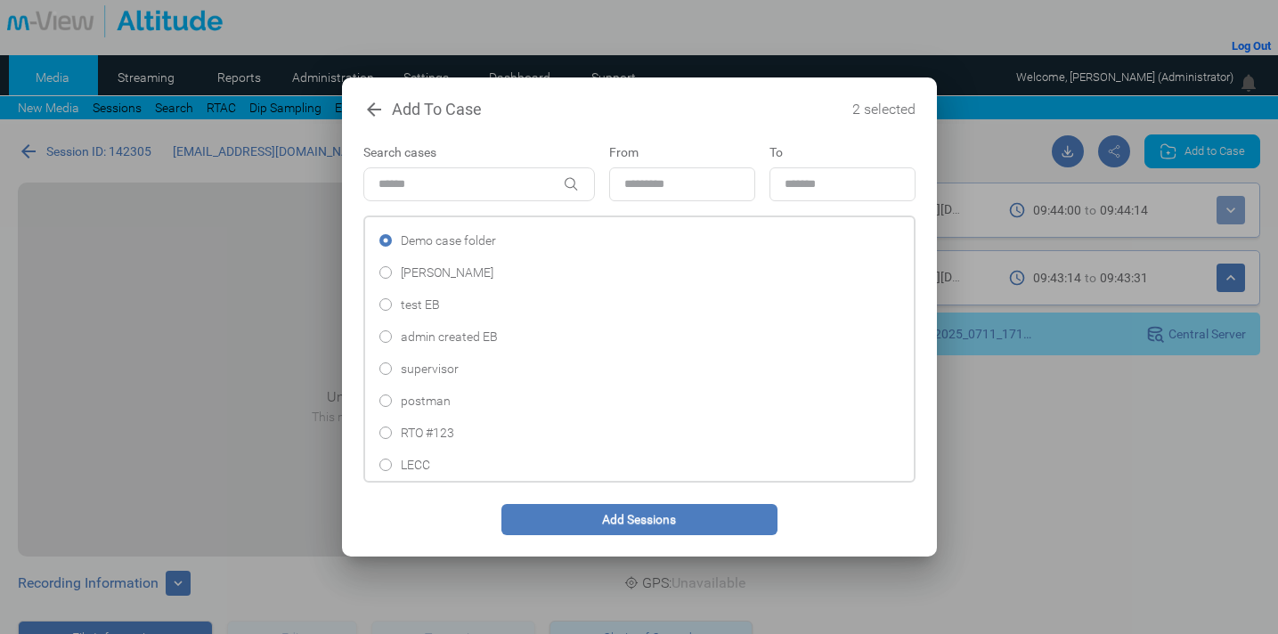
click at [671, 523] on button "Add Sessions" at bounding box center [639, 519] width 276 height 31
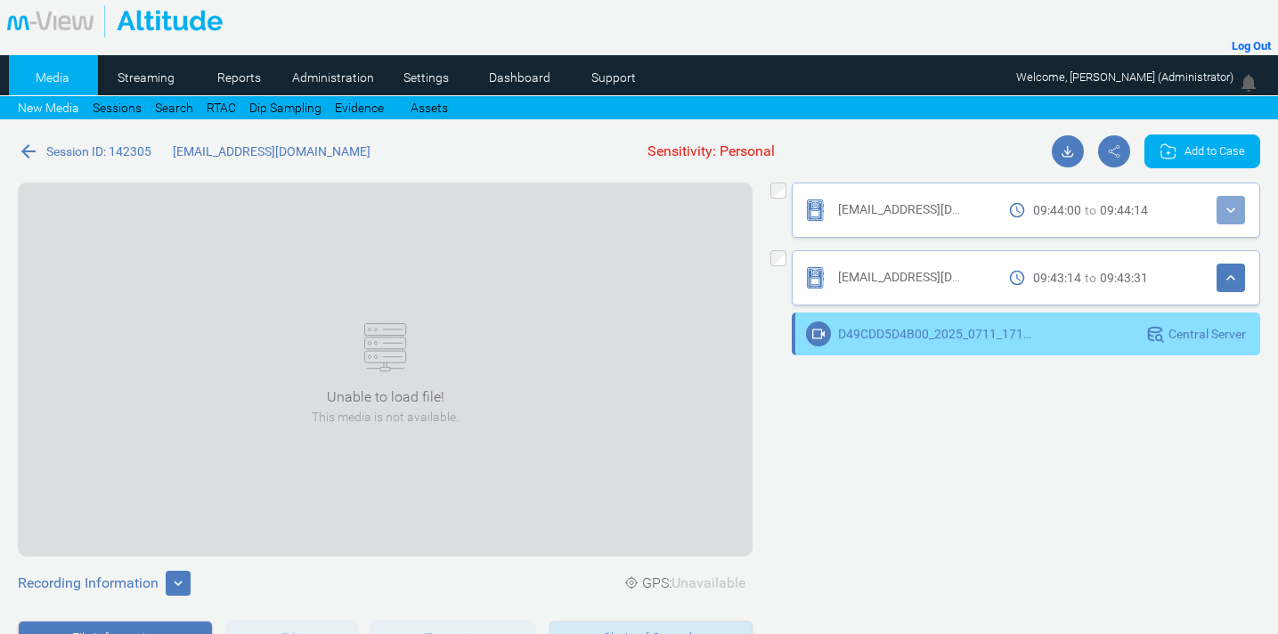
click at [1200, 140] on div "Add to Case" at bounding box center [1202, 151] width 116 height 34
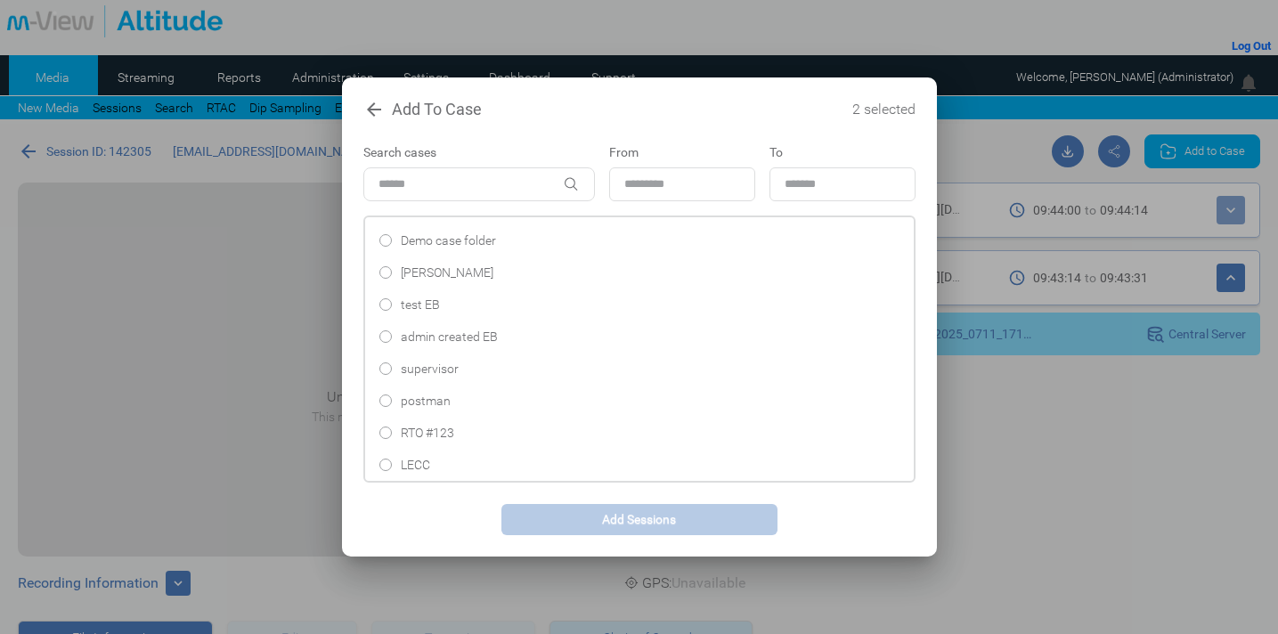
click at [437, 236] on span "Demo case folder" at bounding box center [448, 241] width 95 height 18
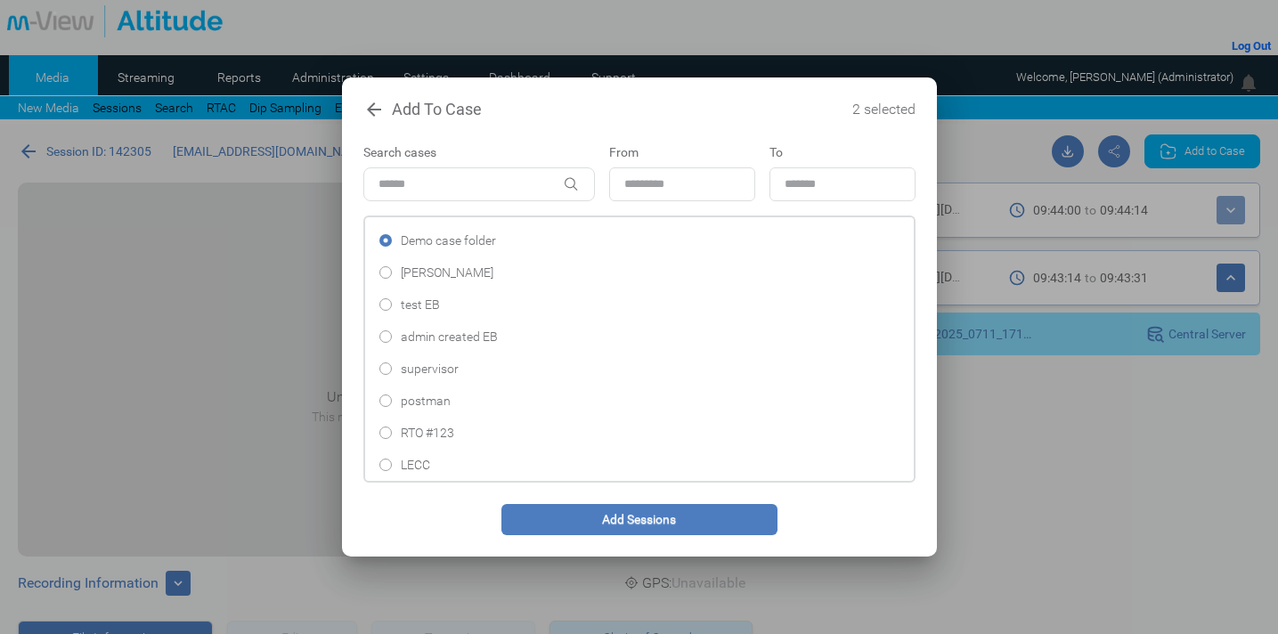
click at [591, 521] on button "Add Sessions" at bounding box center [639, 519] width 276 height 31
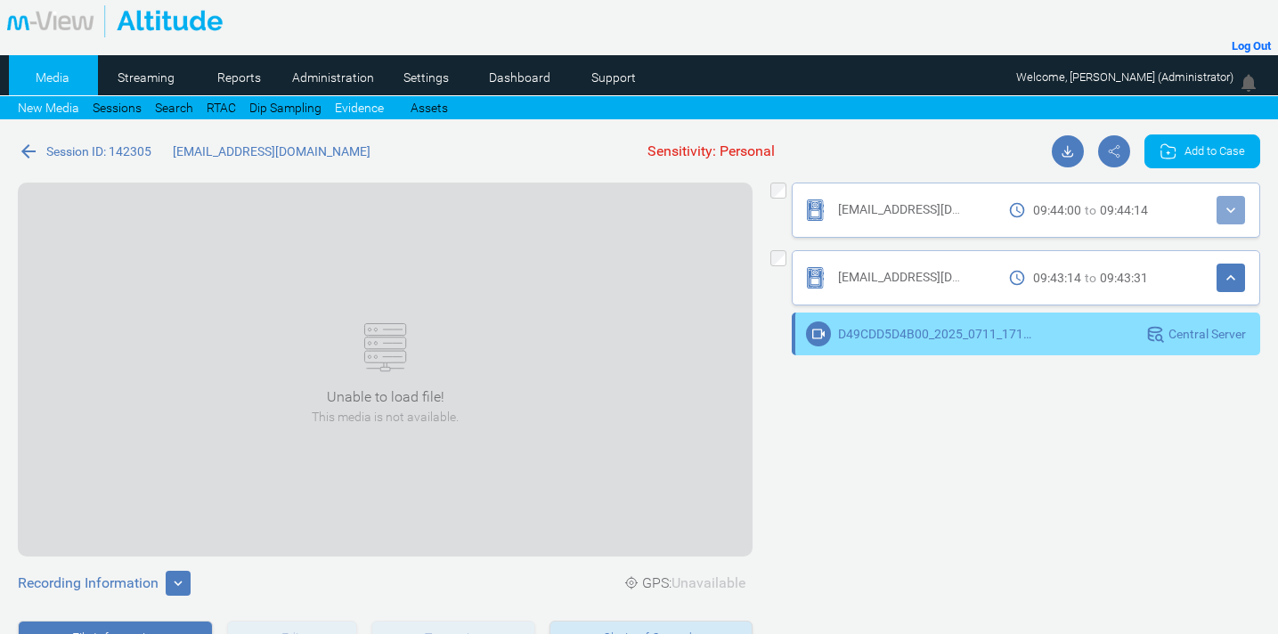
click at [362, 106] on link "Evidence" at bounding box center [359, 108] width 49 height 19
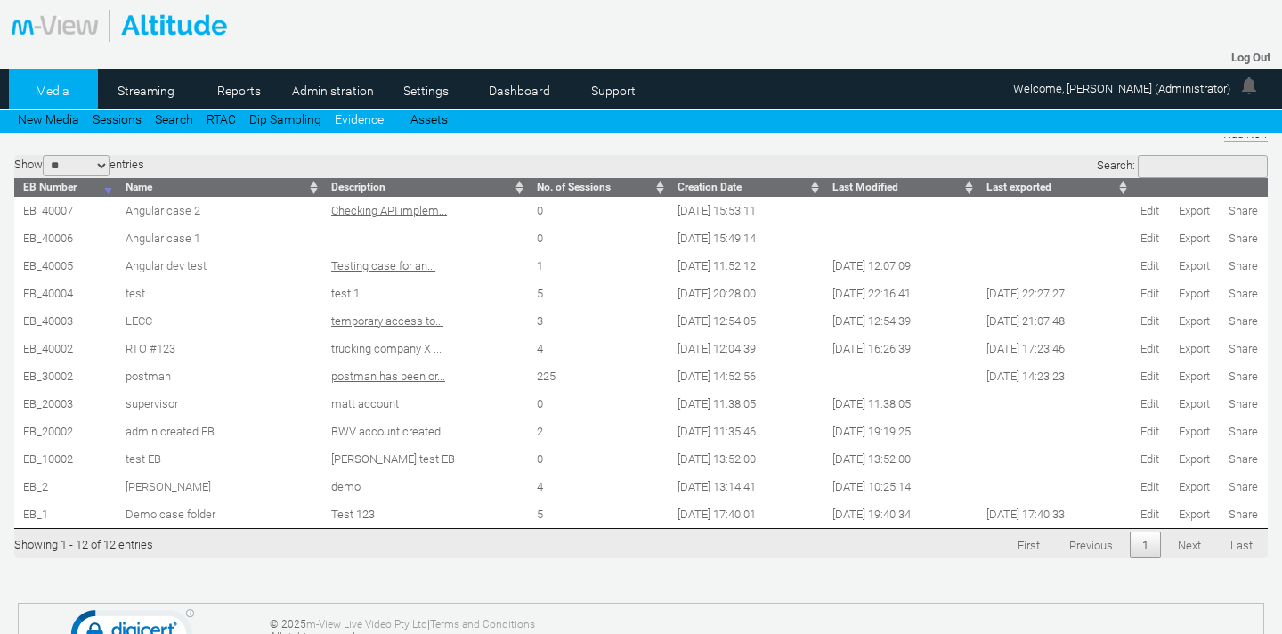
scroll to position [59, 0]
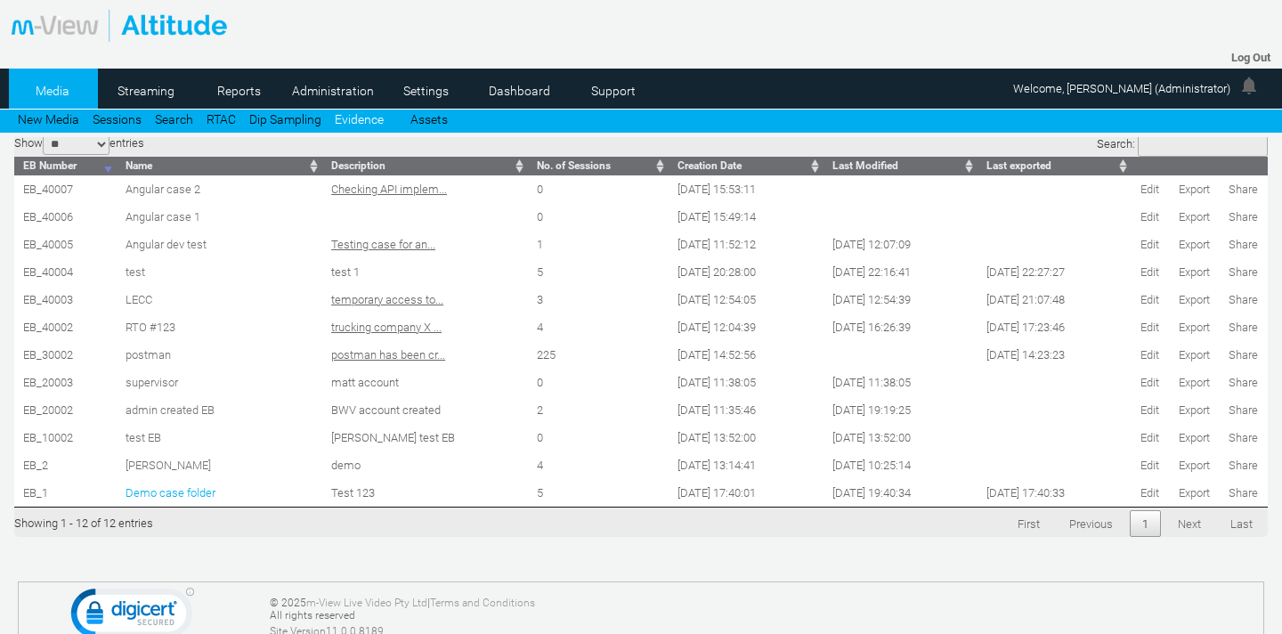
click at [168, 491] on span "Demo case folder" at bounding box center [171, 492] width 90 height 13
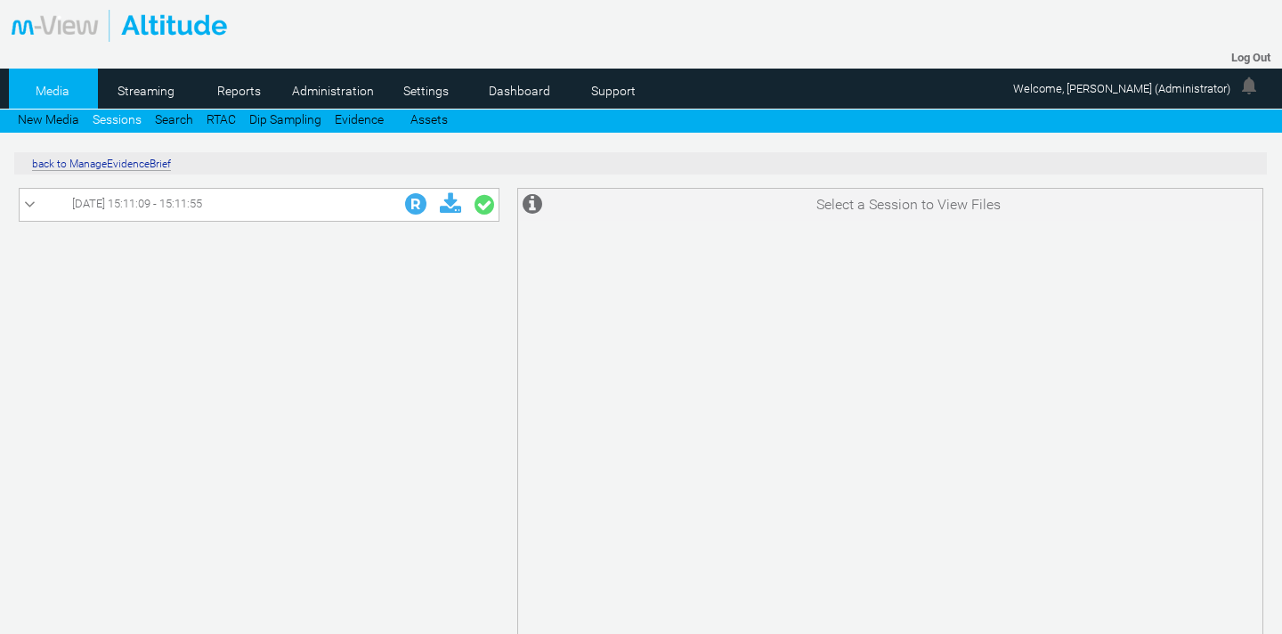
click at [35, 194] on link "22/05/2025 15:11:09 - 15:11:55" at bounding box center [259, 204] width 470 height 23
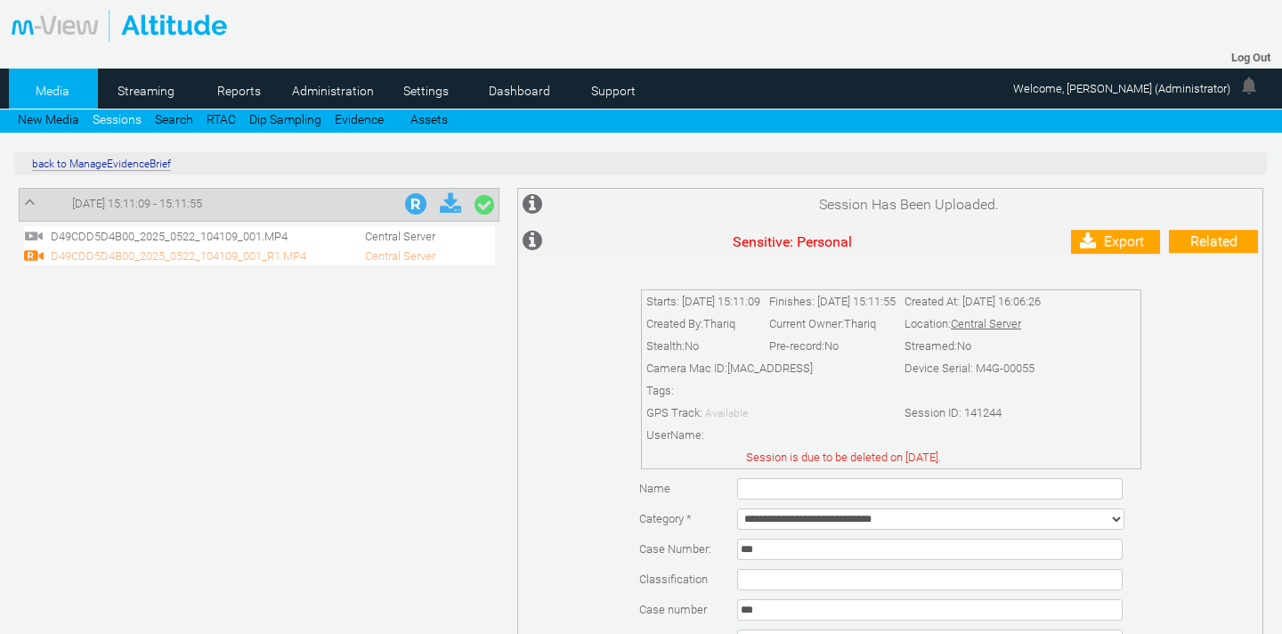
scroll to position [187, 0]
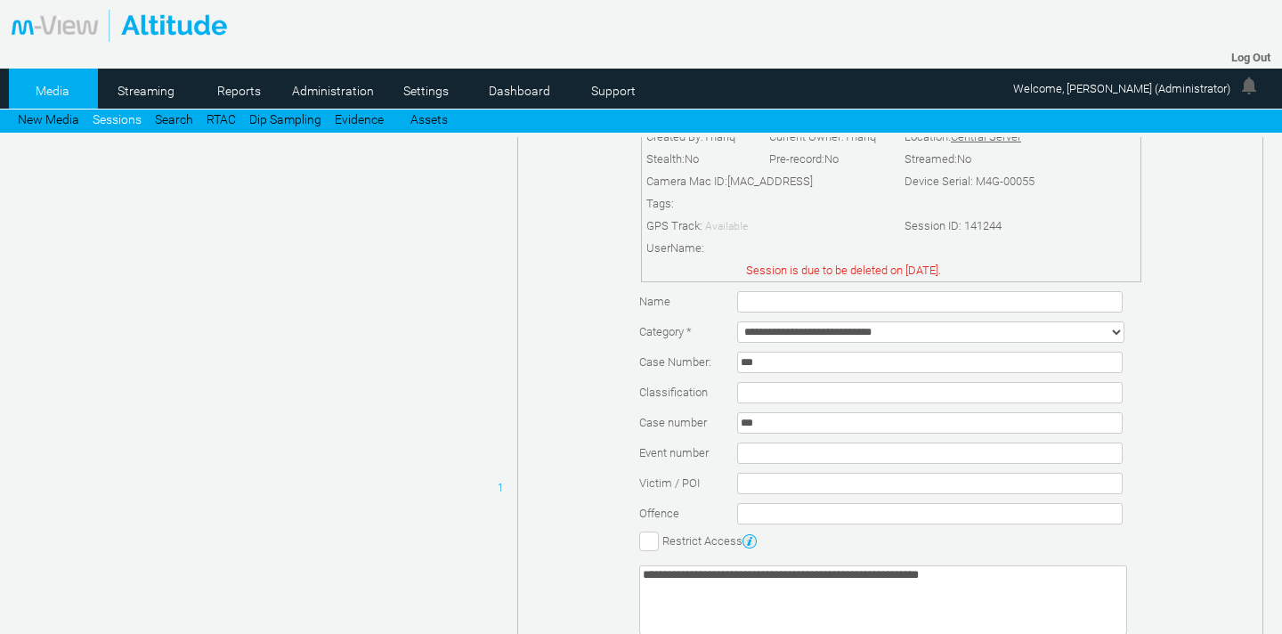
click at [38, 207] on div at bounding box center [264, 234] width 490 height 485
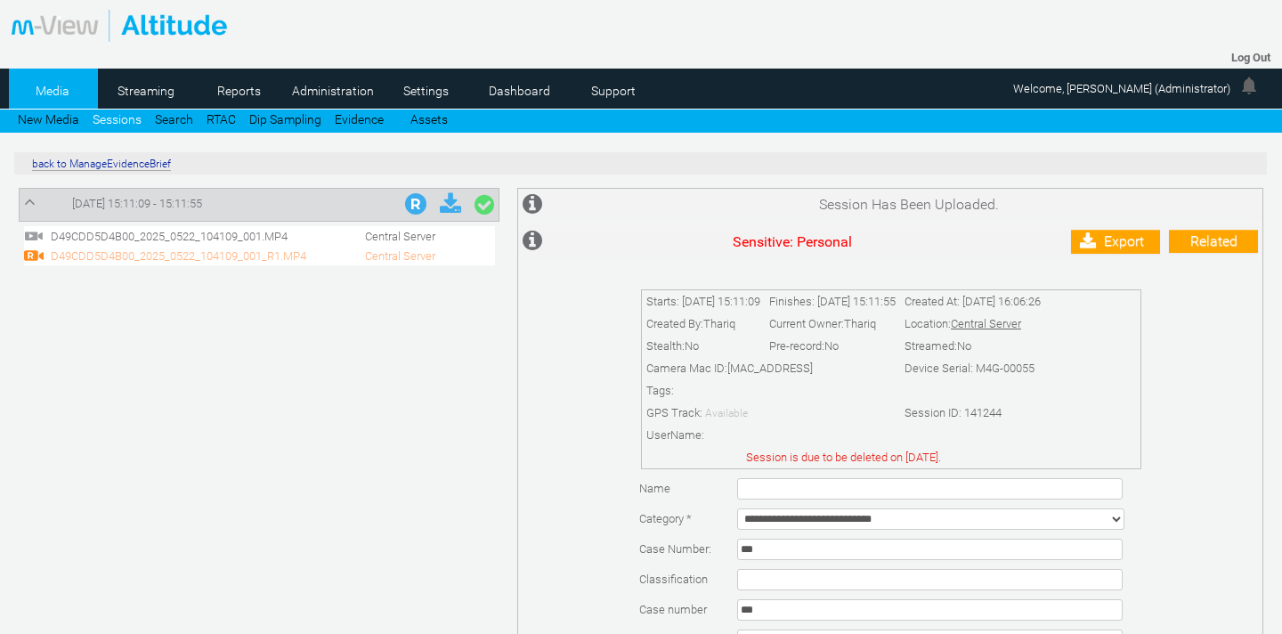
click at [26, 203] on icon at bounding box center [30, 202] width 12 height 18
click at [31, 201] on icon at bounding box center [30, 205] width 12 height 18
click at [75, 166] on link "back to ManageEvidenceBrief" at bounding box center [101, 164] width 139 height 12
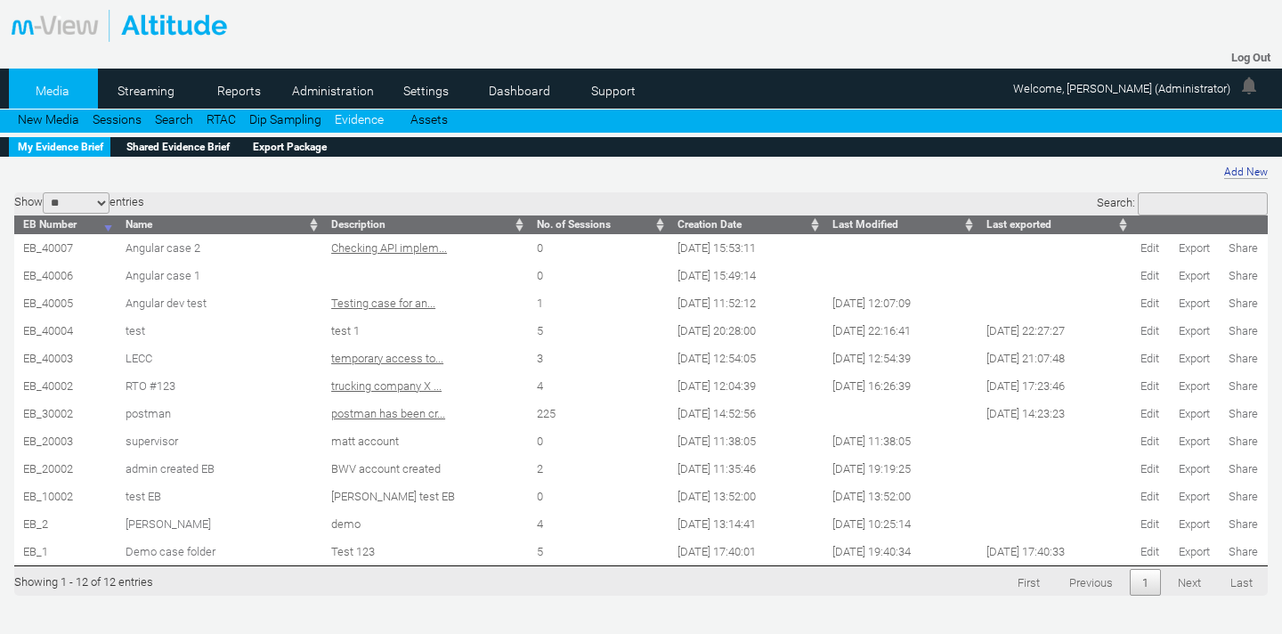
scroll to position [59, 0]
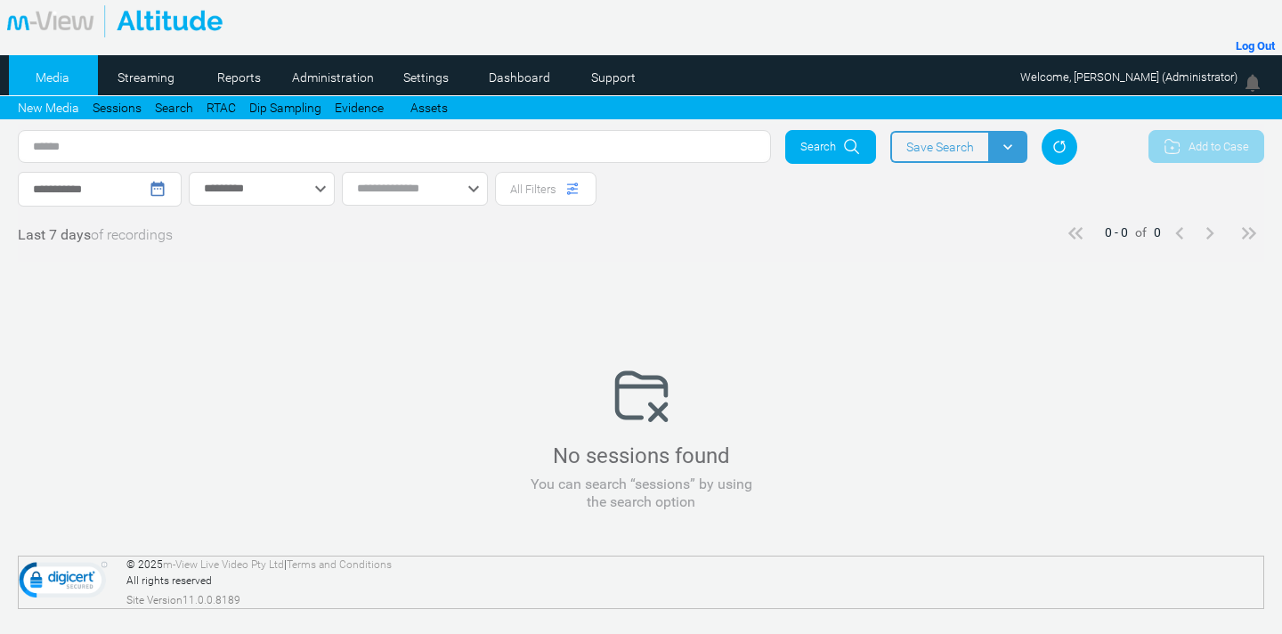
click at [1001, 151] on mat-icon "keyboard_arrow_down" at bounding box center [1008, 147] width 18 height 18
click at [940, 145] on span "Save Search" at bounding box center [940, 147] width 98 height 32
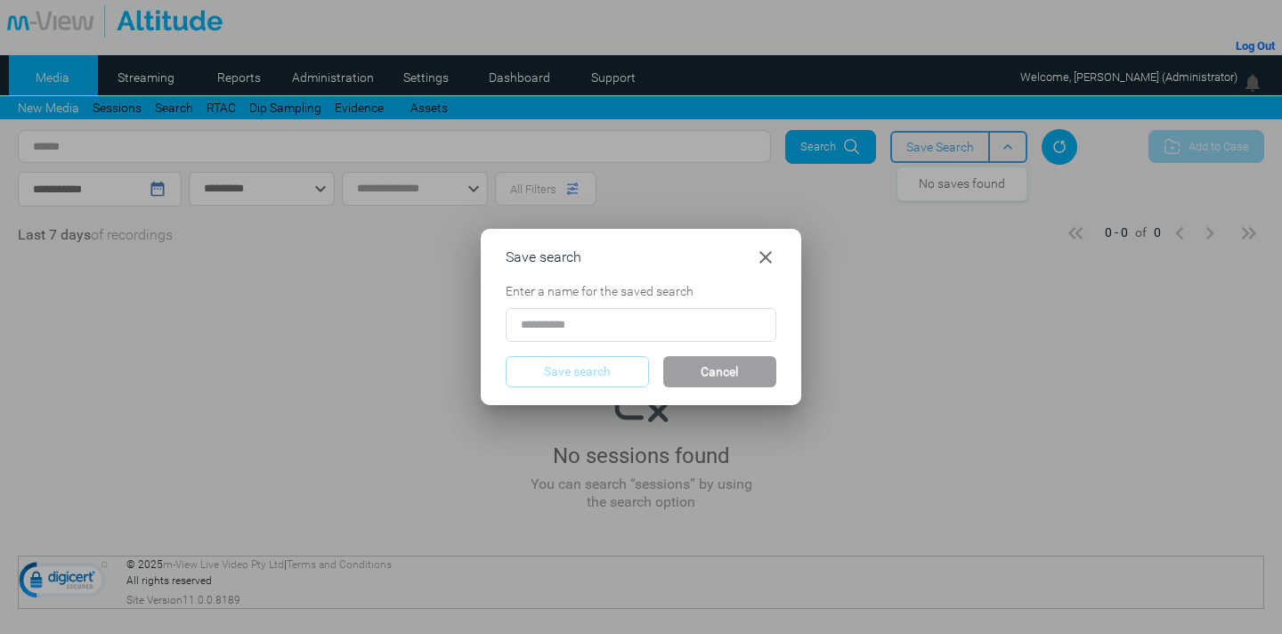
click at [764, 251] on mat-icon "close" at bounding box center [765, 257] width 21 height 21
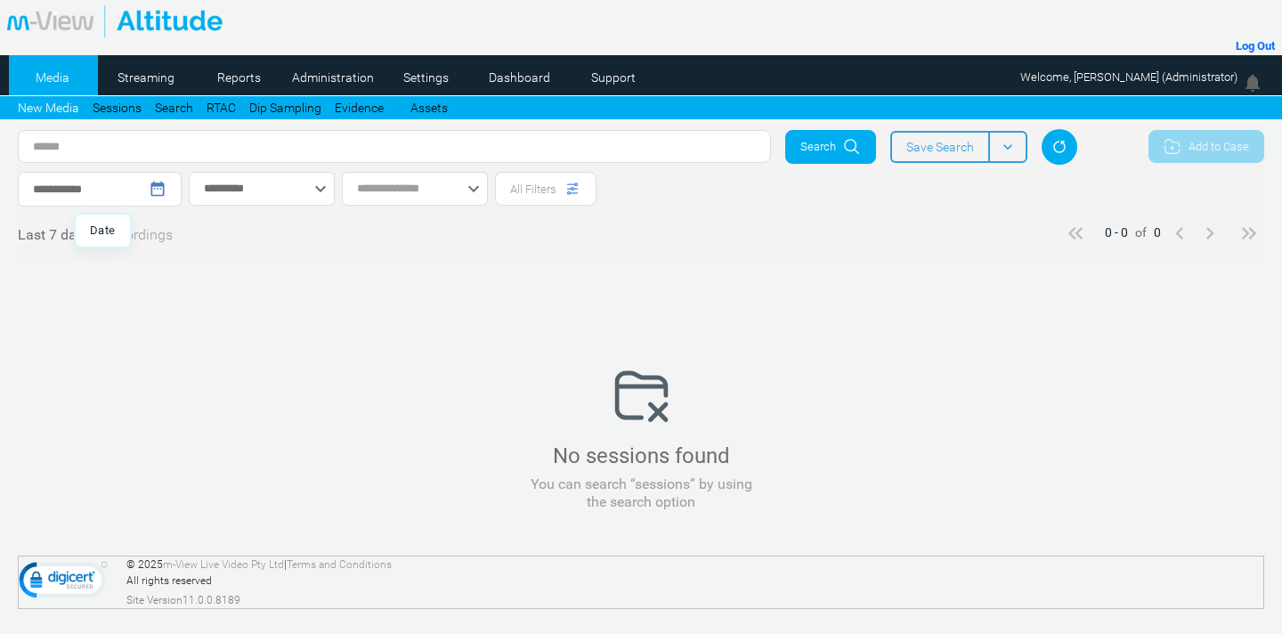
click at [99, 194] on input "**********" at bounding box center [91, 189] width 116 height 19
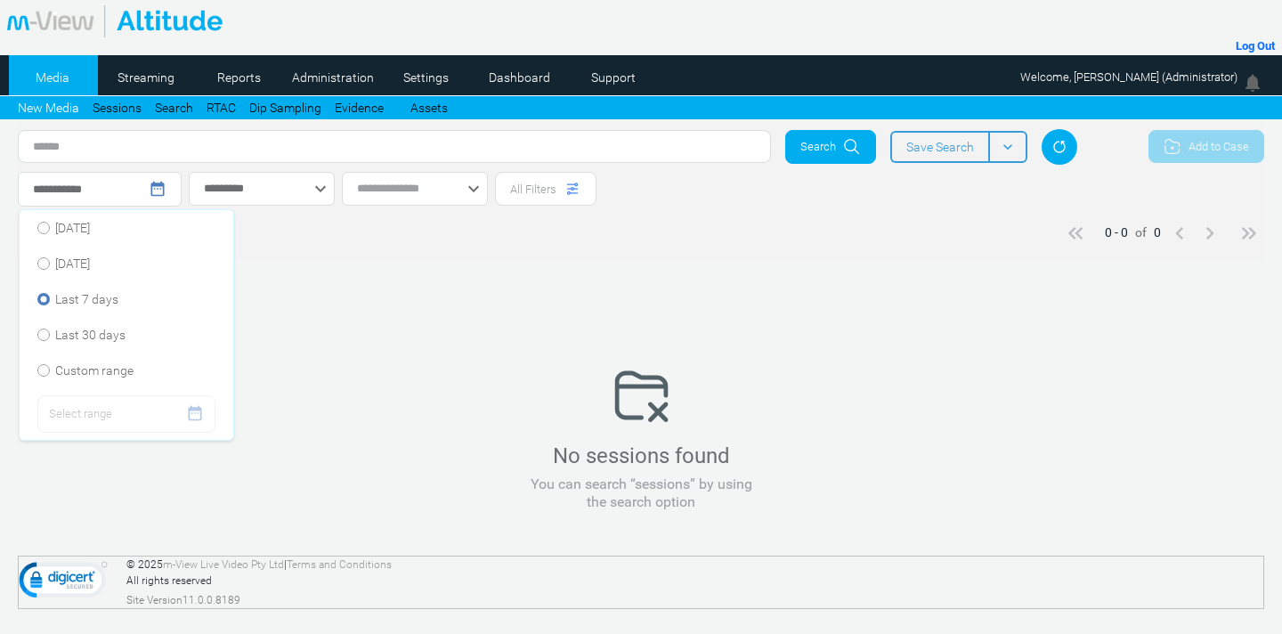
click at [88, 370] on span "Custom range" at bounding box center [94, 371] width 78 height 18
type input "**********"
click at [198, 415] on mat-icon "date_range" at bounding box center [195, 413] width 18 height 18
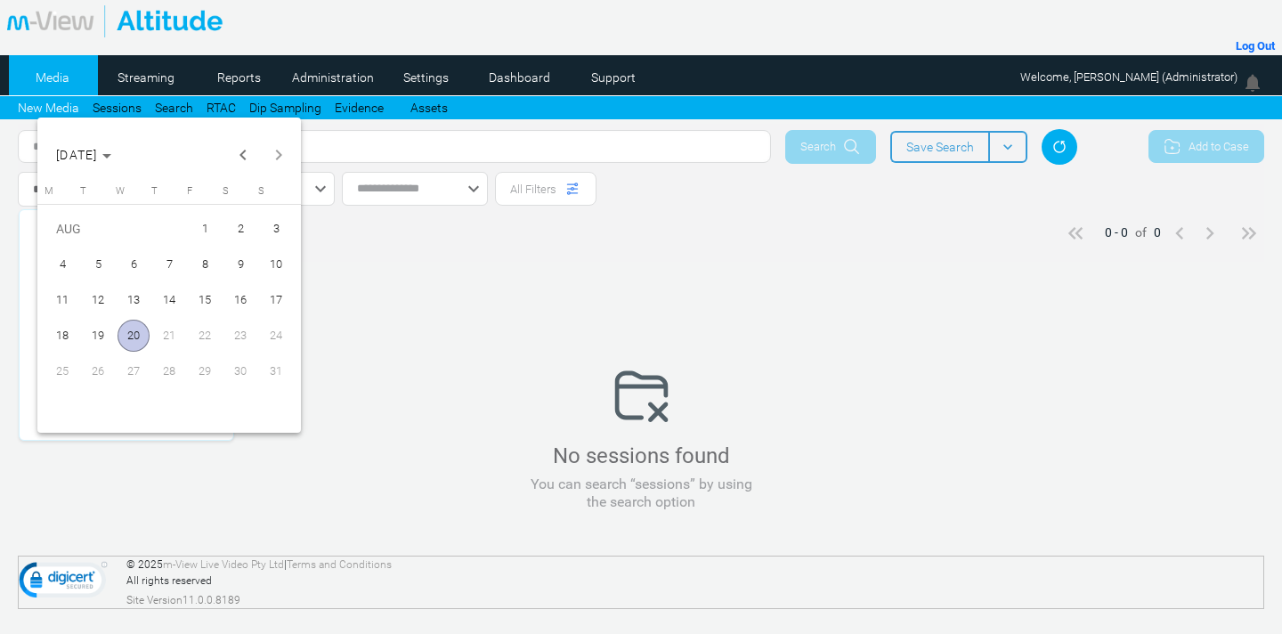
click at [462, 324] on div at bounding box center [641, 317] width 1282 height 634
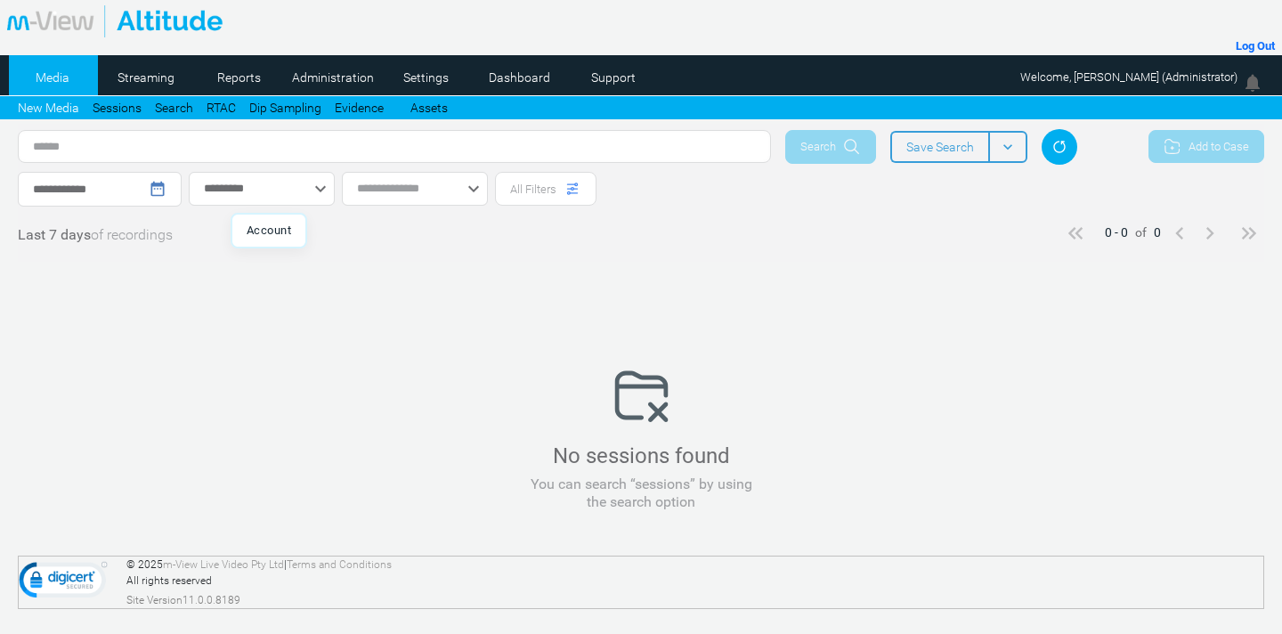
click at [324, 192] on div "keyboard_arrow_down" at bounding box center [320, 188] width 21 height 21
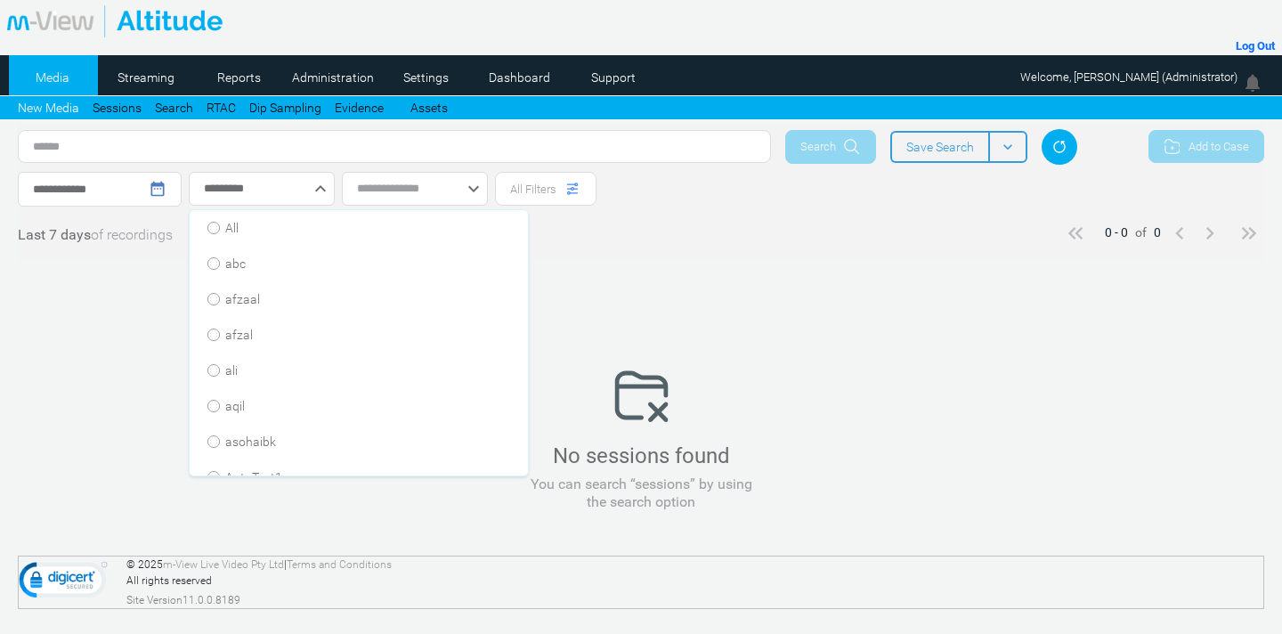
click at [238, 232] on span "All" at bounding box center [231, 228] width 13 height 18
type input "***"
click at [118, 196] on input "**********" at bounding box center [91, 189] width 116 height 19
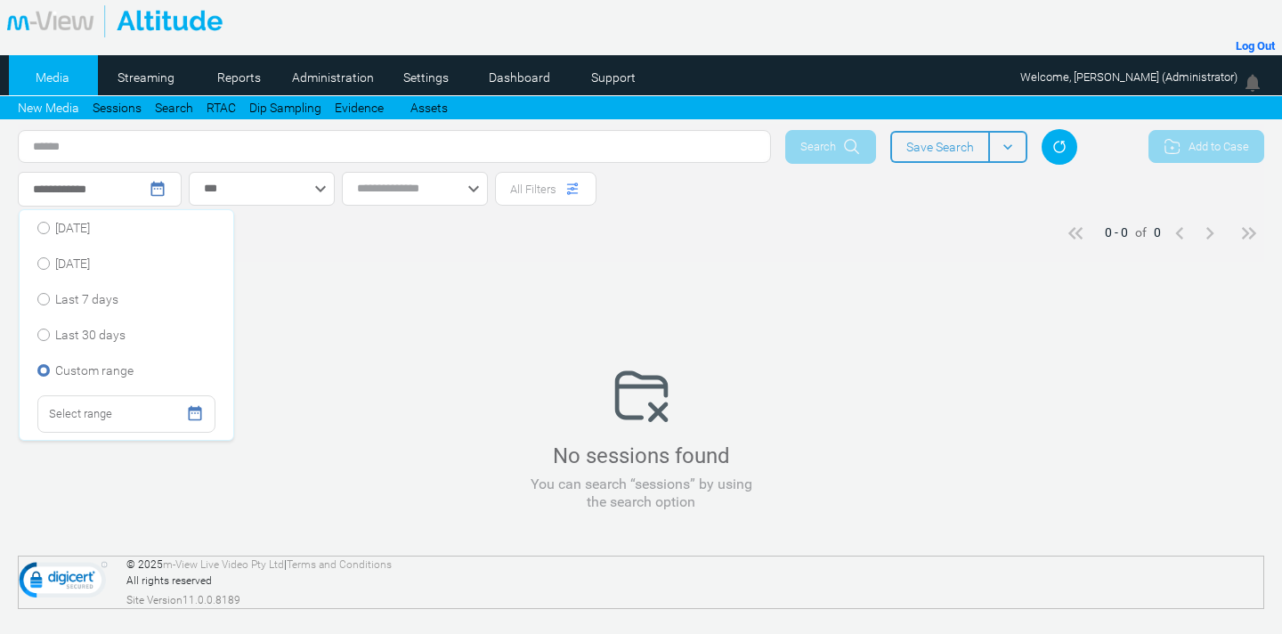
click at [100, 417] on span "Select range" at bounding box center [80, 413] width 63 height 21
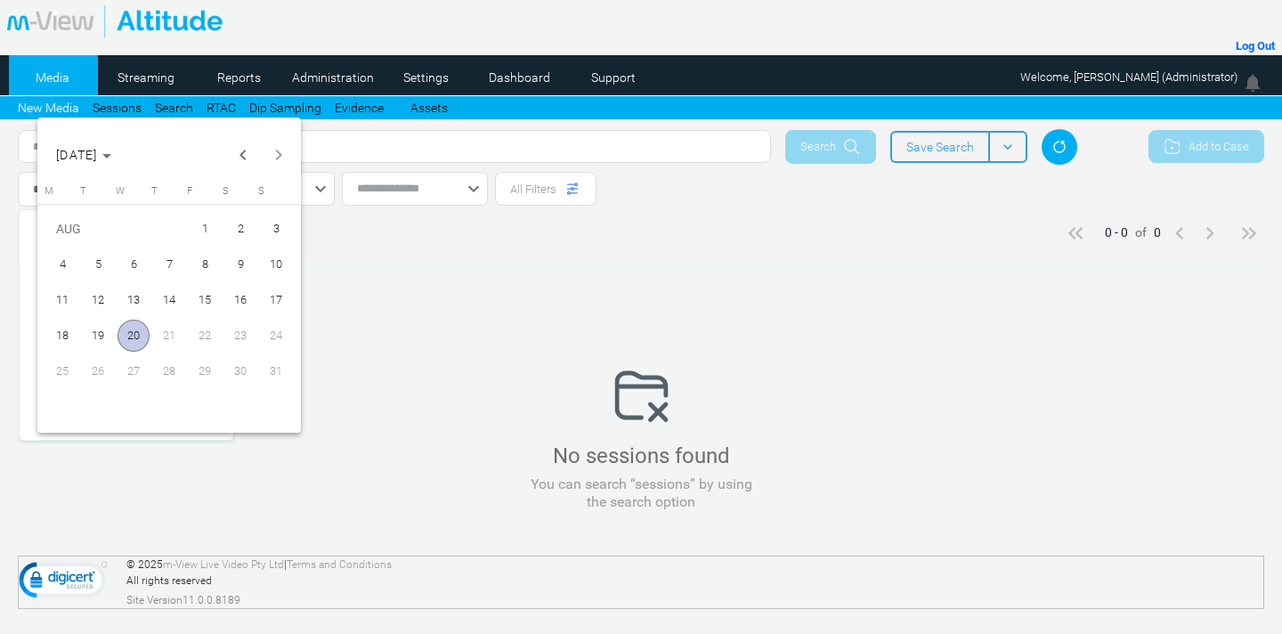
click at [203, 221] on span "1" at bounding box center [205, 229] width 32 height 32
click at [242, 157] on span "Previous month" at bounding box center [243, 155] width 36 height 36
click at [97, 267] on span "1" at bounding box center [98, 264] width 32 height 32
click at [292, 159] on span "Next month" at bounding box center [279, 155] width 36 height 36
click at [138, 341] on span "20" at bounding box center [134, 336] width 32 height 32
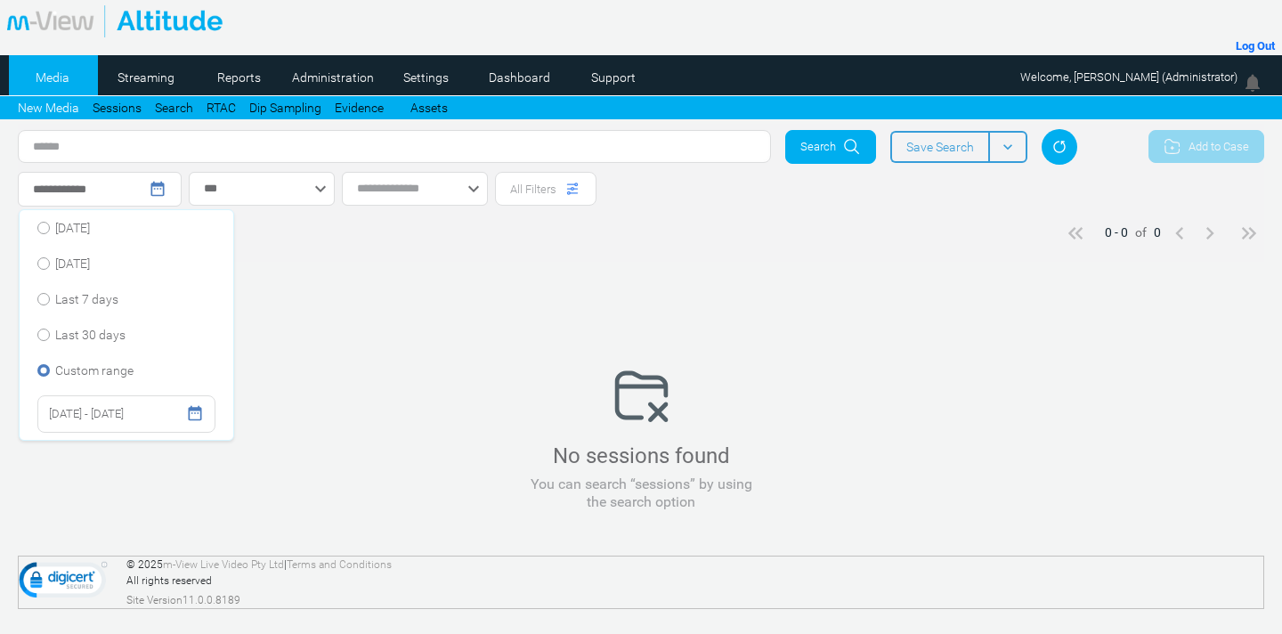
click at [820, 131] on div "Search" at bounding box center [830, 147] width 91 height 34
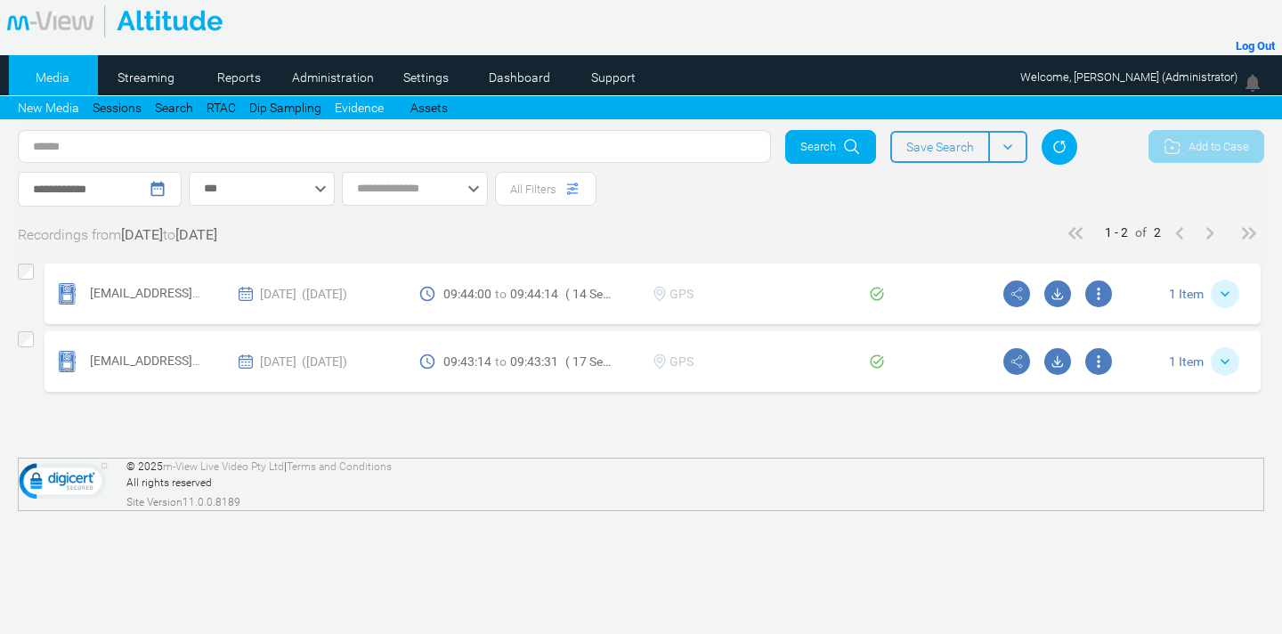
click at [350, 107] on link "Evidence" at bounding box center [359, 108] width 49 height 19
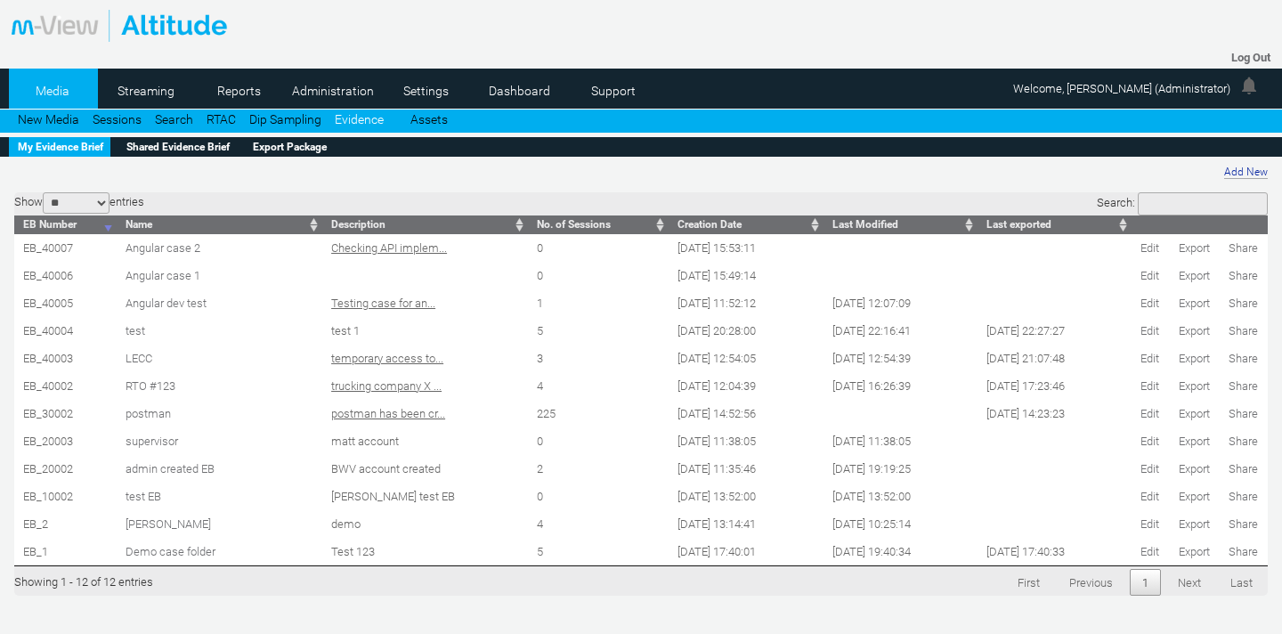
scroll to position [94, 0]
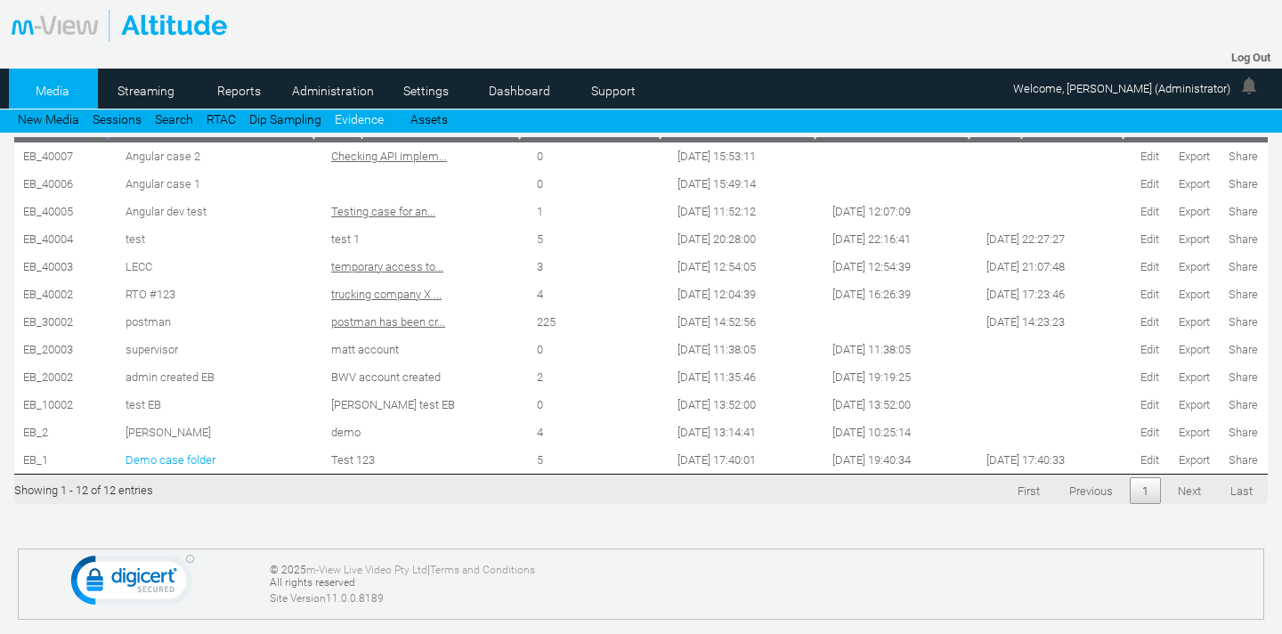
click at [170, 458] on span "Demo case folder" at bounding box center [171, 459] width 90 height 13
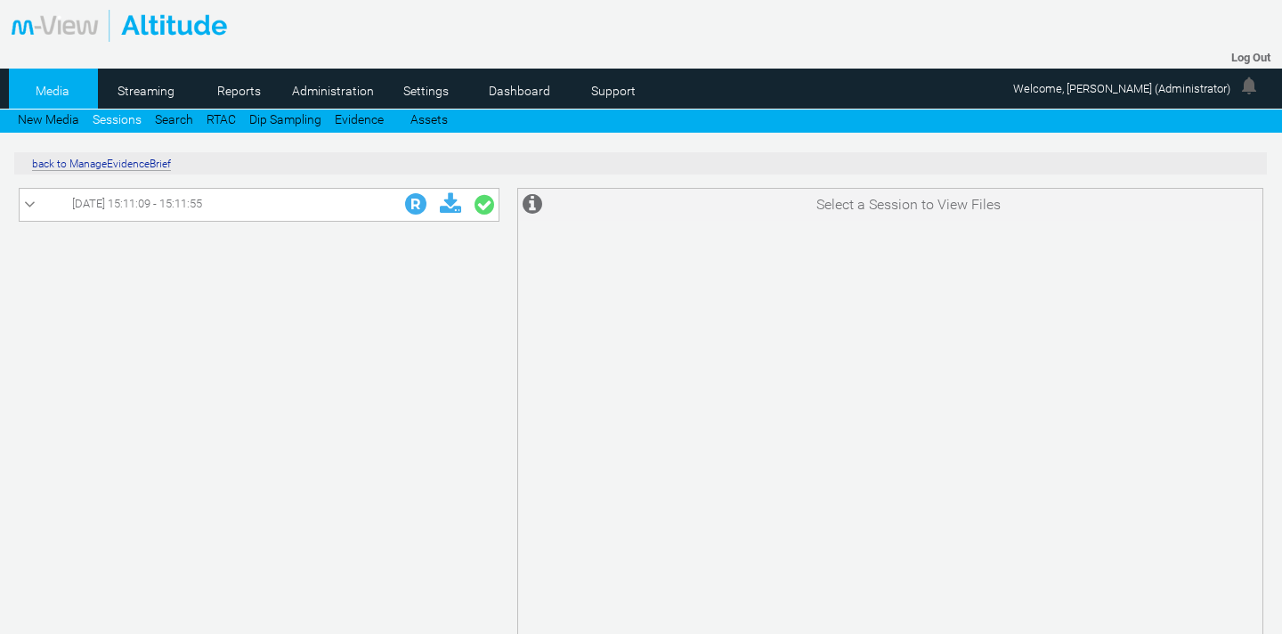
click at [129, 212] on link "[DATE] 15:11:09 - 15:11:55" at bounding box center [259, 204] width 470 height 23
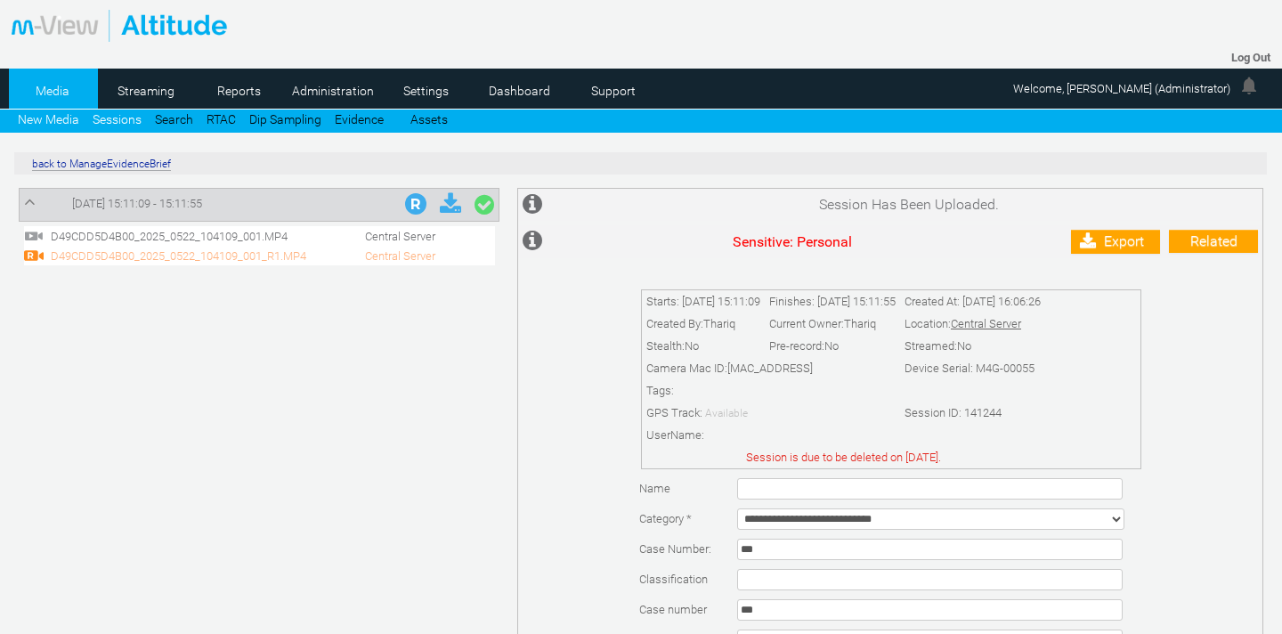
click at [42, 119] on link "New Media" at bounding box center [48, 119] width 61 height 14
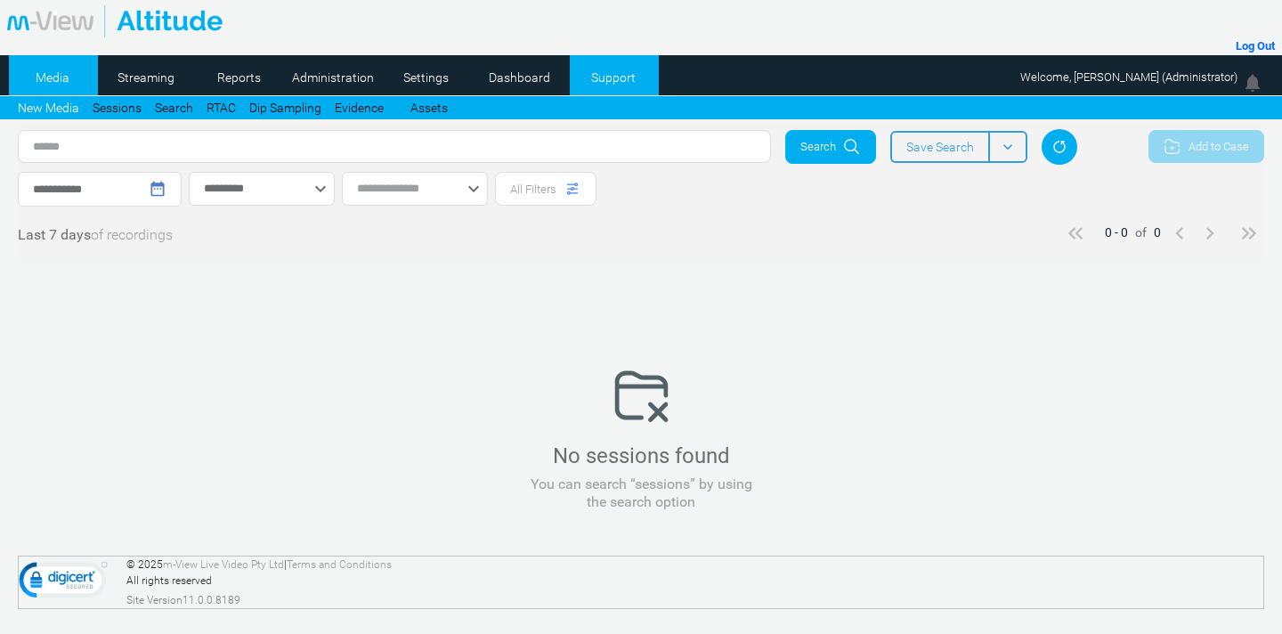
click at [614, 75] on link "Support" at bounding box center [613, 77] width 86 height 27
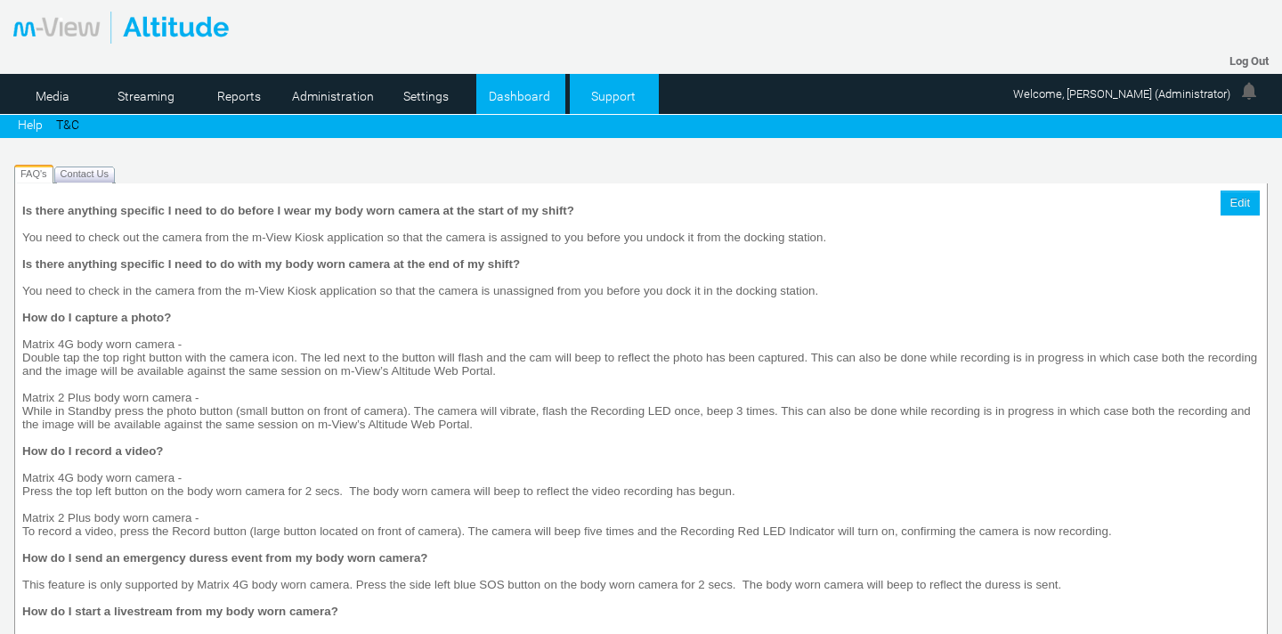
click at [542, 85] on link "Dashboard" at bounding box center [519, 96] width 86 height 27
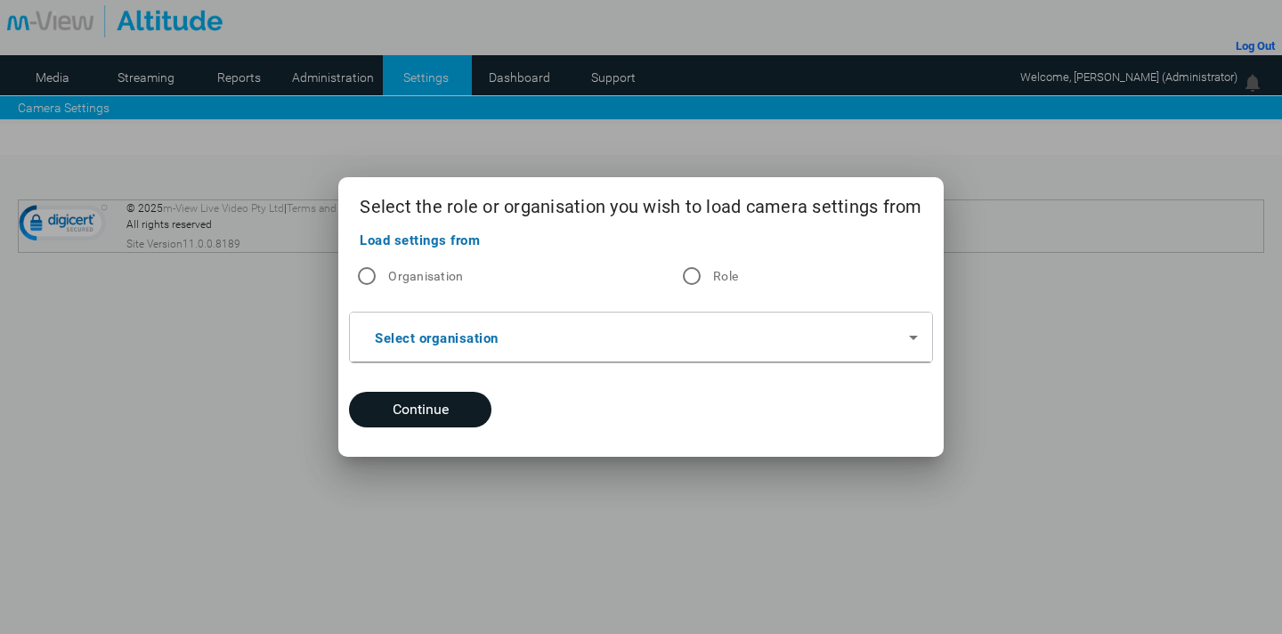
click at [231, 90] on div at bounding box center [641, 317] width 1282 height 634
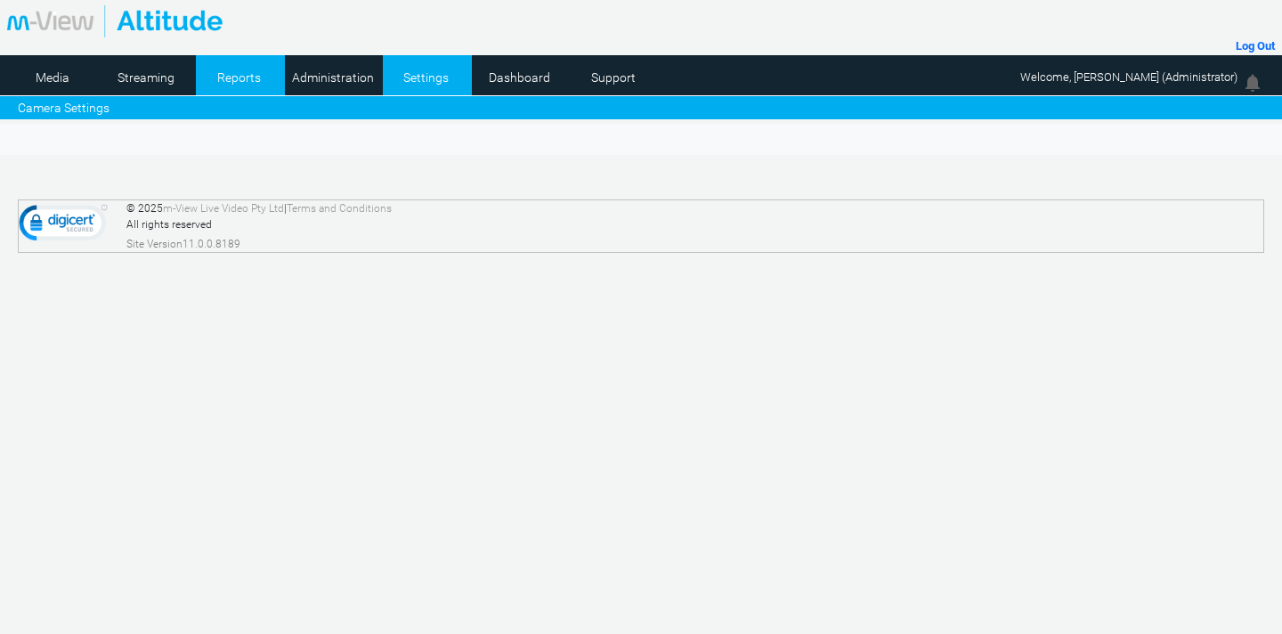
click at [254, 81] on link "Reports" at bounding box center [239, 77] width 86 height 27
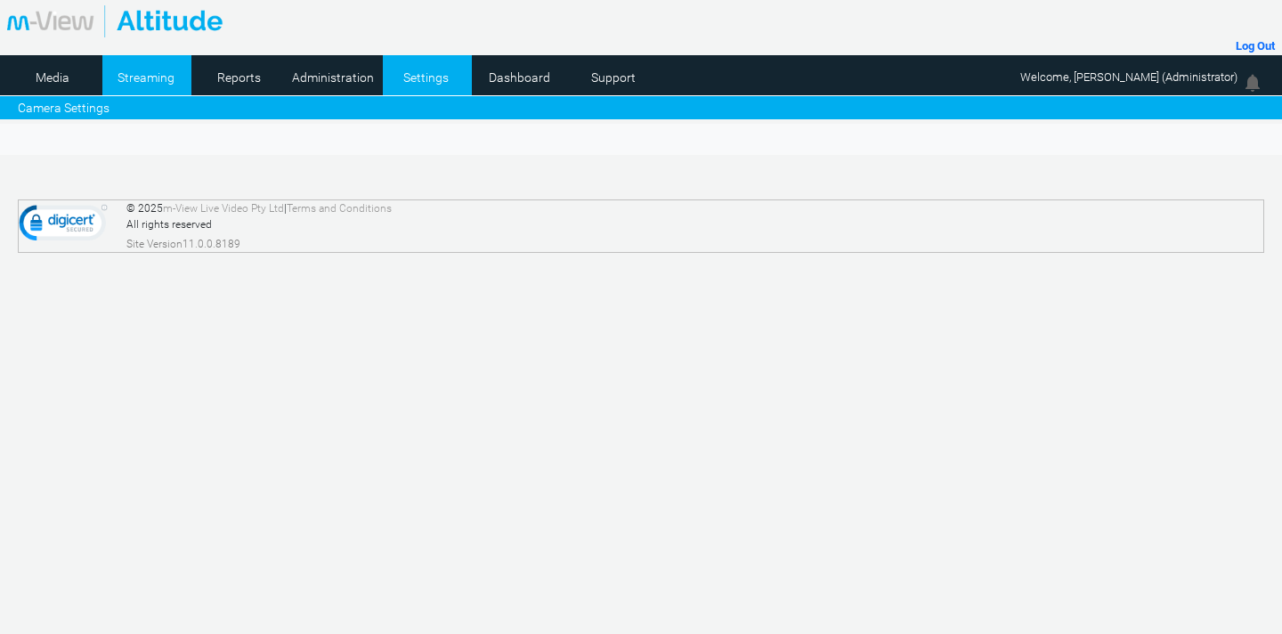
click at [144, 80] on link "Streaming" at bounding box center [145, 77] width 86 height 27
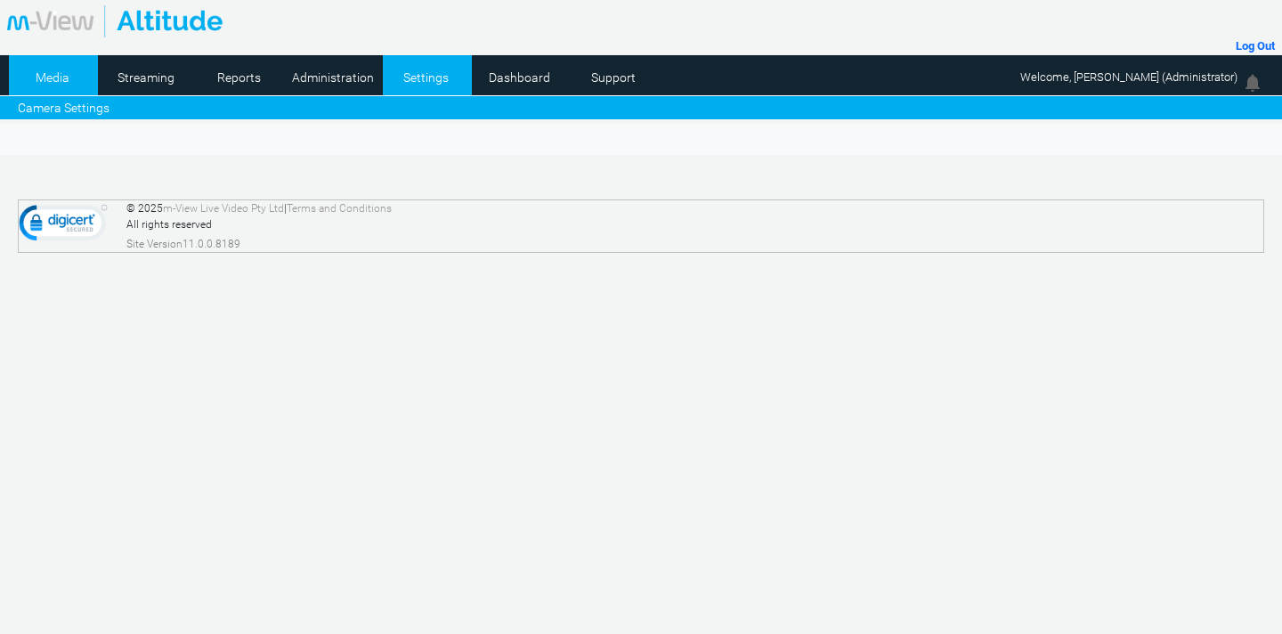
click at [51, 69] on link "Media" at bounding box center [52, 77] width 86 height 27
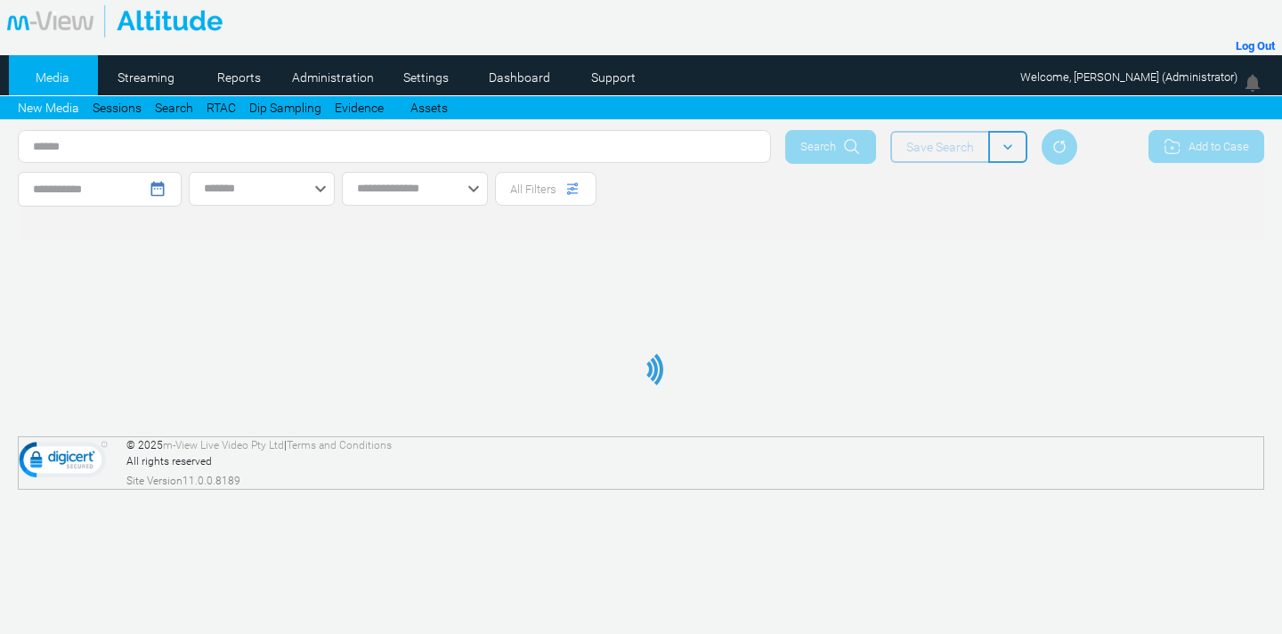
type input "**********"
type input "*********"
